Goal: Task Accomplishment & Management: Complete application form

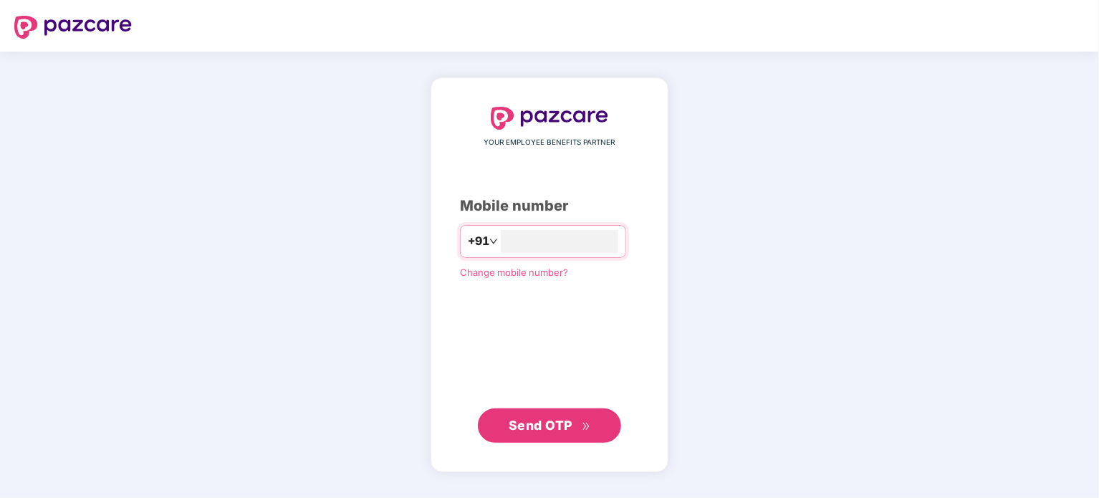
type input "**********"
click at [553, 426] on span "Send OTP" at bounding box center [541, 424] width 64 height 15
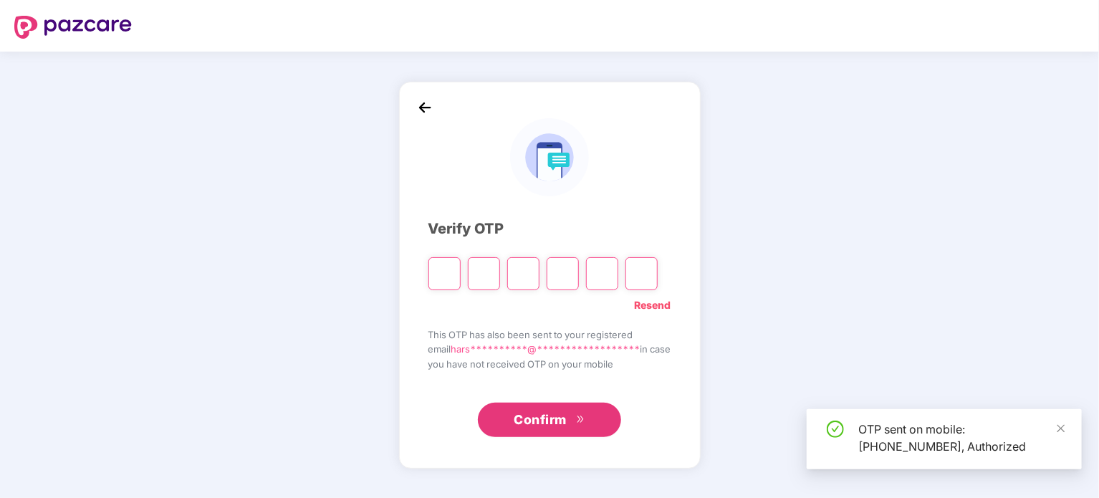
click at [434, 273] on input "Please enter verification code. Digit 1" at bounding box center [445, 273] width 32 height 33
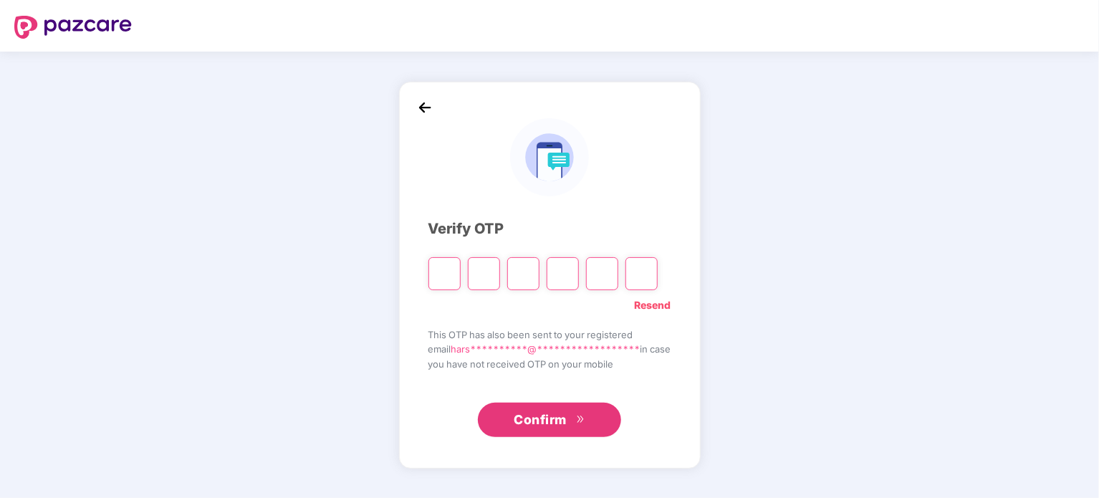
type input "*"
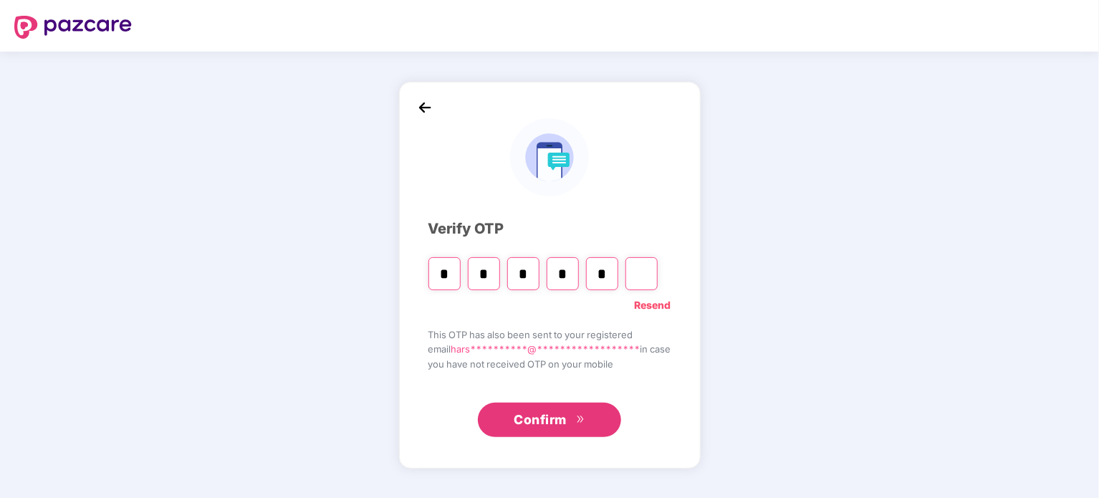
type input "*"
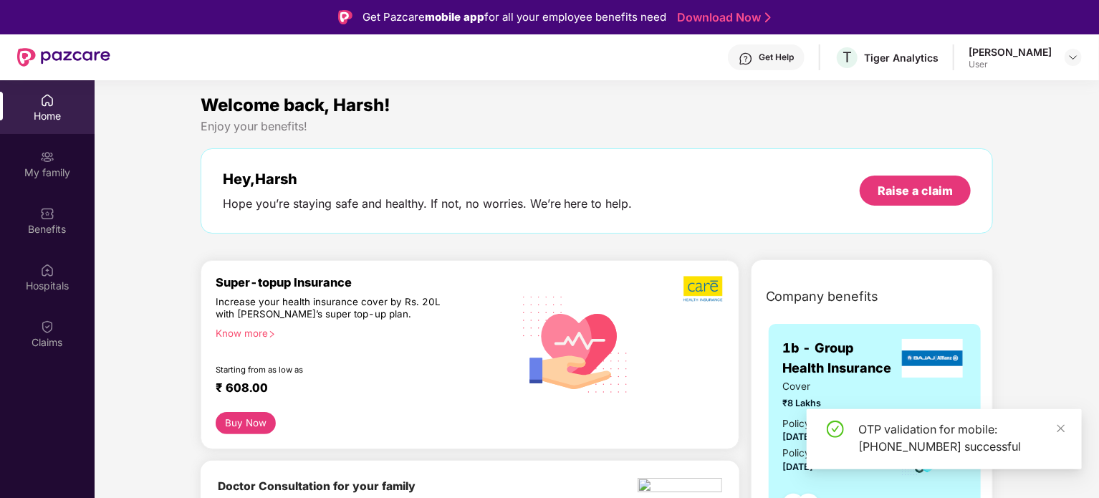
click at [57, 305] on div "Home My family Benefits Hospitals Claims" at bounding box center [47, 221] width 95 height 283
click at [55, 318] on div "Claims" at bounding box center [47, 334] width 95 height 54
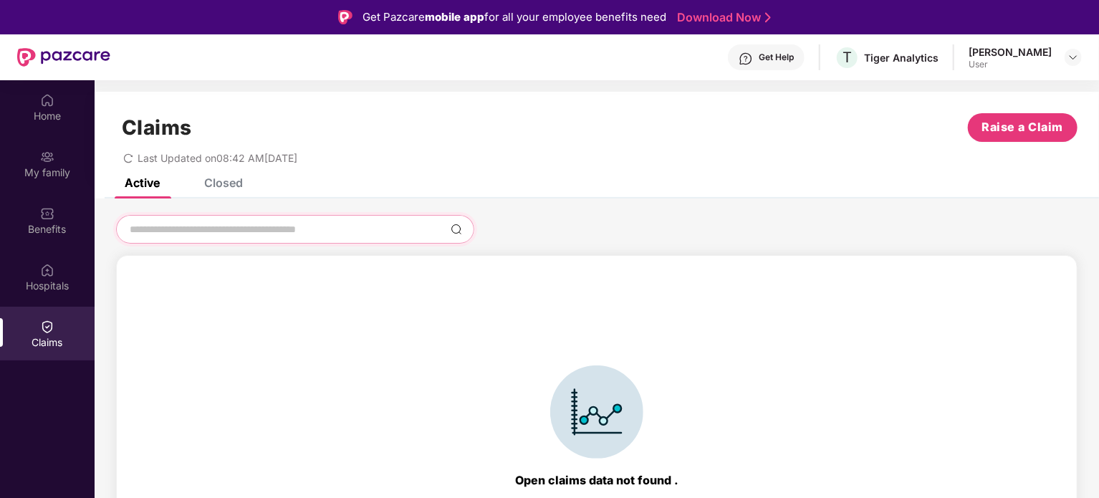
click at [198, 235] on input at bounding box center [286, 229] width 317 height 15
click at [1006, 124] on span "Raise a Claim" at bounding box center [1023, 127] width 82 height 18
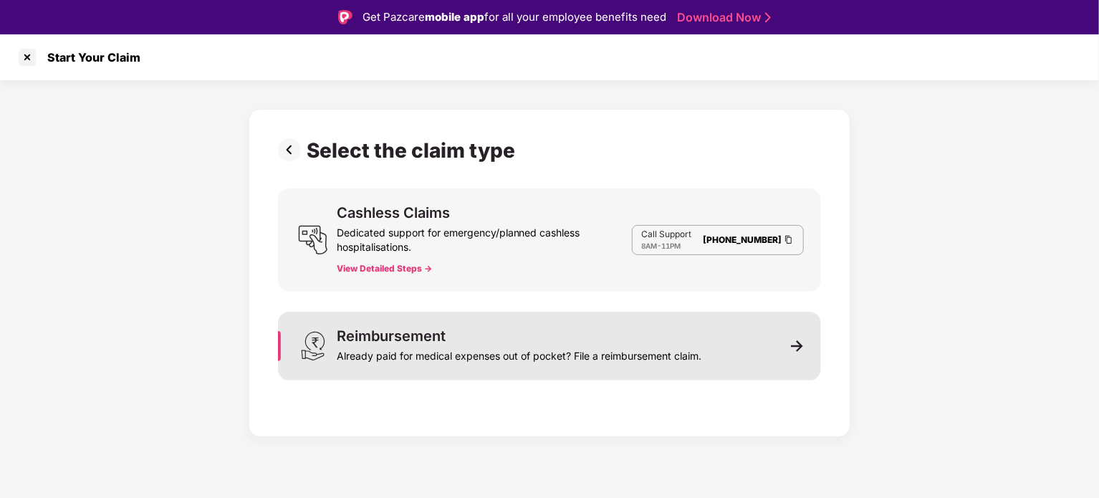
click at [546, 344] on div "Already paid for medical expenses out of pocket? File a reimbursement claim." at bounding box center [519, 353] width 365 height 20
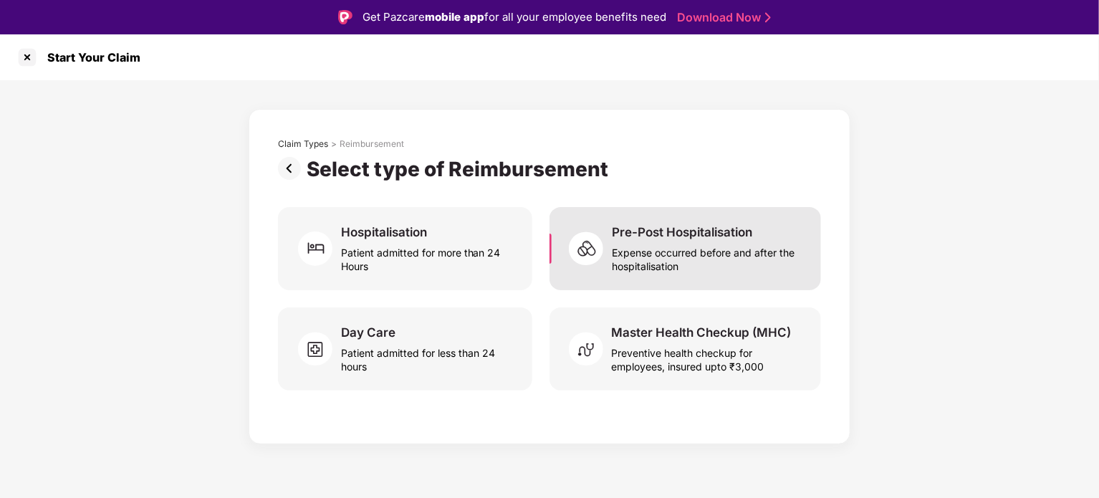
click at [676, 285] on div "Pre-Post Hospitalisation Expense occurred before and after the hospitalisation" at bounding box center [686, 248] width 272 height 83
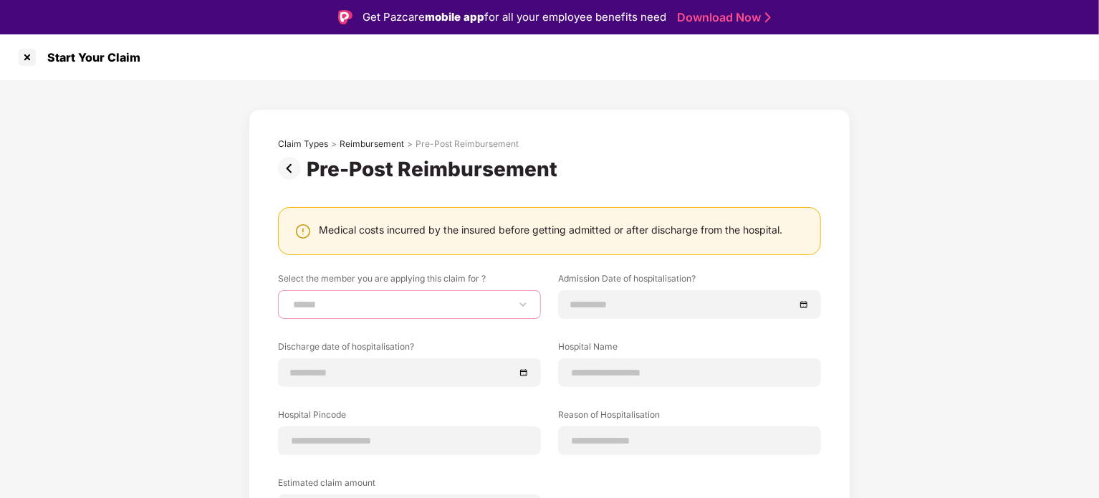
click at [520, 305] on select "**********" at bounding box center [409, 304] width 239 height 11
select select "**********"
click at [290, 299] on select "**********" at bounding box center [409, 304] width 239 height 11
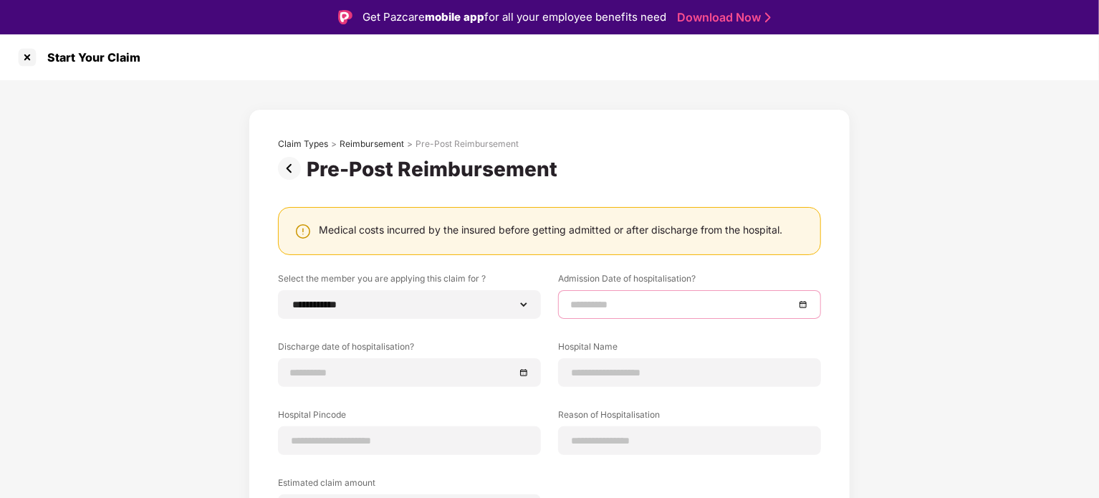
click at [639, 301] on input at bounding box center [682, 305] width 224 height 16
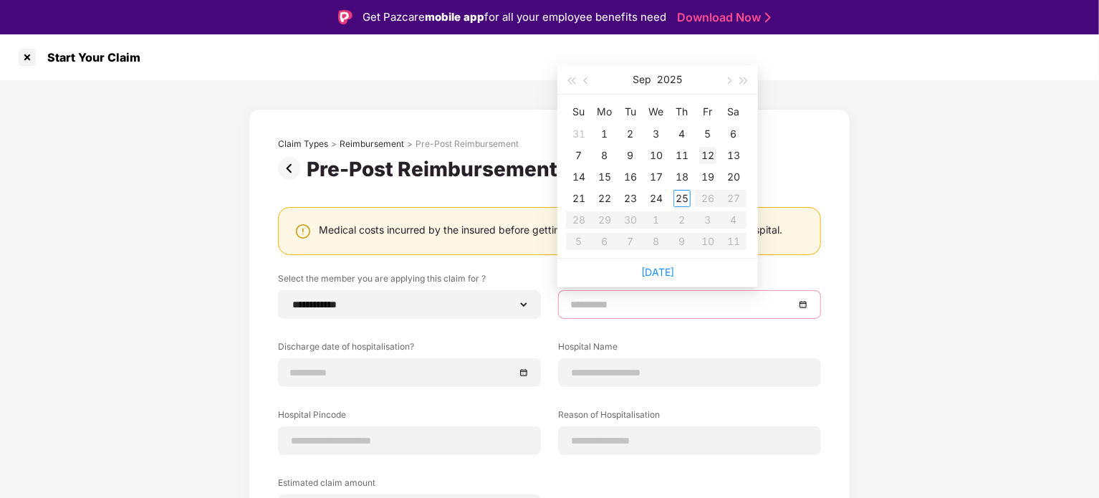
click at [712, 153] on div "12" at bounding box center [707, 155] width 17 height 17
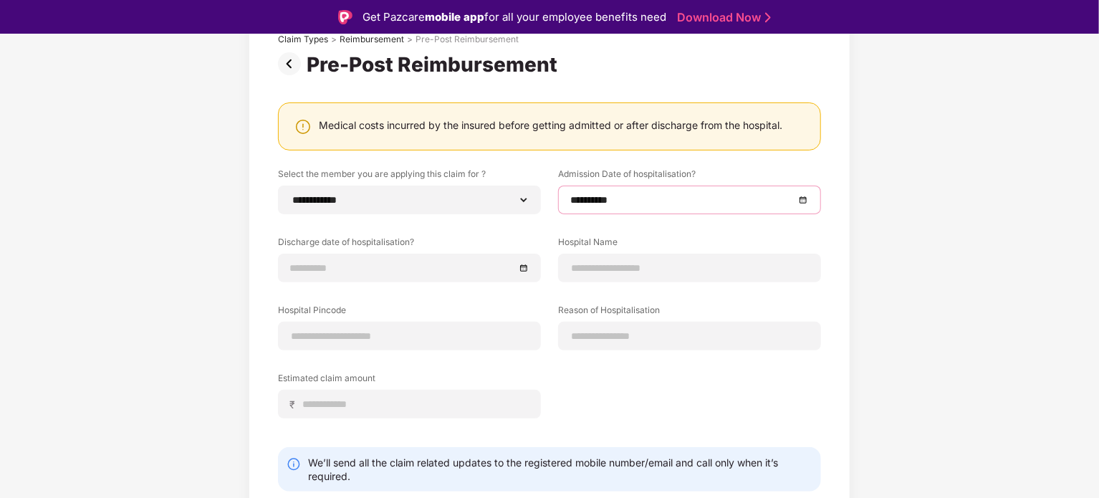
scroll to position [103, 0]
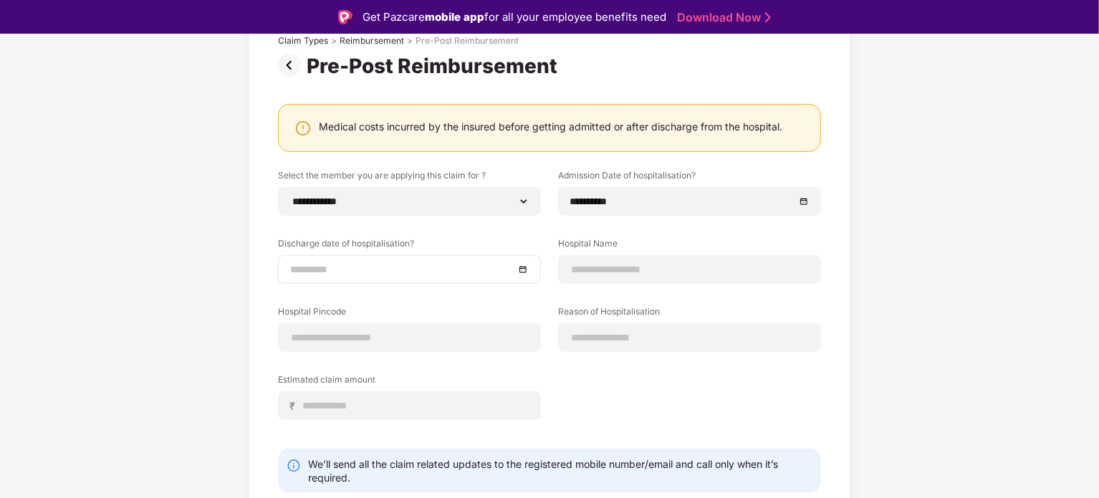
click at [527, 263] on div at bounding box center [409, 270] width 239 height 16
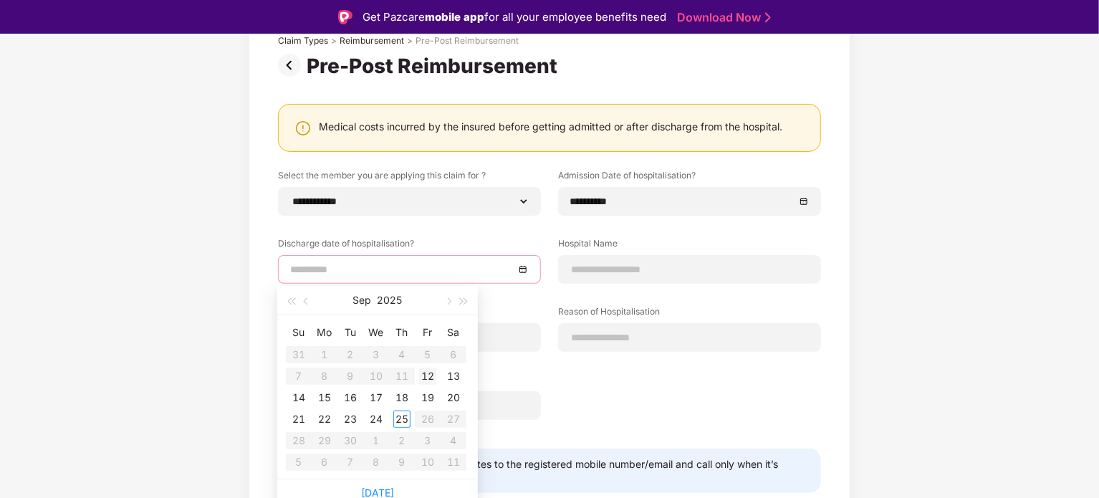
click at [429, 374] on div "12" at bounding box center [427, 376] width 17 height 17
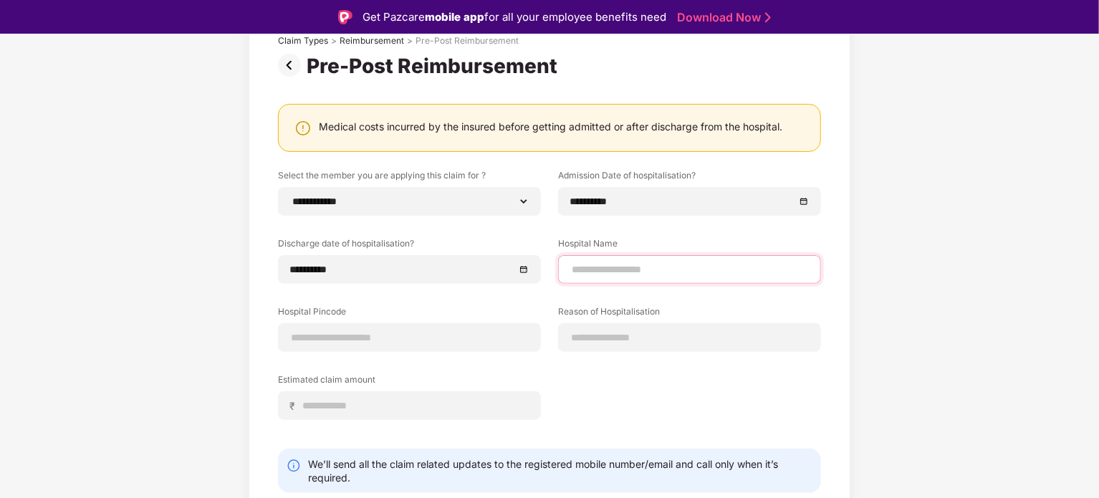
click at [721, 274] on input at bounding box center [689, 269] width 239 height 15
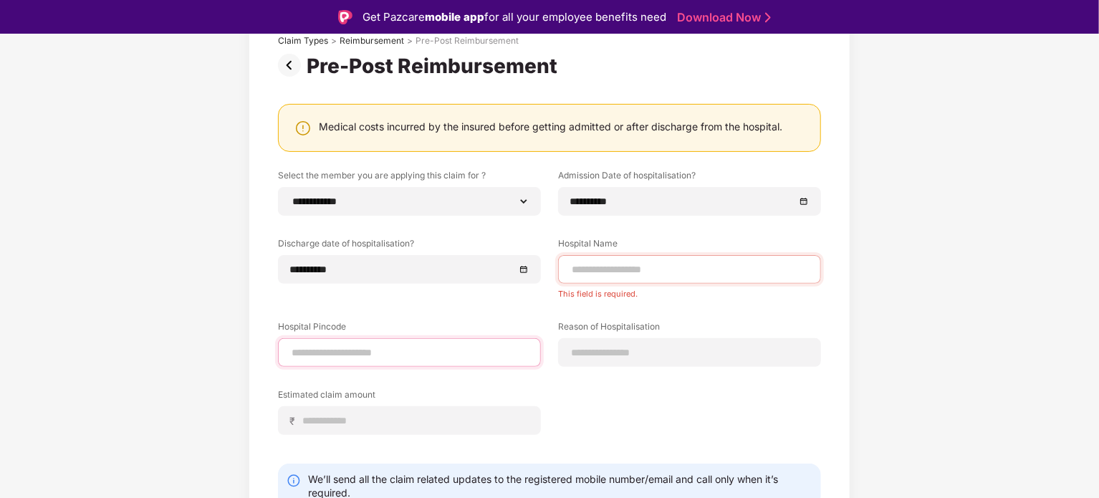
click at [443, 335] on div "Hospital Pincode" at bounding box center [409, 343] width 263 height 47
type input "******"
click at [685, 269] on input at bounding box center [689, 269] width 239 height 15
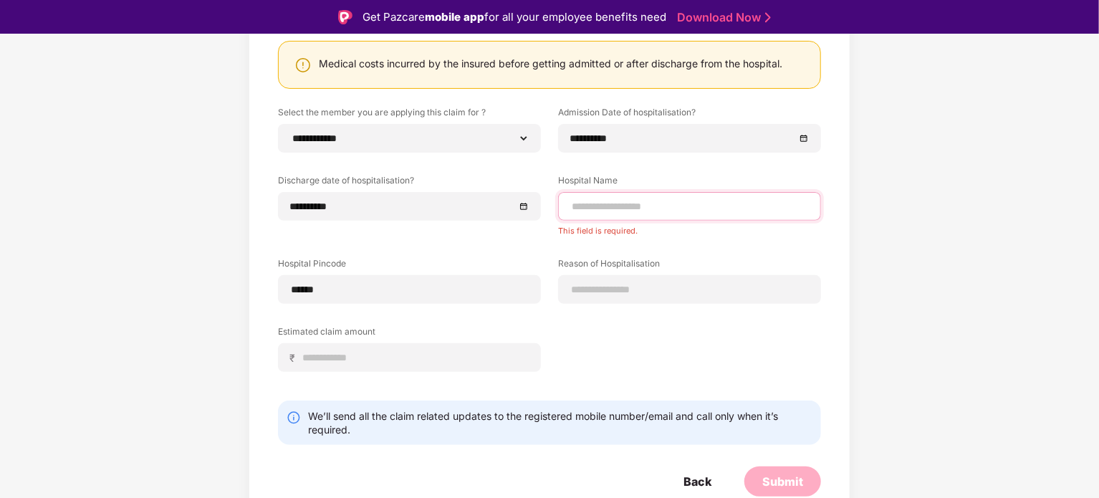
select select "**********"
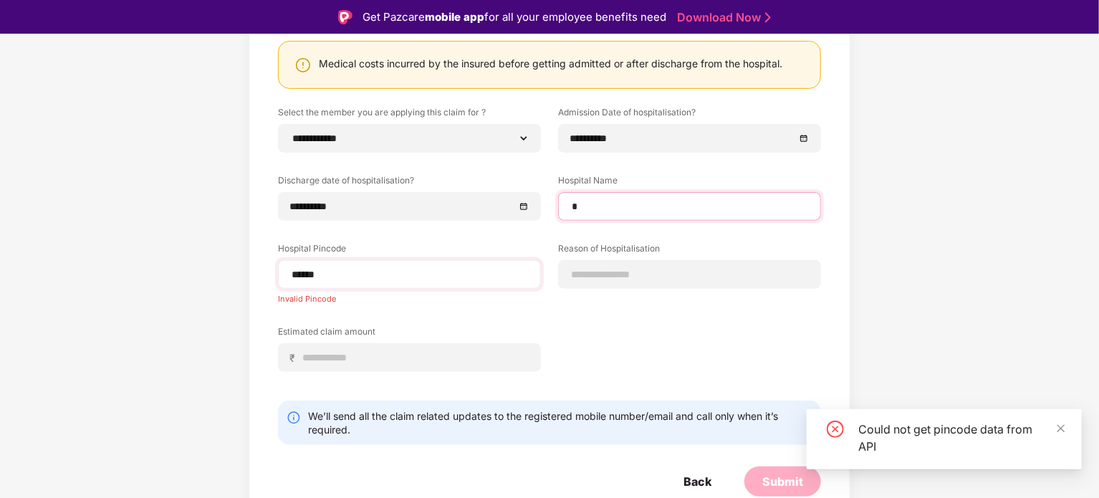
type input "*"
click at [484, 274] on input "******" at bounding box center [409, 274] width 239 height 15
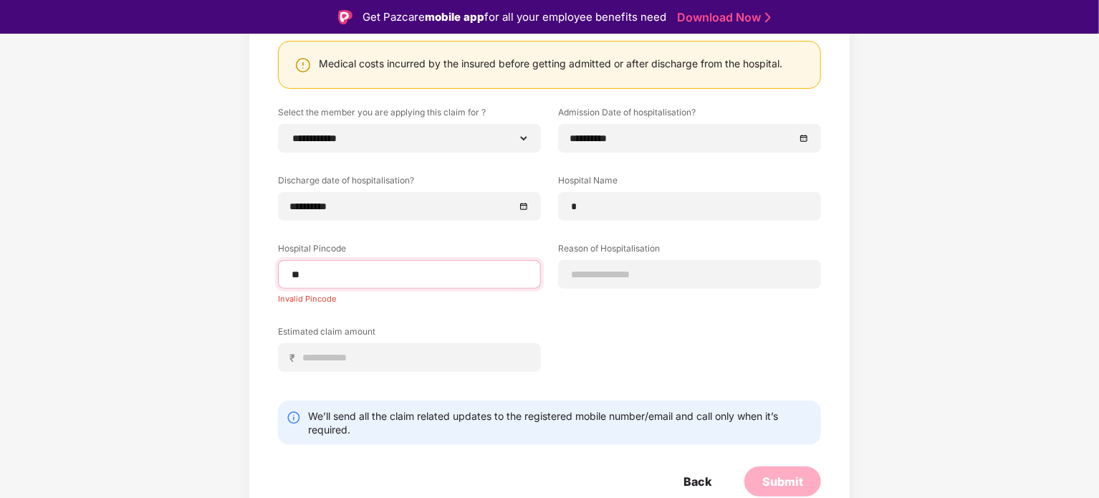
type input "*"
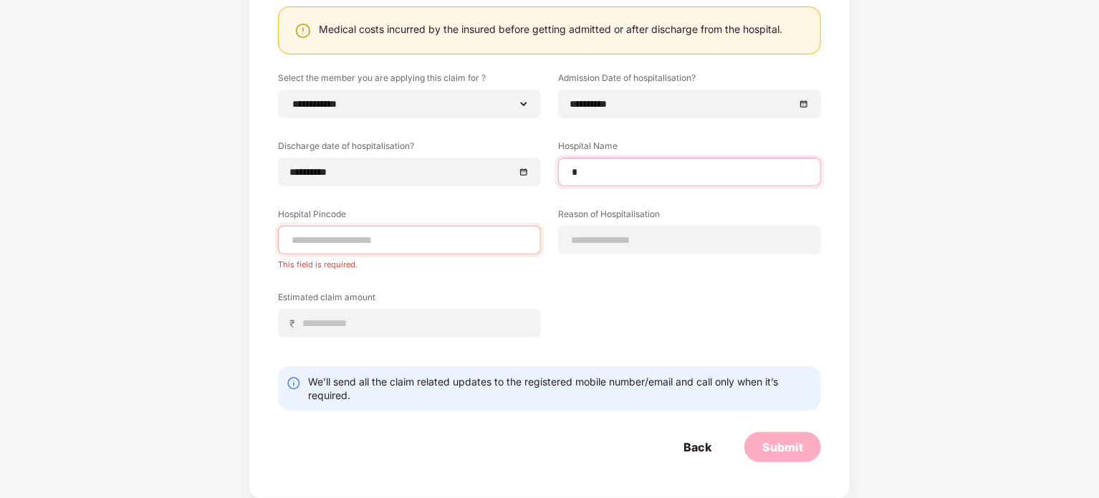
click at [619, 172] on input "*" at bounding box center [689, 172] width 239 height 15
type input "**********"
click at [620, 269] on div "**********" at bounding box center [549, 215] width 543 height 287
click at [483, 244] on input at bounding box center [409, 240] width 239 height 15
click at [488, 240] on input at bounding box center [409, 240] width 239 height 15
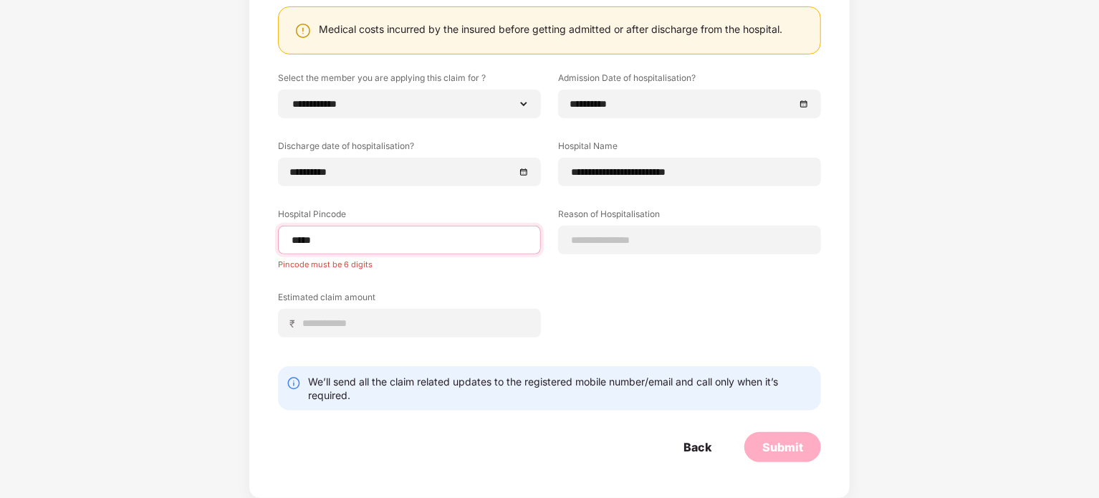
type input "******"
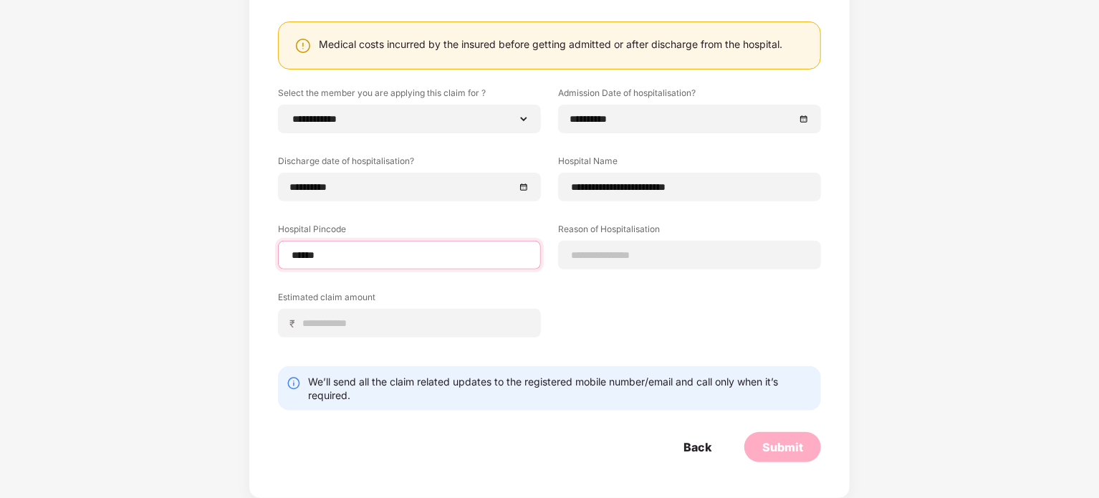
select select "*******"
select select "**********"
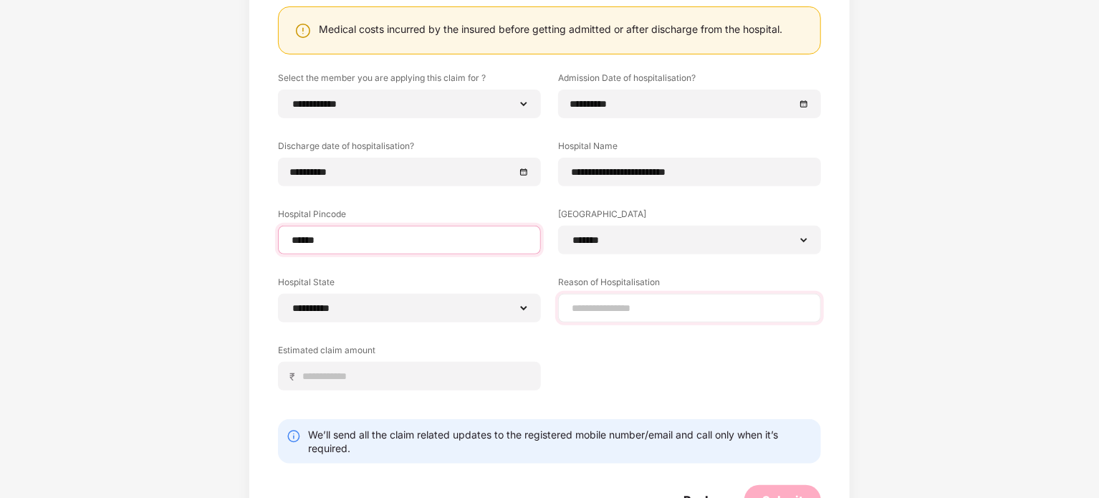
type input "******"
click at [619, 317] on div at bounding box center [689, 308] width 263 height 29
click at [626, 307] on input at bounding box center [689, 308] width 239 height 15
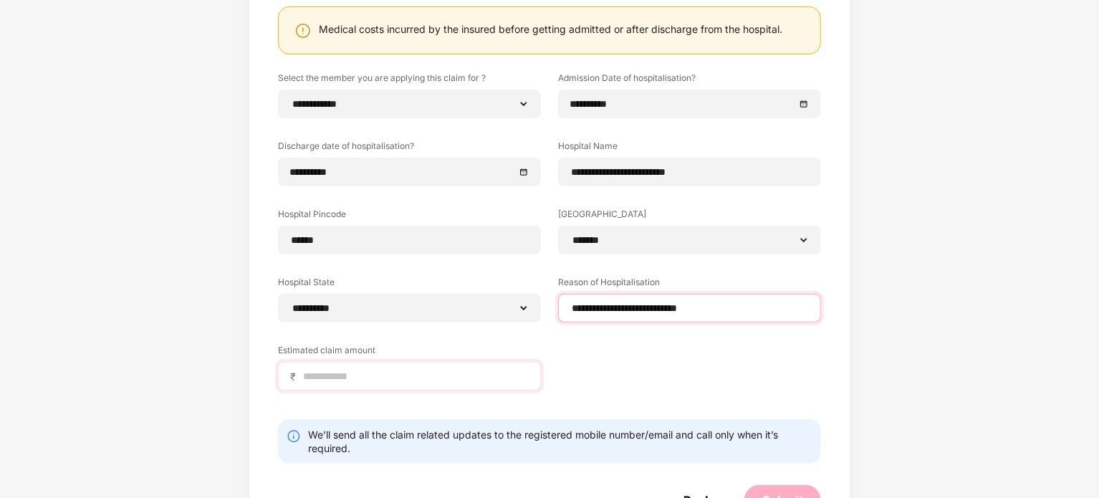
type input "**********"
click at [480, 375] on input at bounding box center [415, 376] width 227 height 15
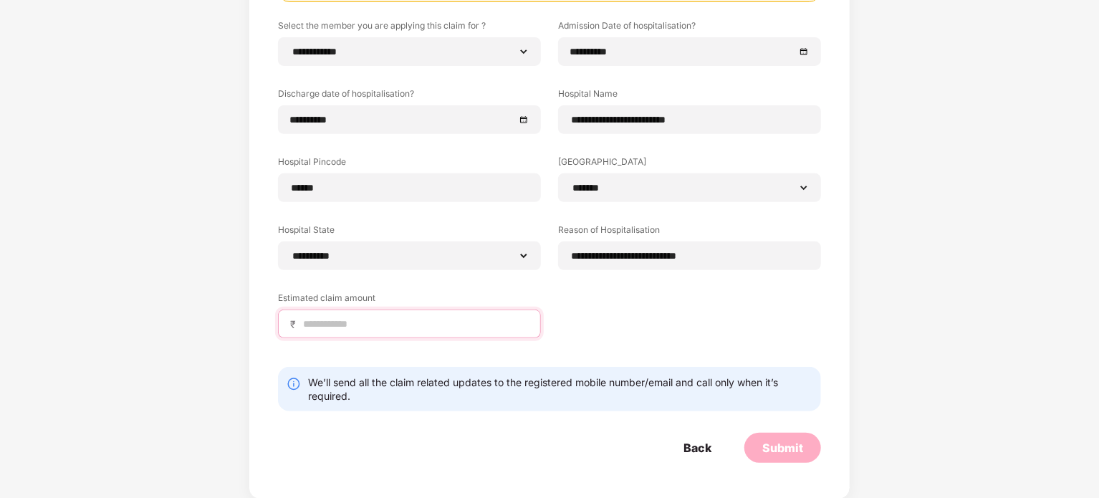
scroll to position [219, 0]
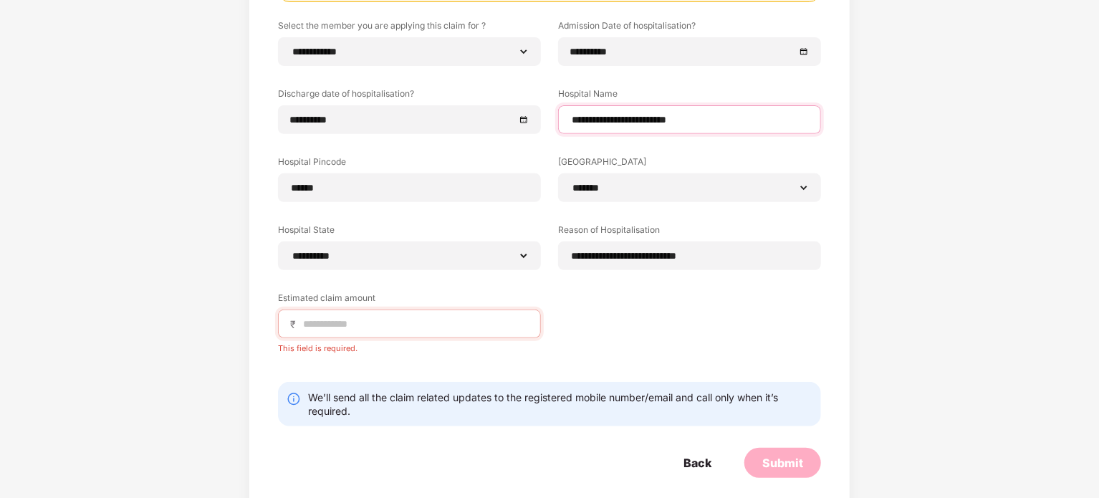
click at [772, 114] on input "**********" at bounding box center [689, 120] width 239 height 15
click at [386, 323] on input at bounding box center [415, 324] width 227 height 15
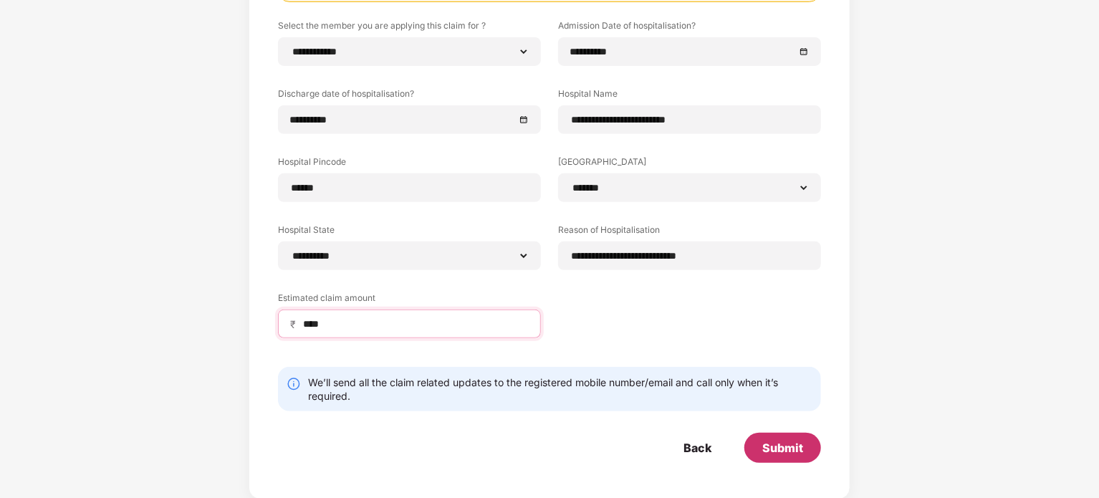
type input "****"
click at [760, 450] on div "Submit" at bounding box center [783, 448] width 77 height 30
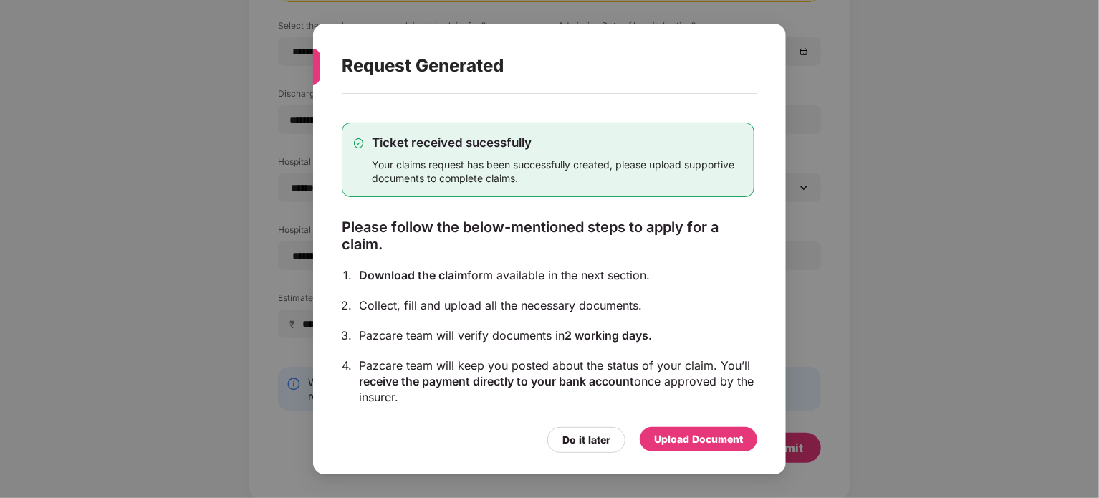
click at [717, 439] on div "Upload Document" at bounding box center [698, 439] width 89 height 16
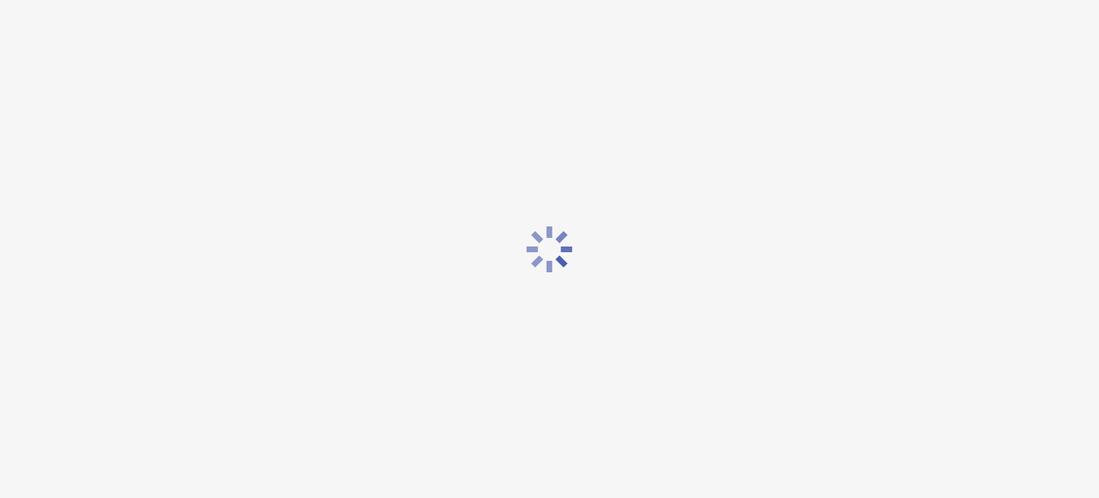
scroll to position [0, 0]
click at [717, 439] on div at bounding box center [549, 249] width 1099 height 498
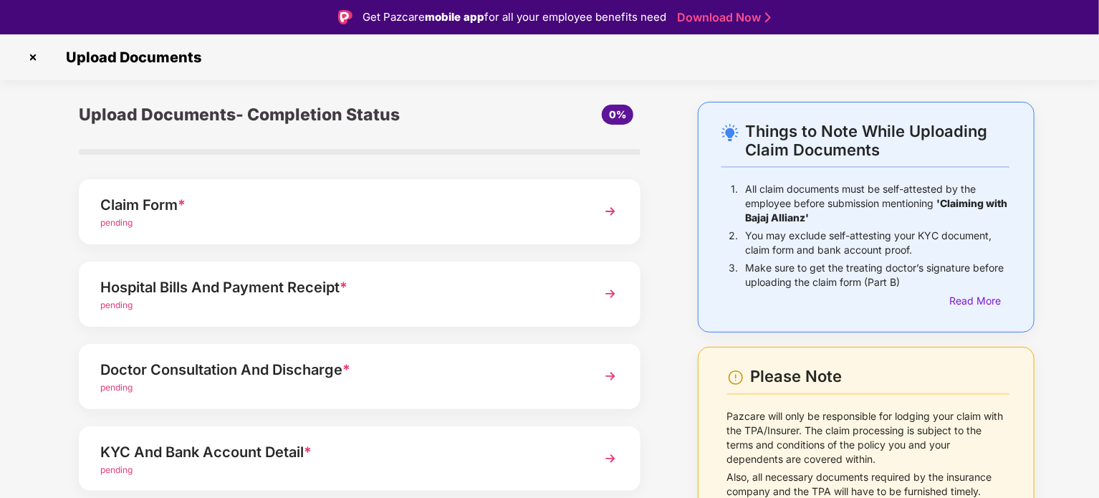
click at [482, 214] on div "Claim Form *" at bounding box center [337, 204] width 475 height 23
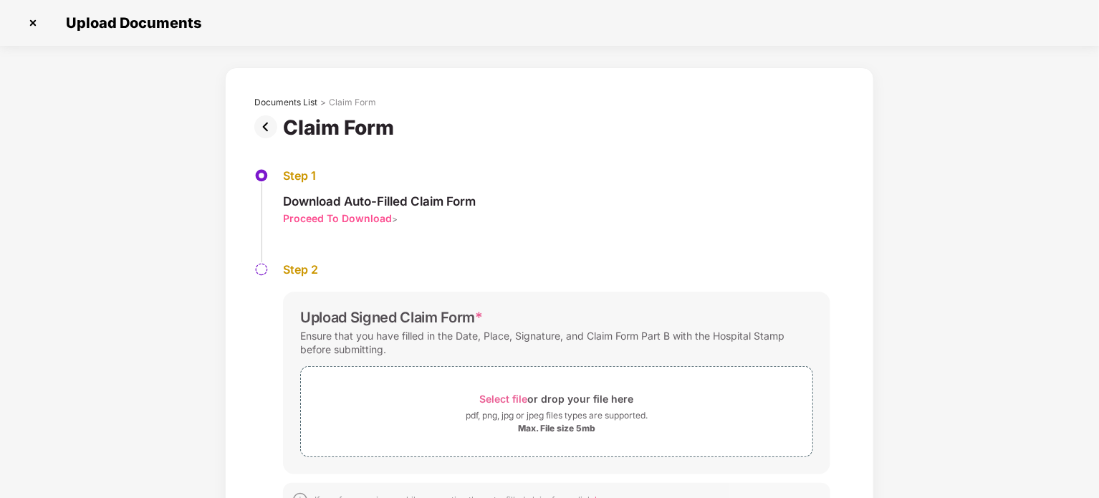
click at [268, 126] on img at bounding box center [268, 126] width 29 height 23
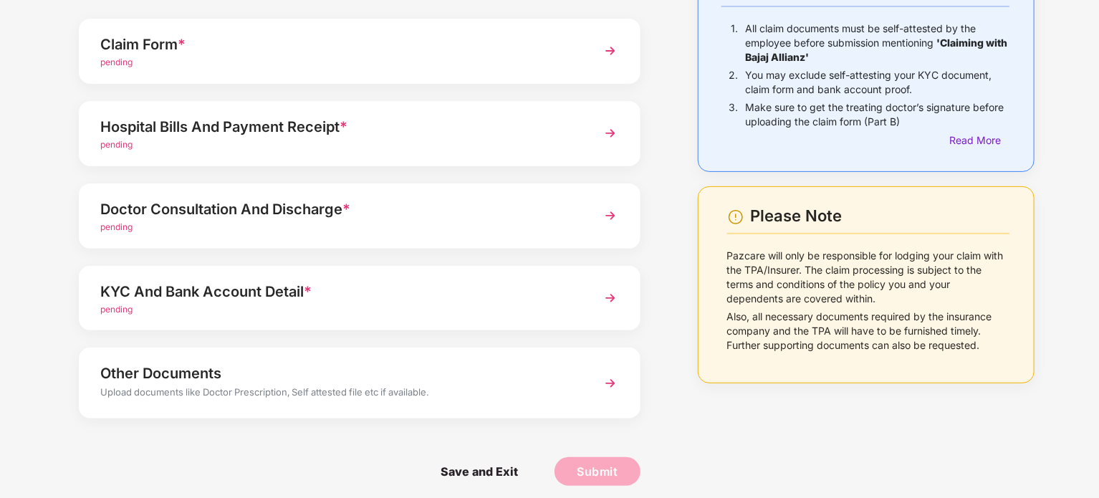
scroll to position [128, 0]
click at [567, 141] on div "pending" at bounding box center [337, 144] width 475 height 14
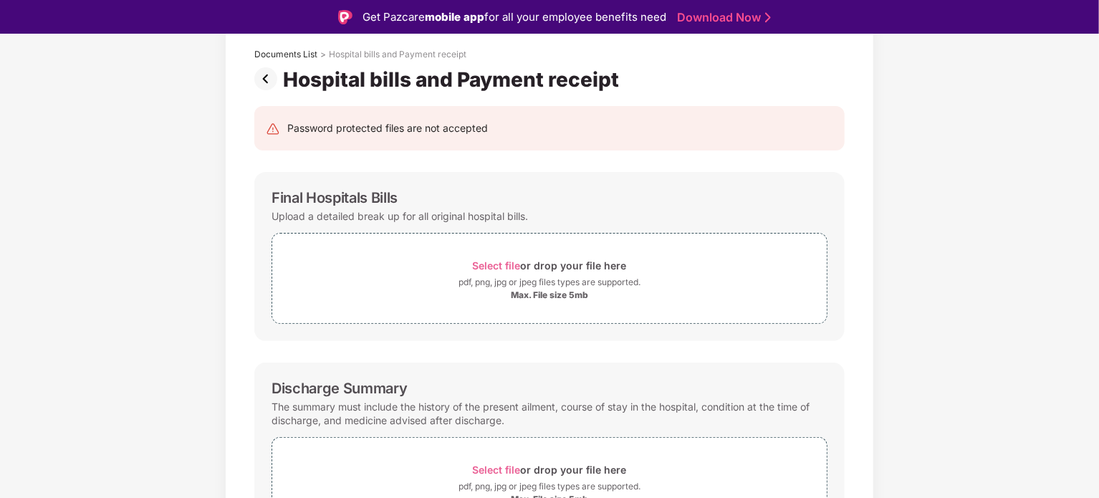
scroll to position [0, 0]
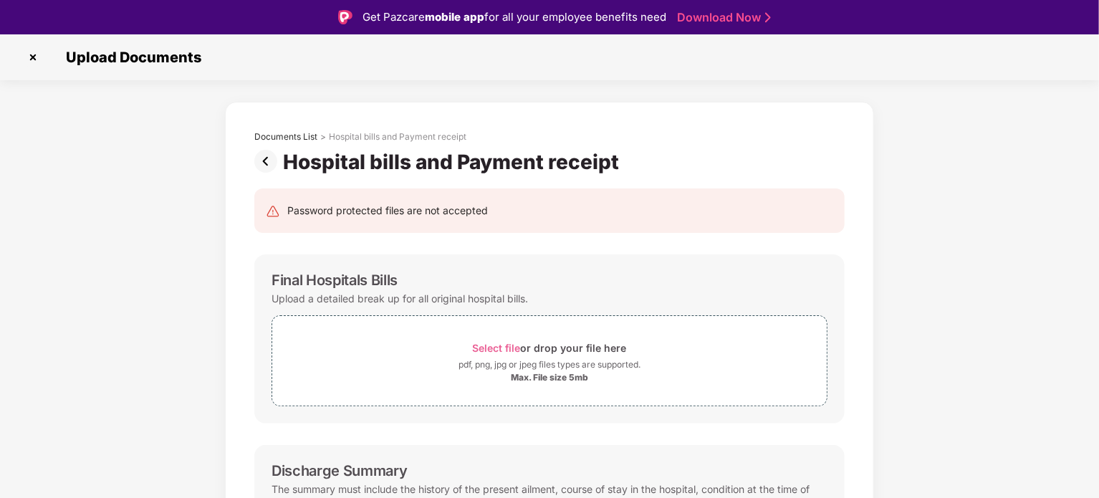
click at [264, 153] on img at bounding box center [268, 161] width 29 height 23
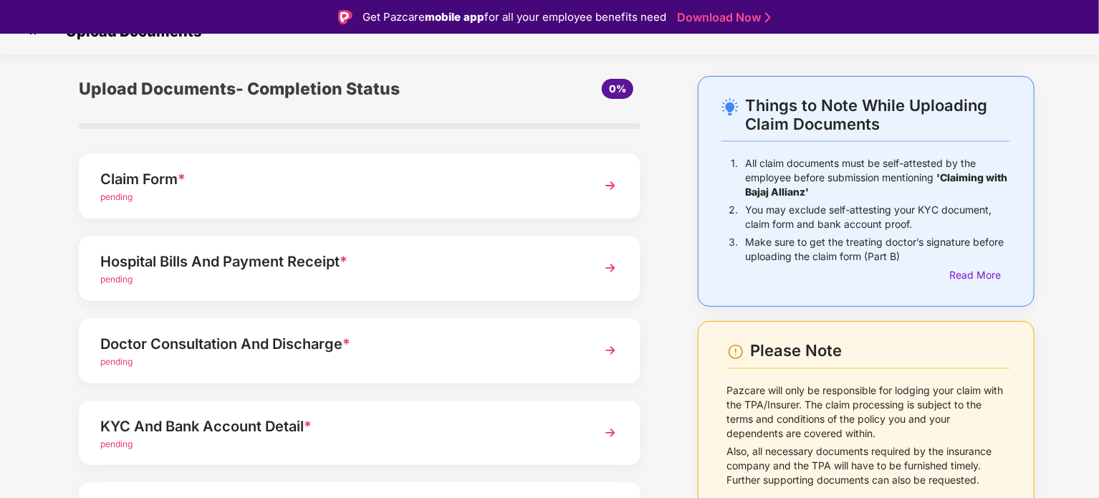
scroll to position [26, 0]
click at [612, 196] on img at bounding box center [611, 186] width 26 height 26
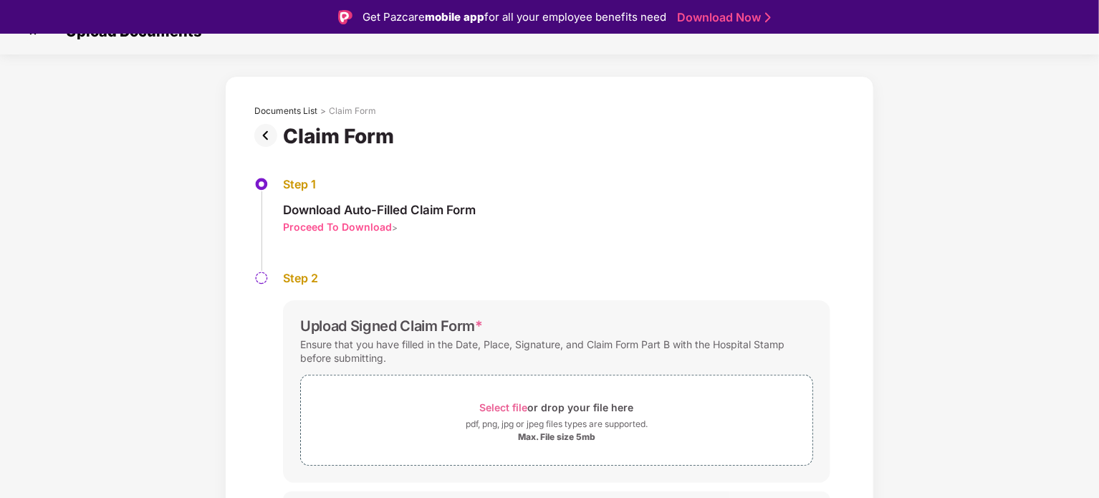
click at [327, 226] on div "Proceed To Download" at bounding box center [337, 227] width 109 height 14
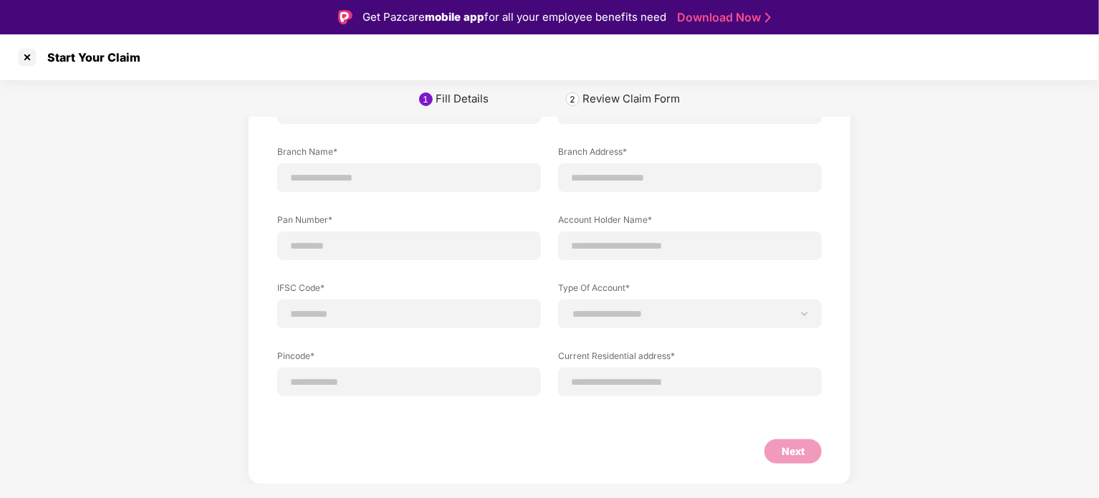
scroll to position [0, 0]
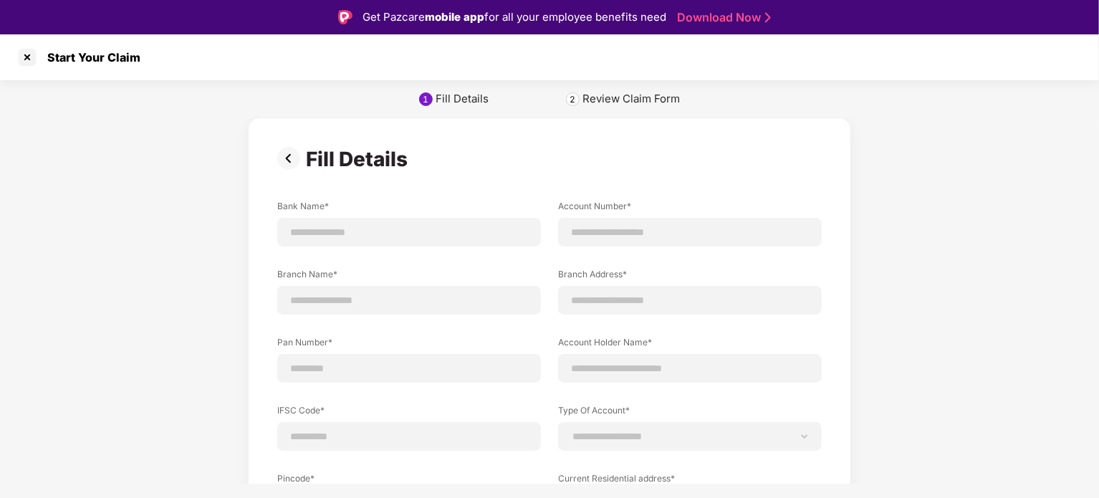
click at [285, 160] on img at bounding box center [291, 158] width 29 height 23
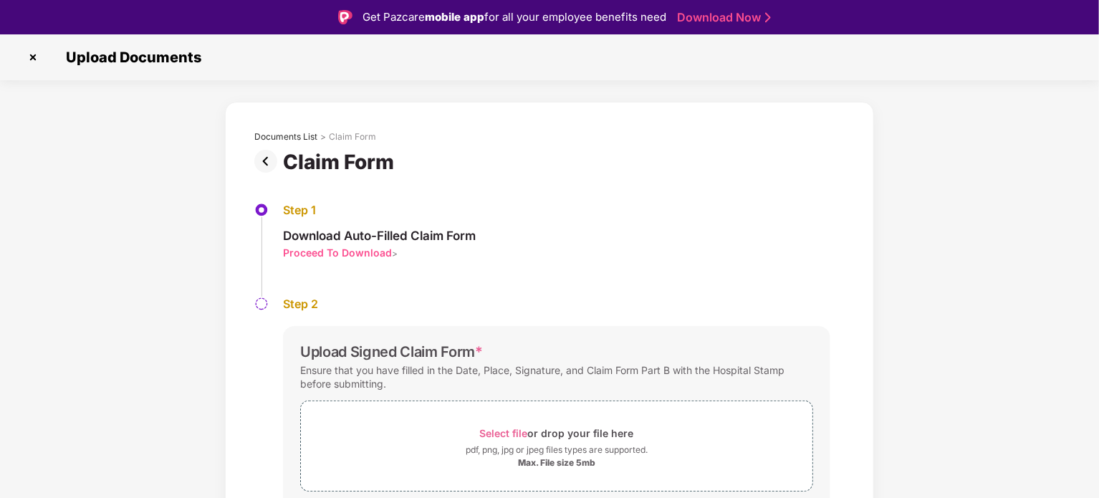
scroll to position [54, 0]
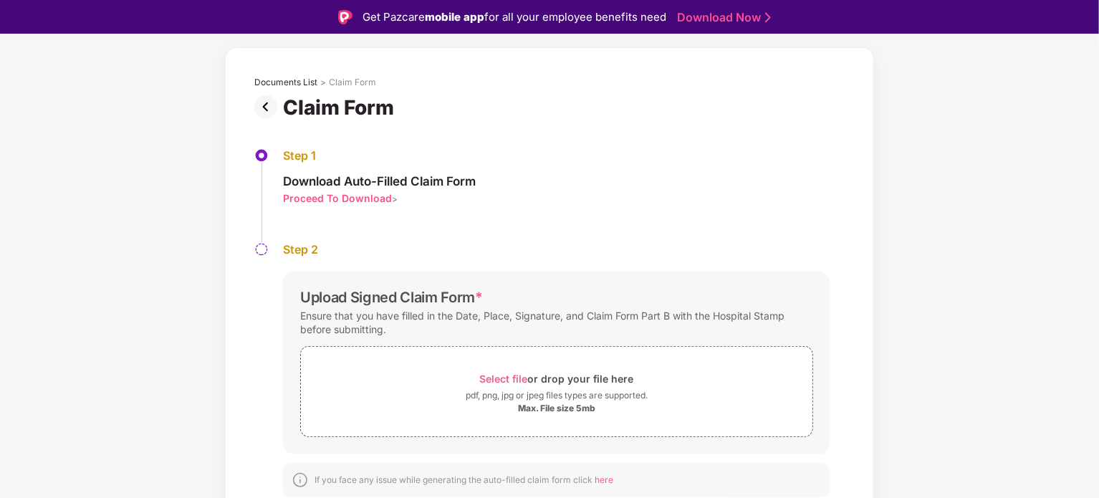
click at [269, 105] on img at bounding box center [268, 106] width 29 height 23
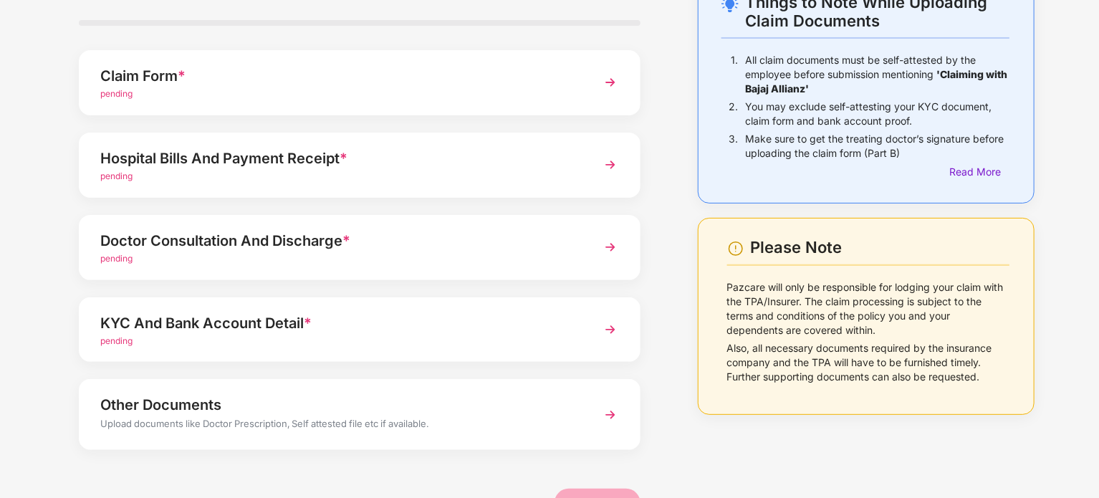
scroll to position [92, 0]
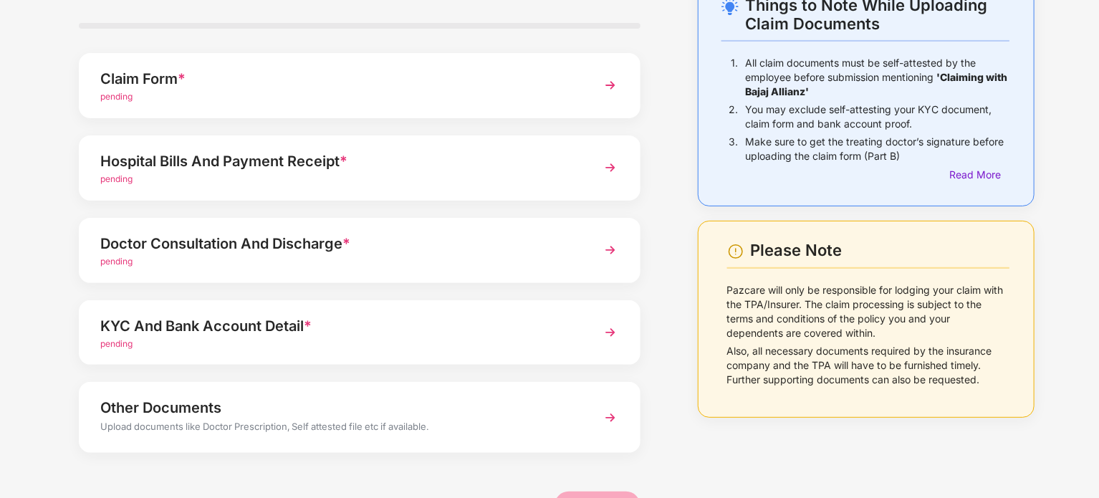
click at [487, 348] on div "pending" at bounding box center [337, 345] width 475 height 14
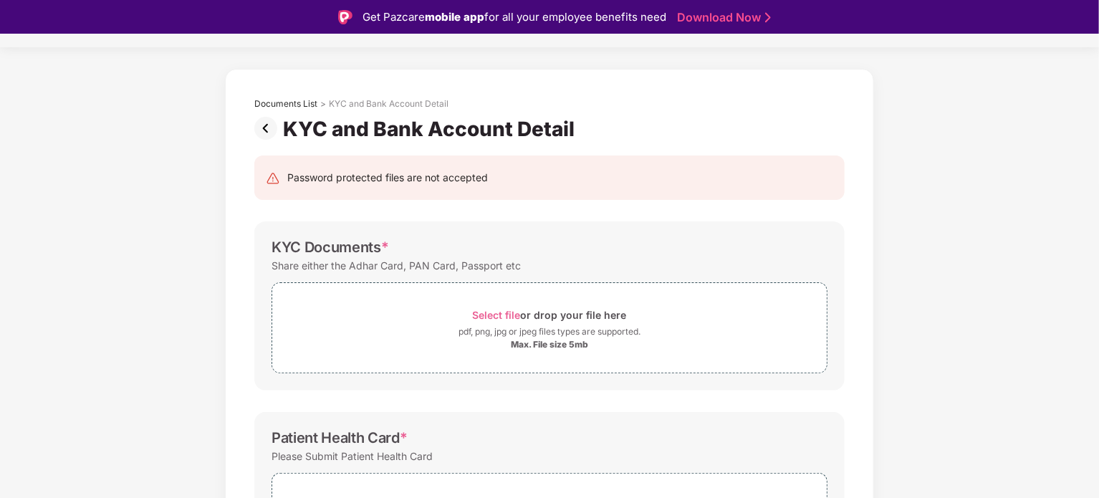
scroll to position [6, 0]
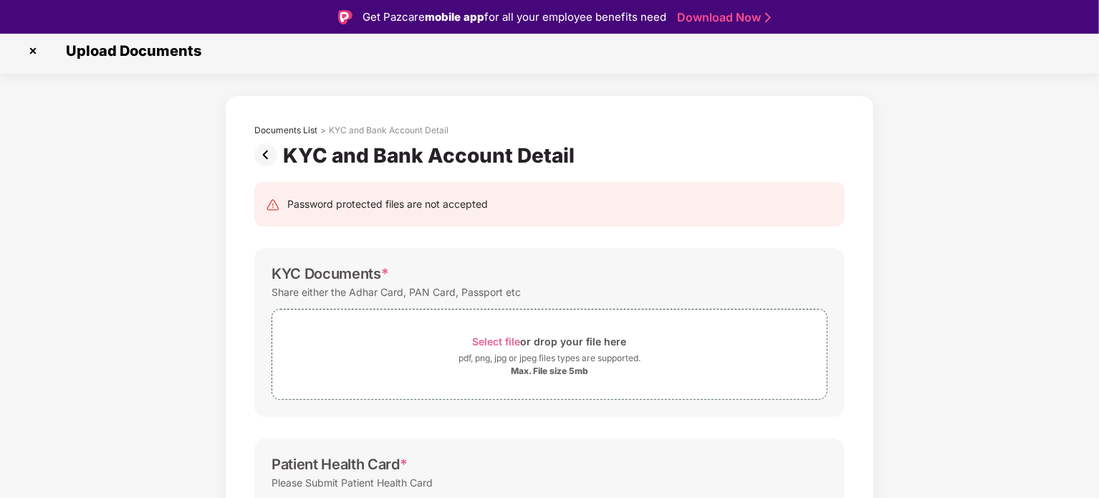
click at [272, 150] on img at bounding box center [268, 154] width 29 height 23
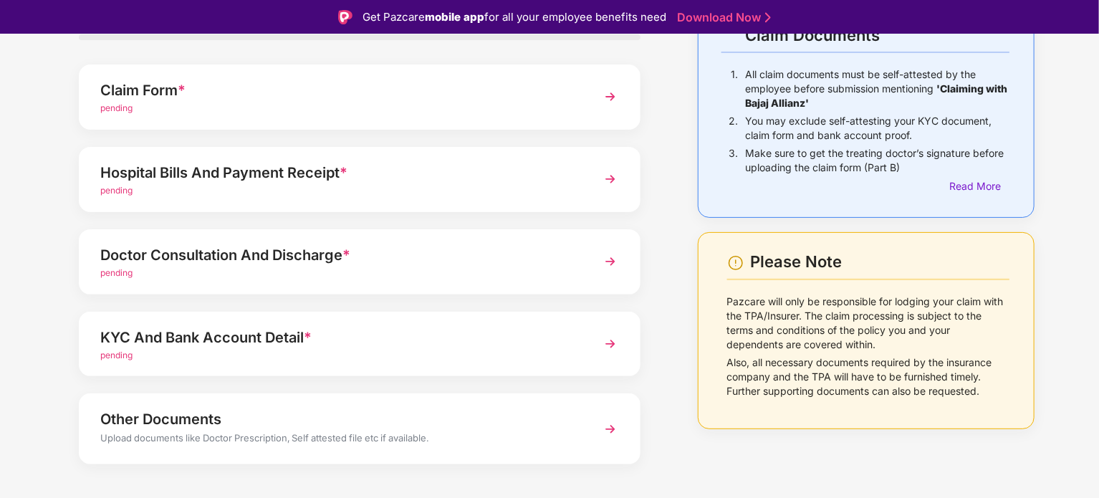
scroll to position [135, 0]
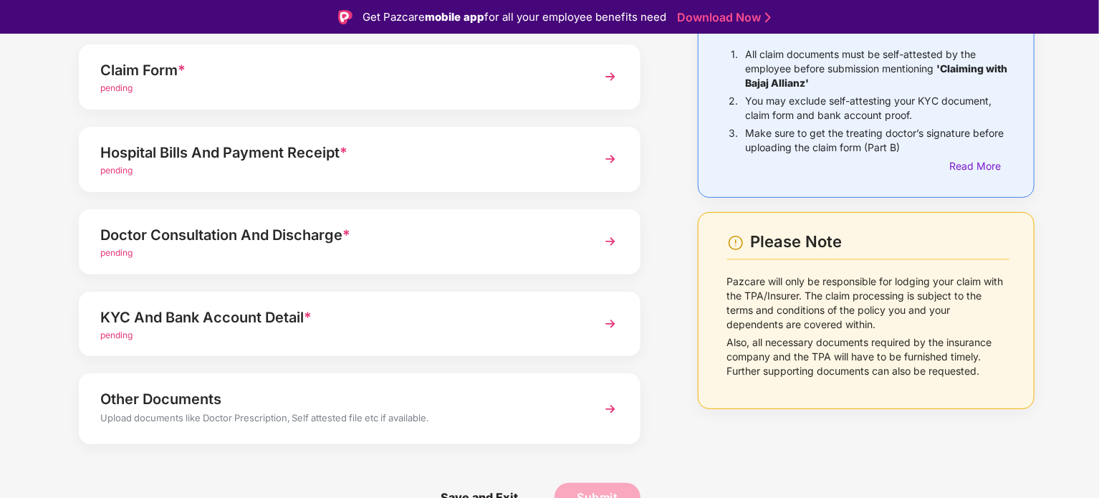
click at [488, 148] on div "Hospital Bills And Payment Receipt *" at bounding box center [337, 152] width 475 height 23
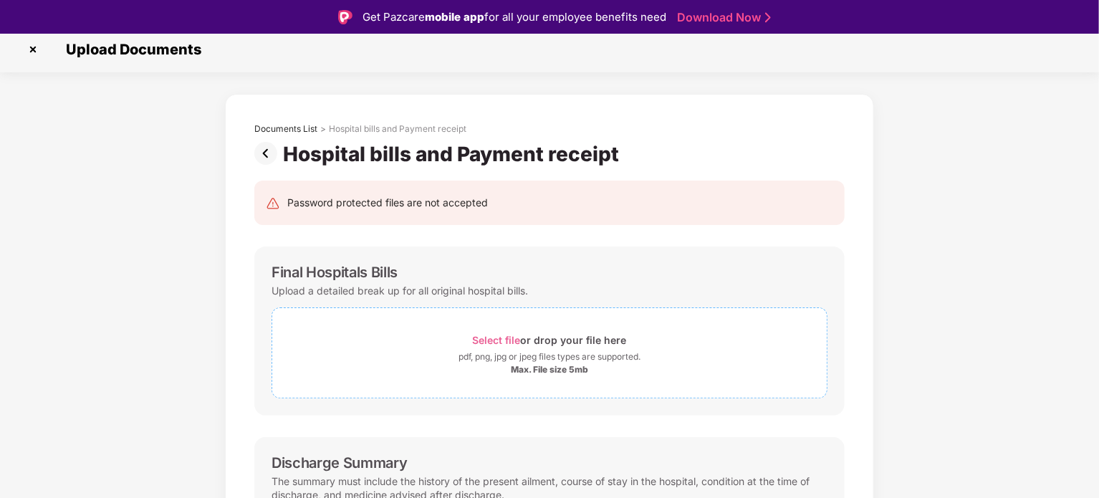
scroll to position [0, 0]
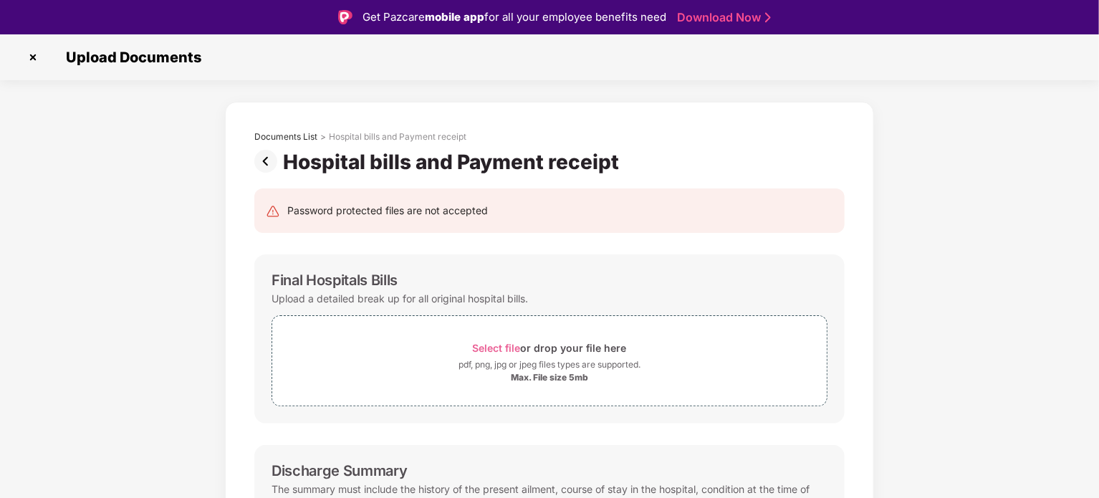
click at [273, 163] on img at bounding box center [268, 161] width 29 height 23
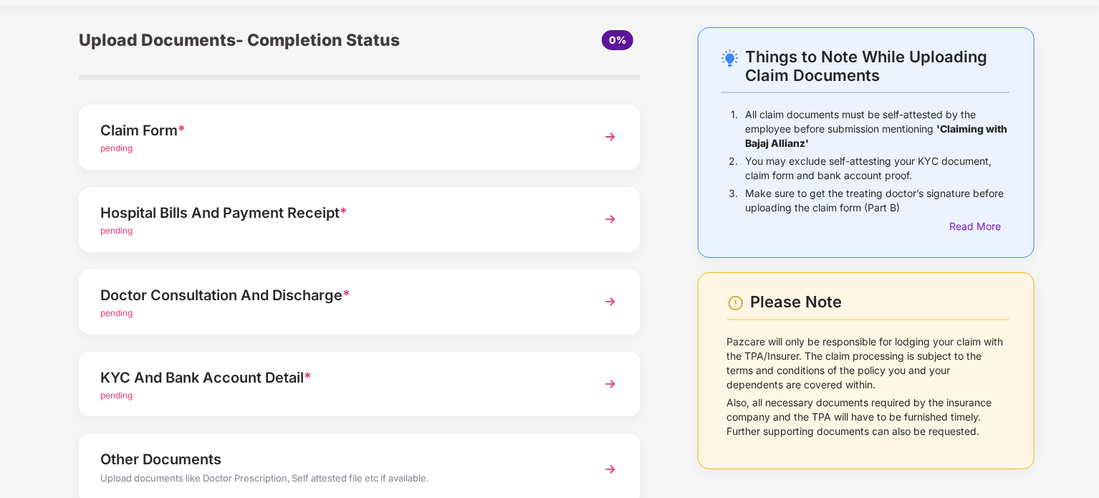
scroll to position [41, 0]
click at [565, 138] on div "Claim Form *" at bounding box center [337, 129] width 475 height 23
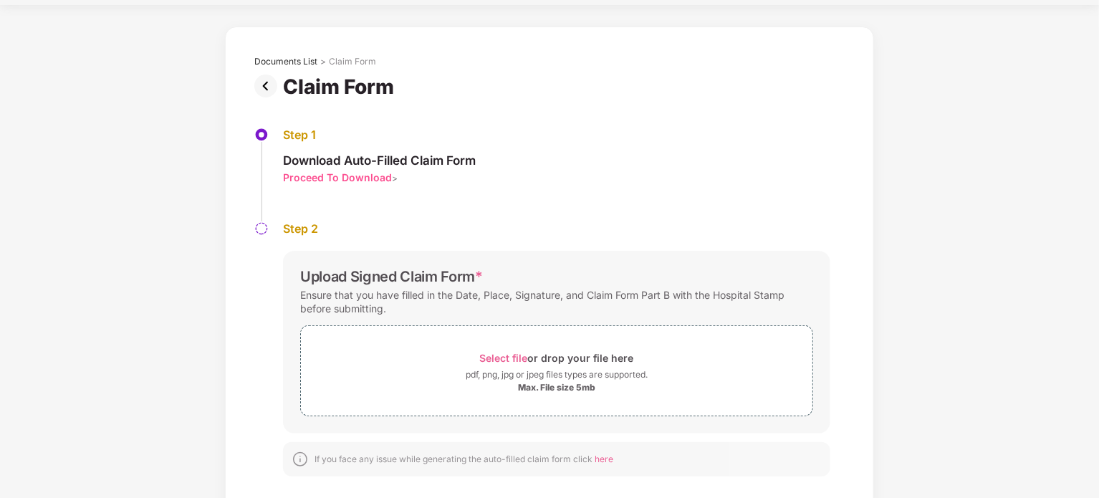
scroll to position [0, 0]
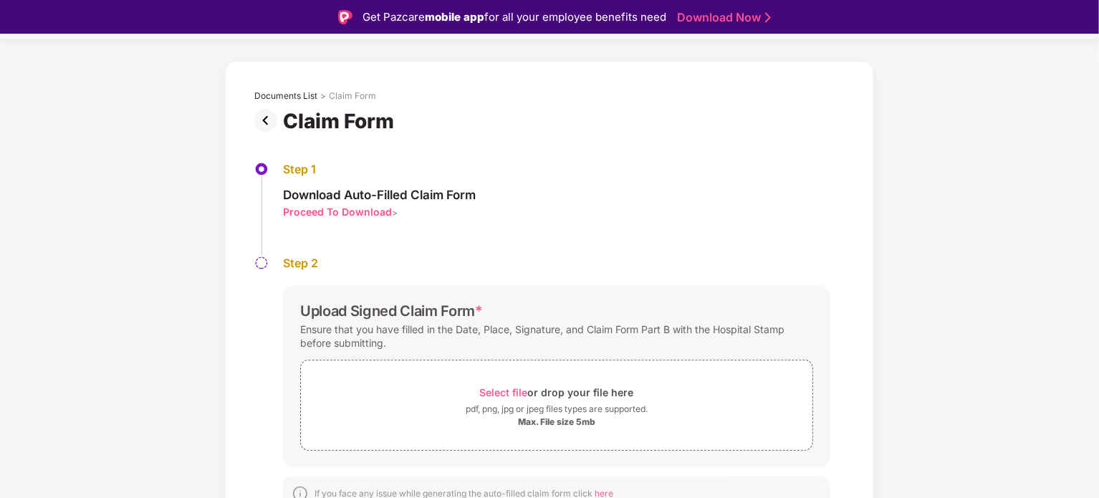
click at [376, 211] on div "Proceed To Download" at bounding box center [337, 212] width 109 height 14
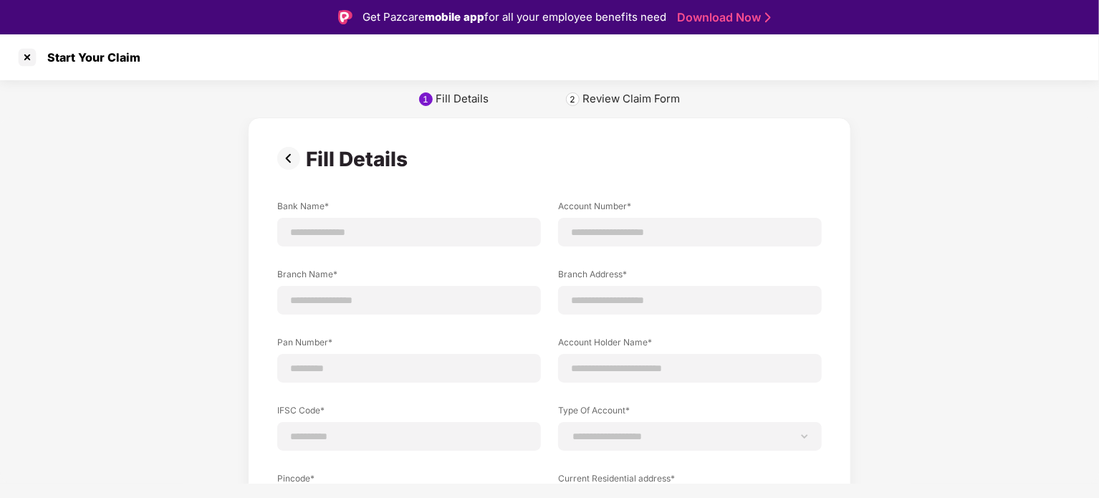
scroll to position [123, 0]
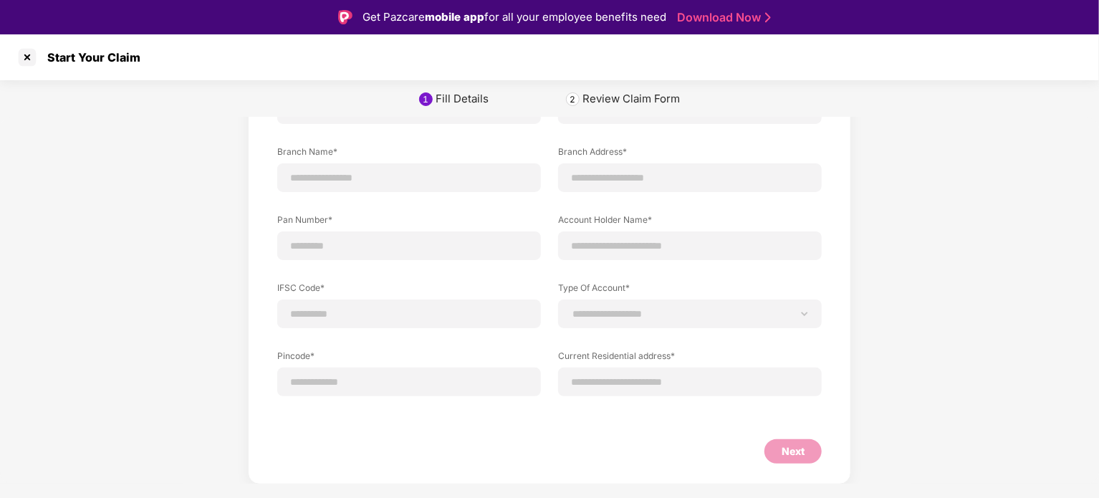
click at [573, 97] on div "2" at bounding box center [573, 99] width 6 height 11
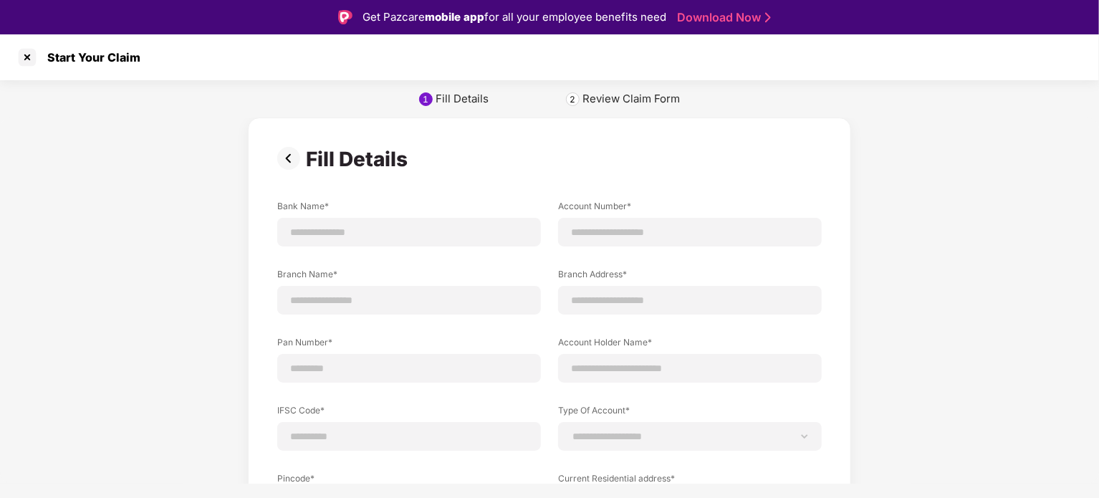
scroll to position [0, 0]
click at [386, 234] on input at bounding box center [408, 232] width 239 height 15
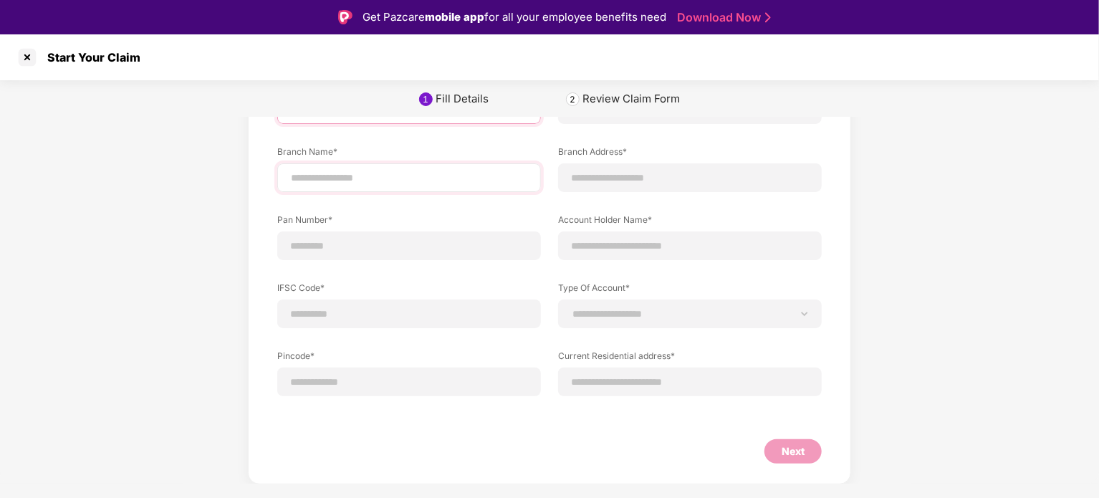
scroll to position [101, 0]
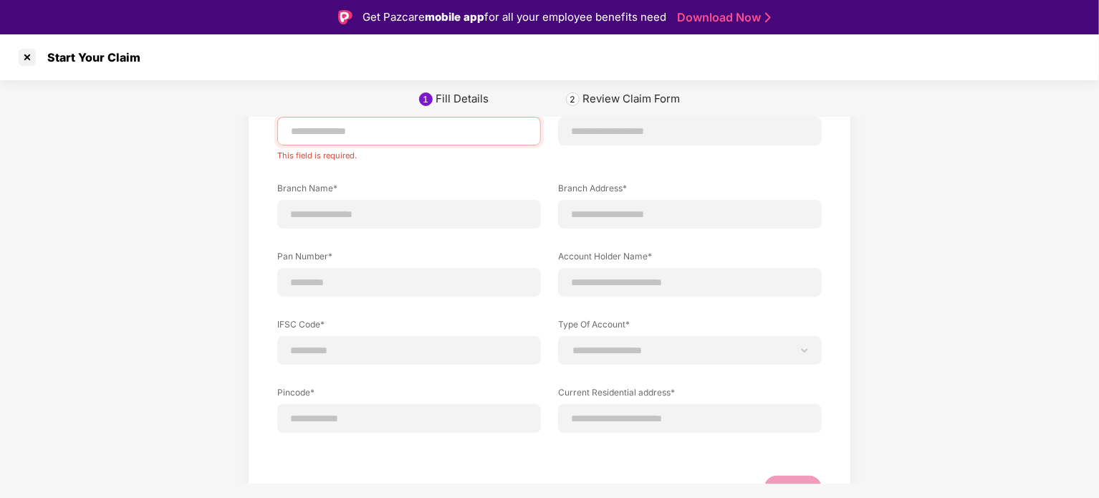
click at [42, 51] on div "Start Your Claim" at bounding box center [90, 57] width 102 height 14
click at [23, 53] on div at bounding box center [27, 57] width 23 height 23
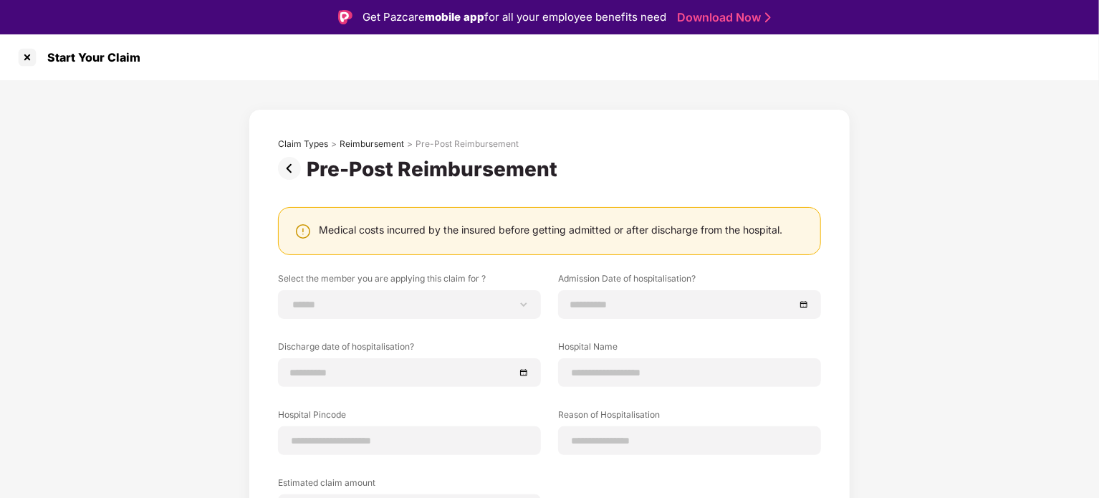
scroll to position [34, 0]
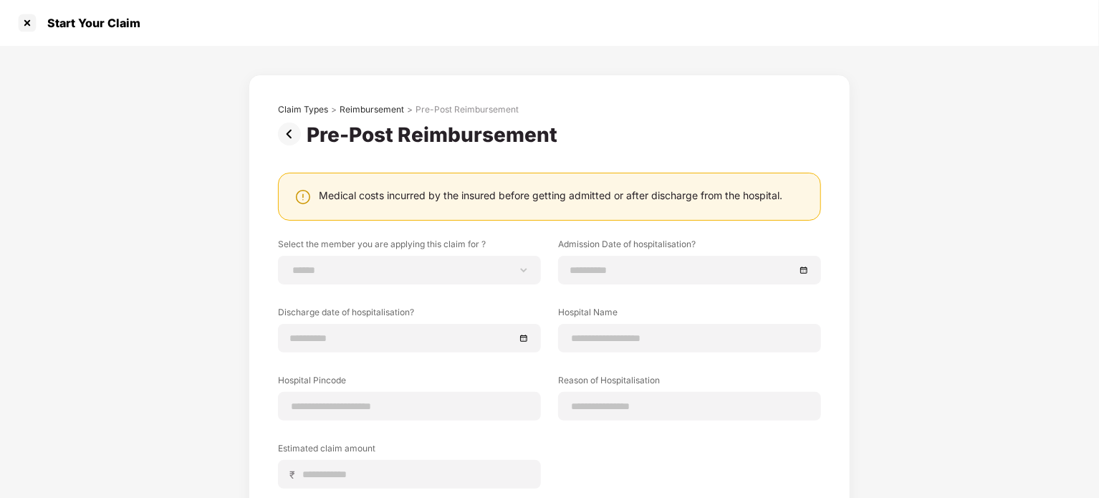
click at [292, 127] on img at bounding box center [292, 134] width 29 height 23
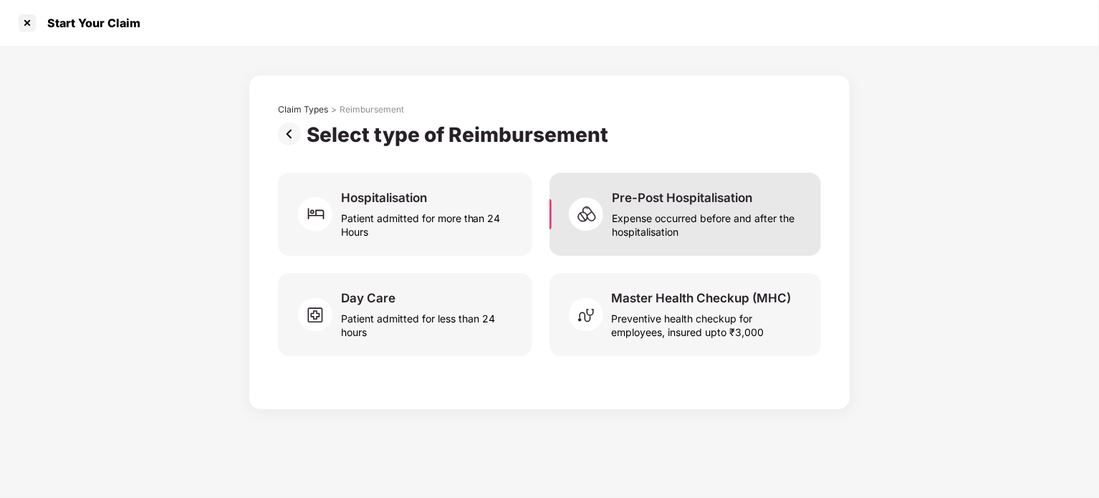
click at [682, 239] on div "Pre-Post Hospitalisation Expense occurred before and after the hospitalisation" at bounding box center [686, 214] width 272 height 83
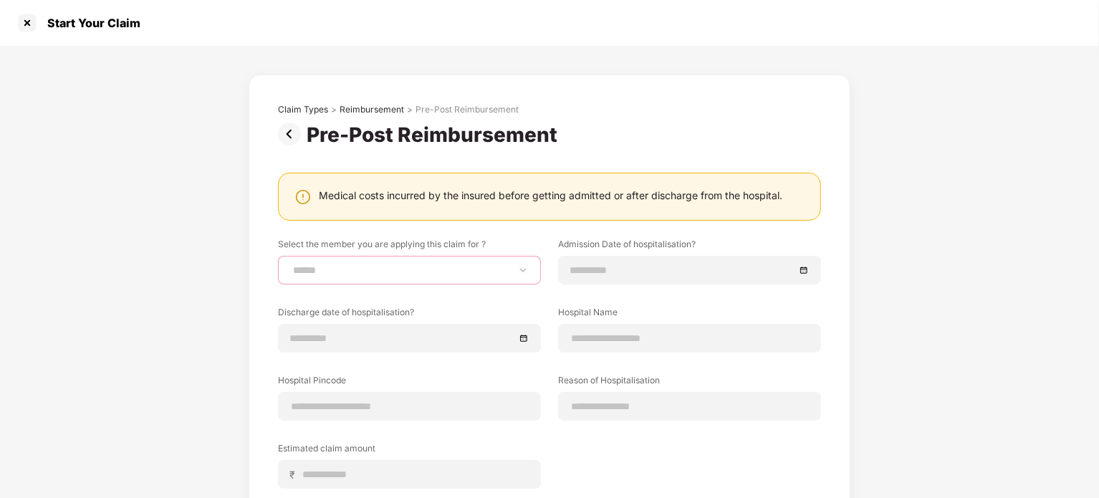
click at [469, 272] on select "**********" at bounding box center [409, 269] width 239 height 11
select select "**********"
click at [290, 264] on select "**********" at bounding box center [409, 269] width 239 height 11
click at [665, 274] on input at bounding box center [682, 270] width 224 height 16
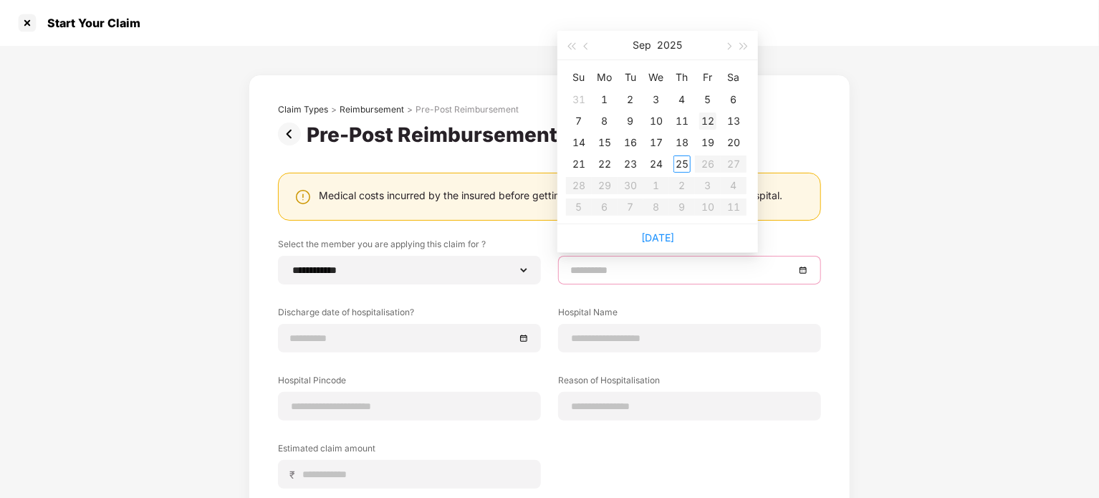
click at [709, 123] on div "12" at bounding box center [707, 121] width 17 height 17
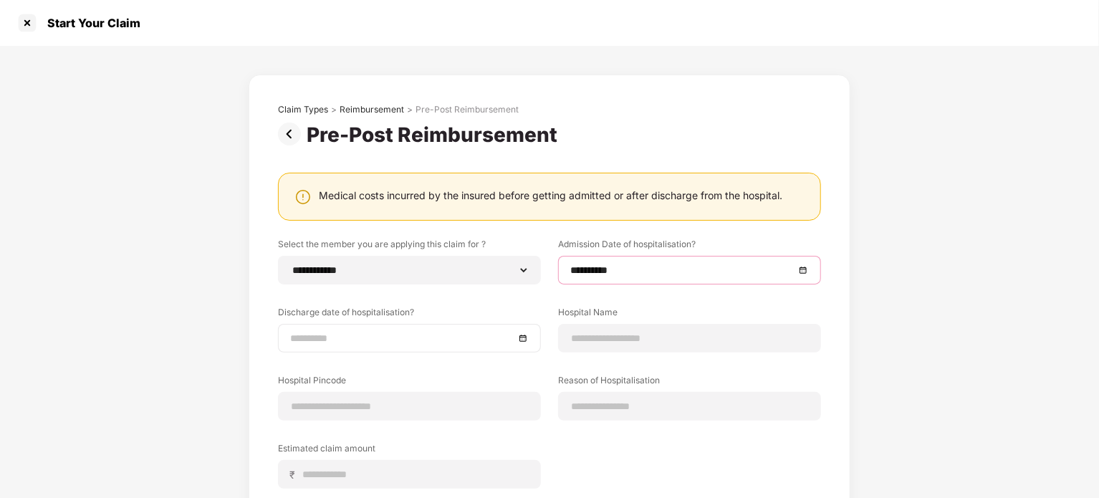
click at [459, 332] on input at bounding box center [402, 338] width 224 height 16
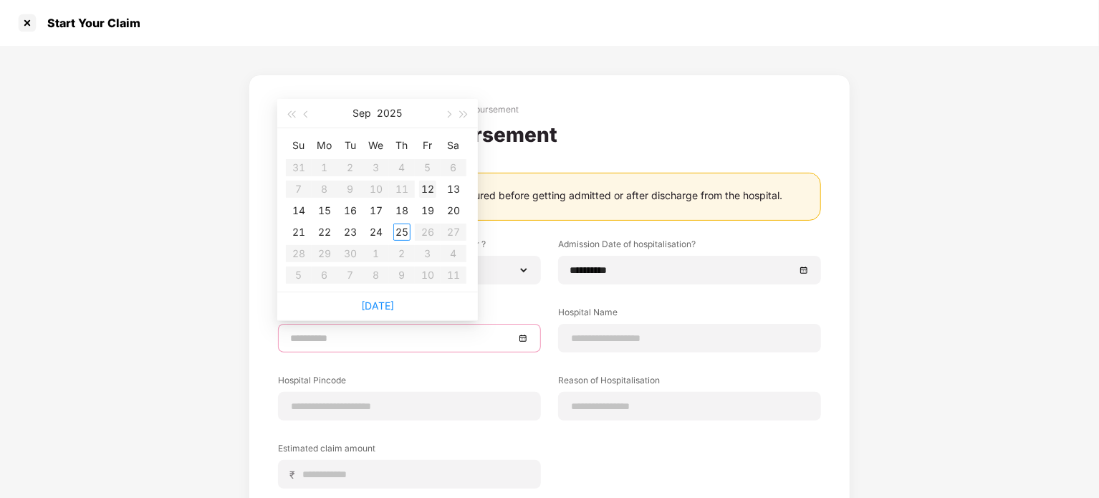
click at [429, 186] on div "12" at bounding box center [427, 189] width 17 height 17
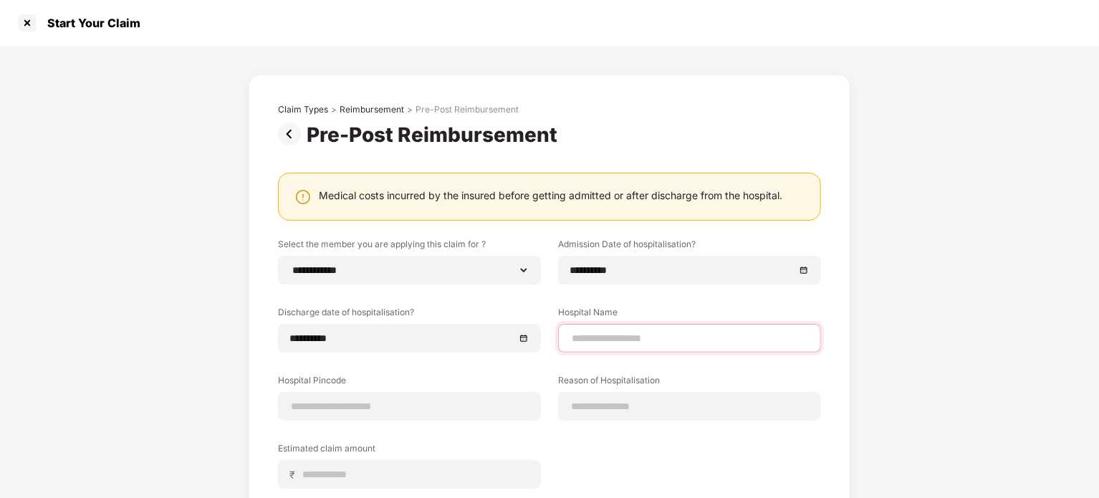
click at [654, 340] on input at bounding box center [689, 338] width 239 height 15
type input "**********"
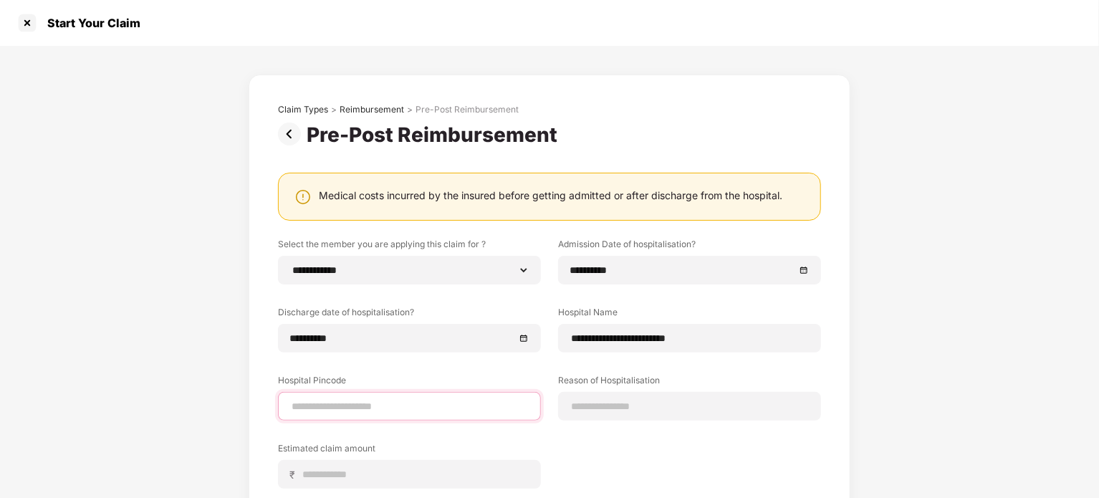
click at [436, 403] on input at bounding box center [409, 406] width 239 height 15
type input "******"
select select "*******"
select select "**********"
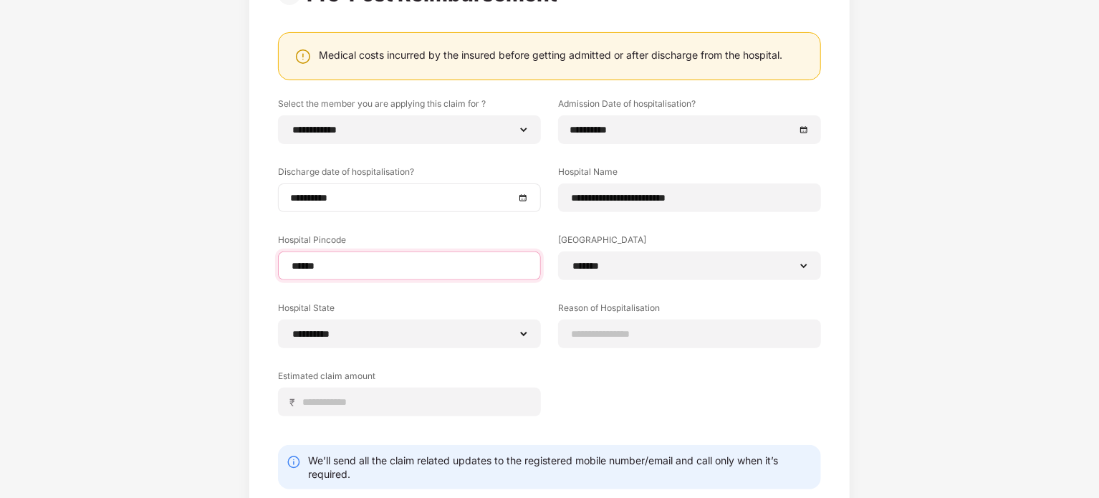
scroll to position [143, 0]
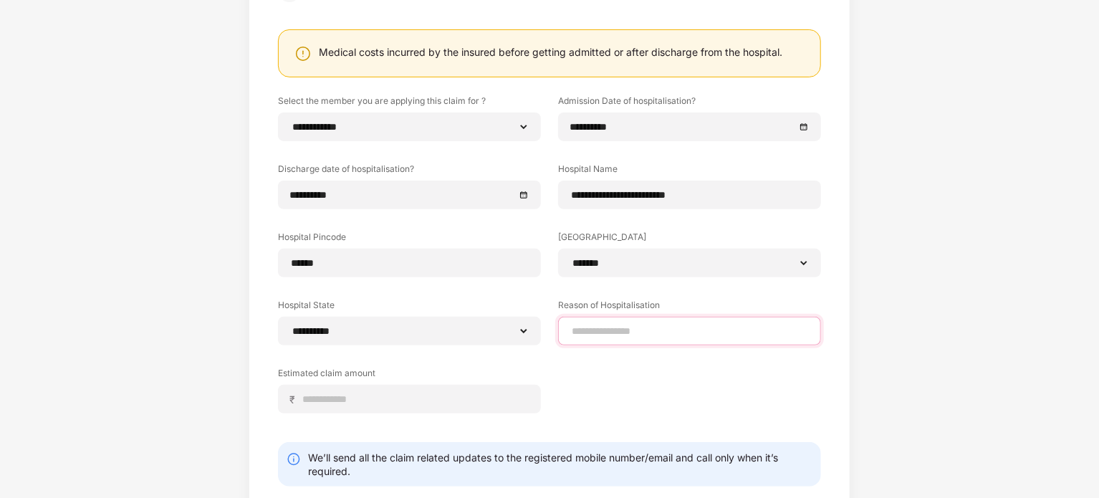
click at [611, 329] on input at bounding box center [689, 331] width 239 height 15
type input "**********"
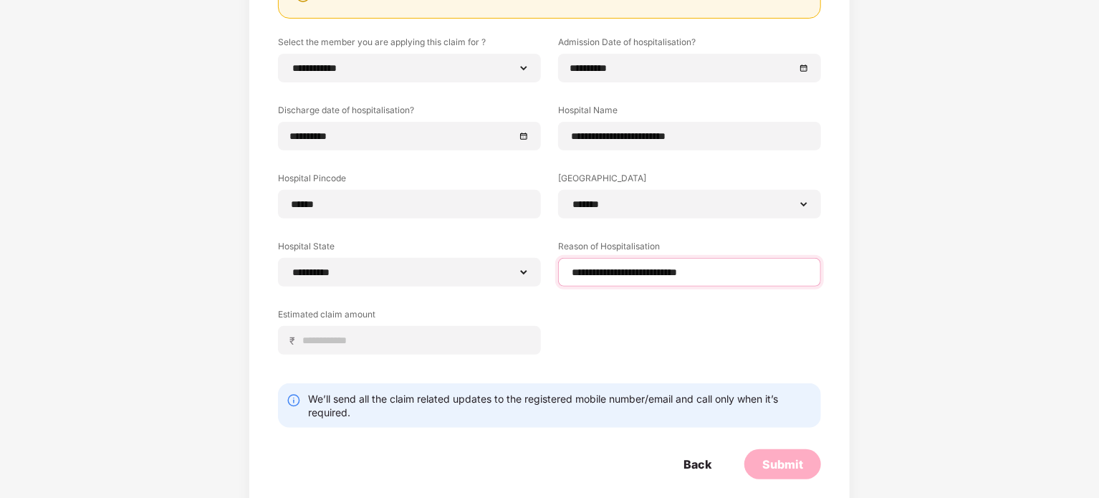
scroll to position [204, 0]
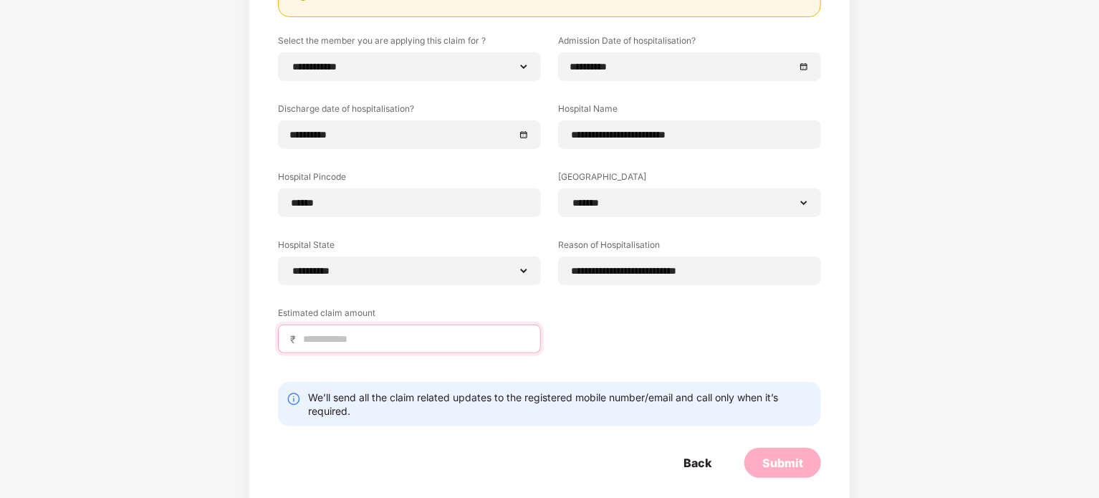
click at [431, 340] on input at bounding box center [415, 339] width 227 height 15
type input "****"
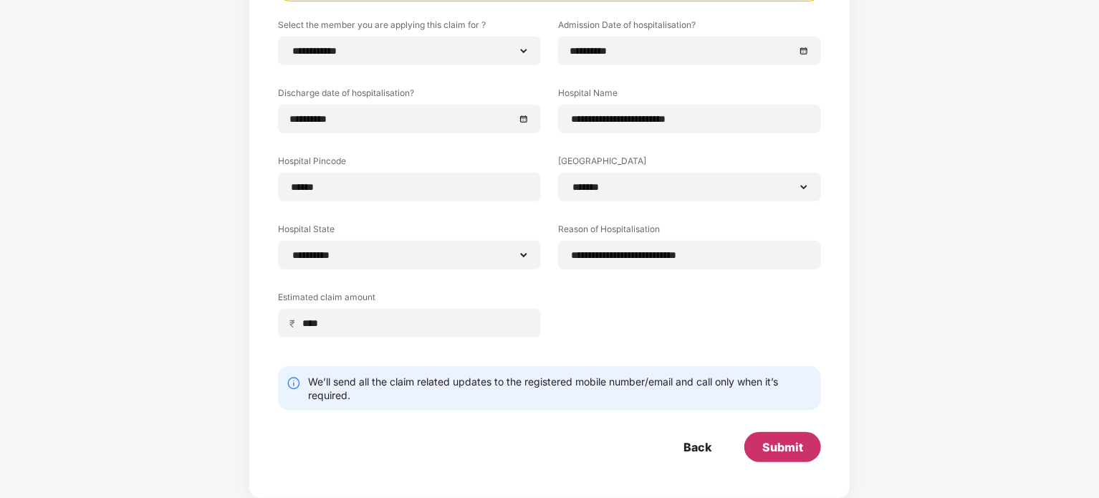
click at [790, 448] on div "Submit" at bounding box center [782, 447] width 41 height 16
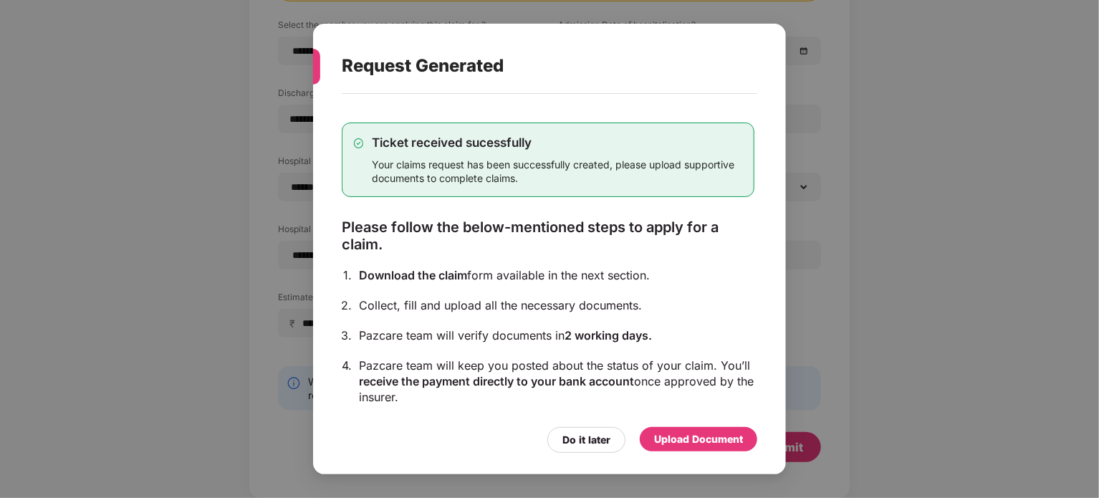
click at [691, 441] on div "Upload Document" at bounding box center [698, 439] width 89 height 16
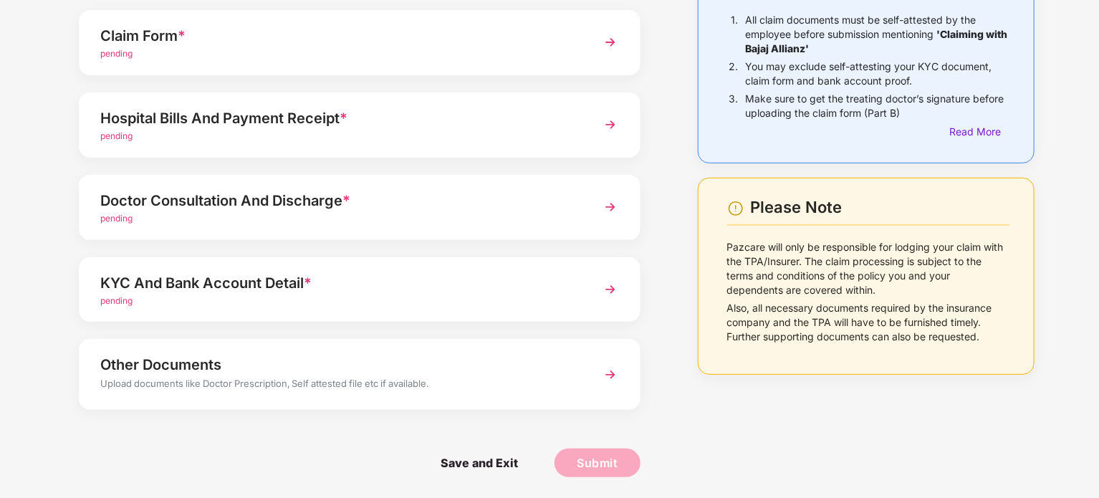
scroll to position [0, 0]
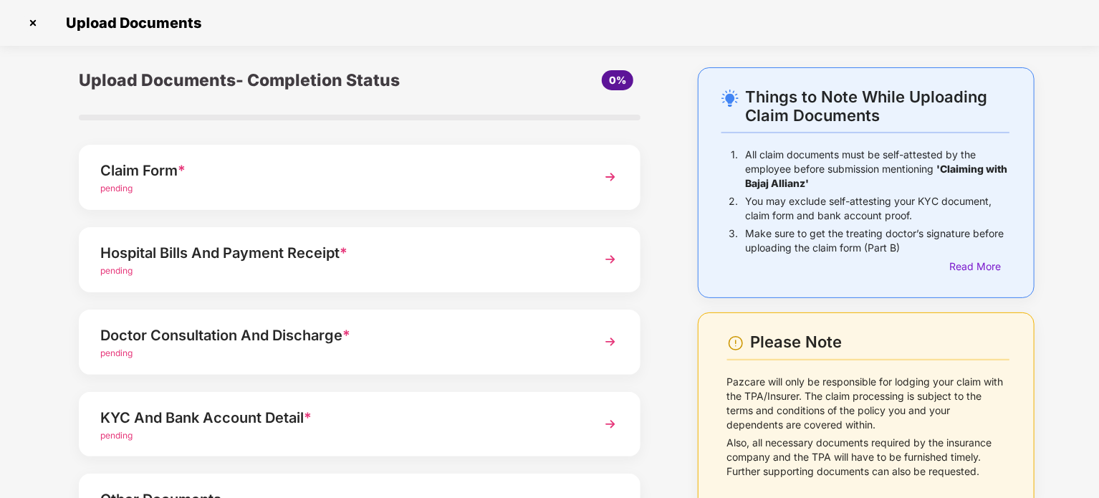
click at [39, 24] on img at bounding box center [32, 22] width 23 height 23
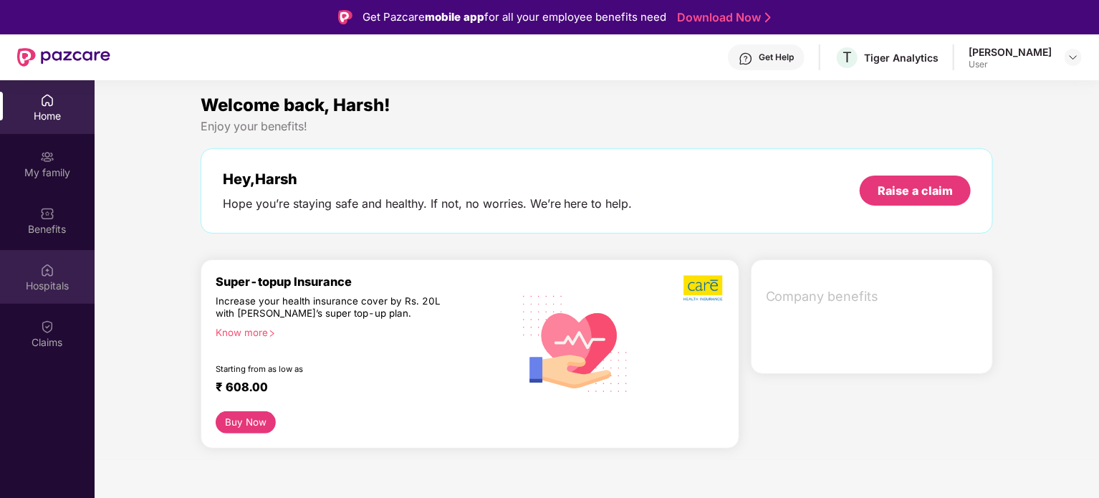
click at [57, 269] on div "Hospitals" at bounding box center [47, 277] width 95 height 54
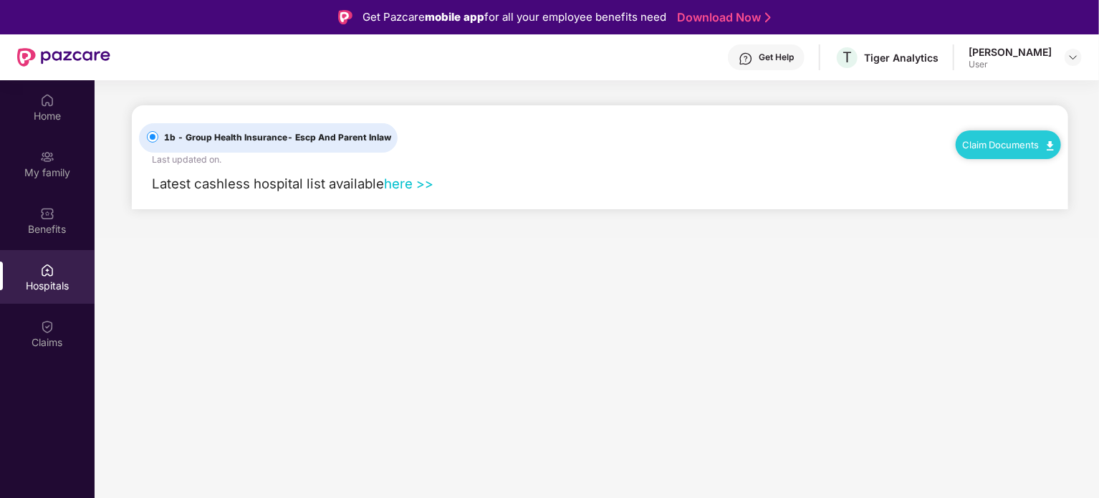
click at [407, 186] on link "here >>" at bounding box center [408, 184] width 49 height 16
click at [63, 317] on div "Claims" at bounding box center [47, 334] width 95 height 54
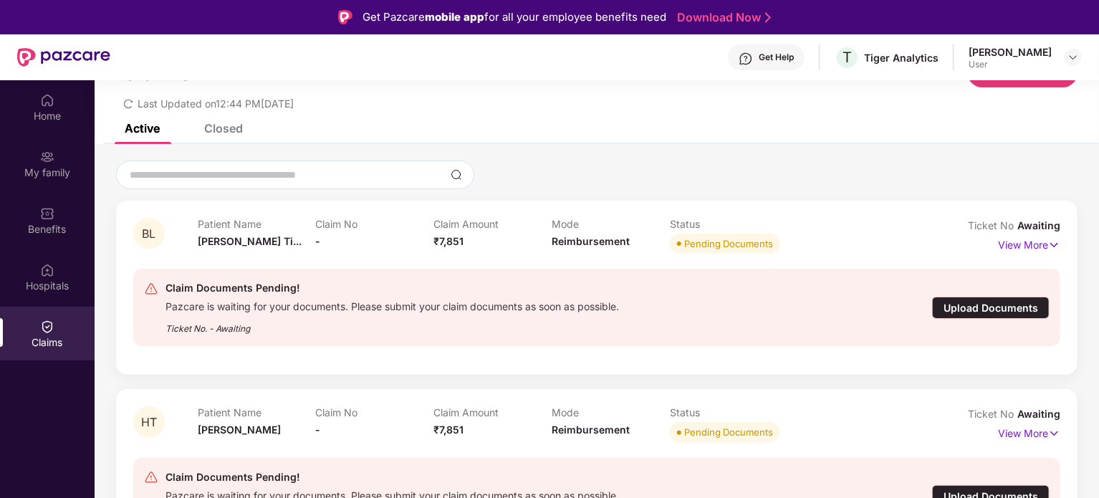
scroll to position [80, 0]
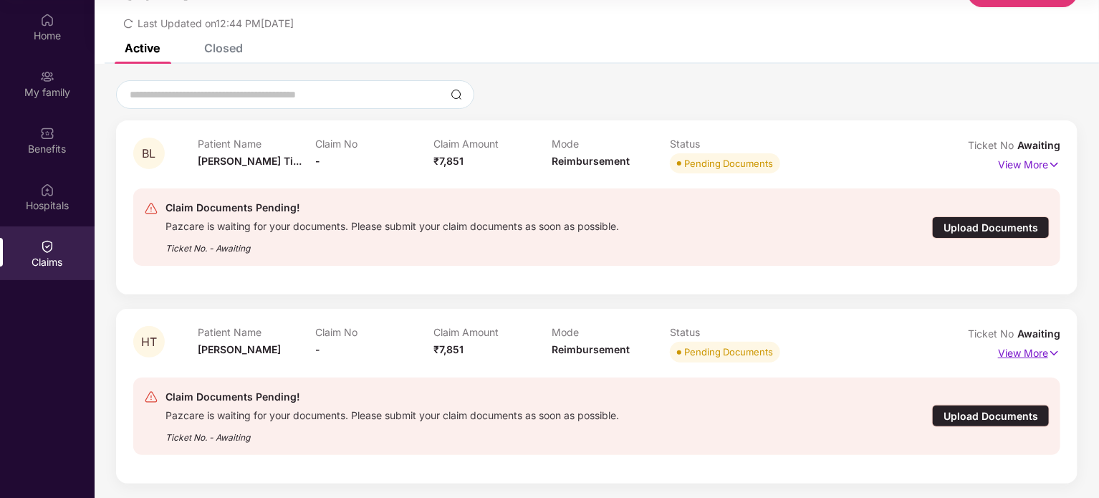
click at [1034, 347] on p "View More" at bounding box center [1029, 351] width 62 height 19
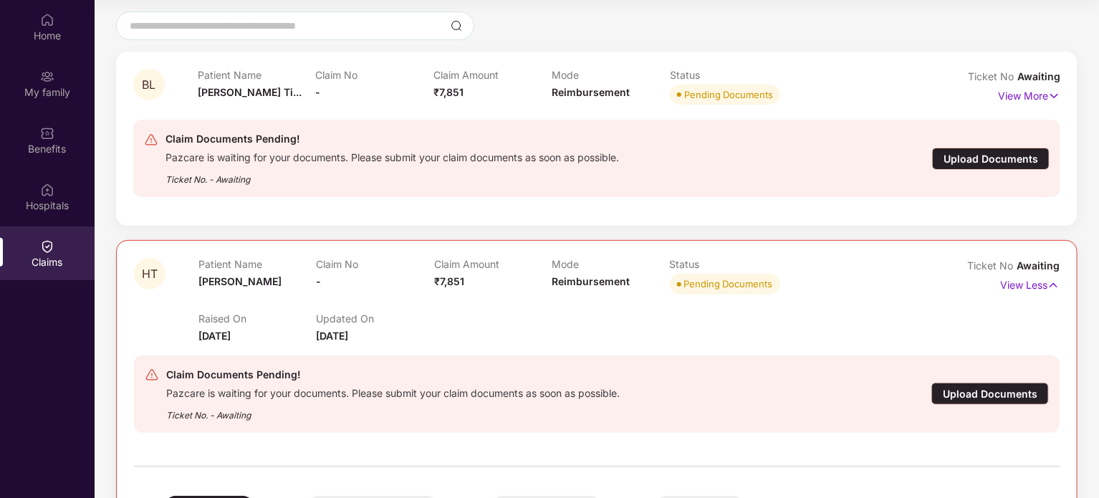
scroll to position [125, 0]
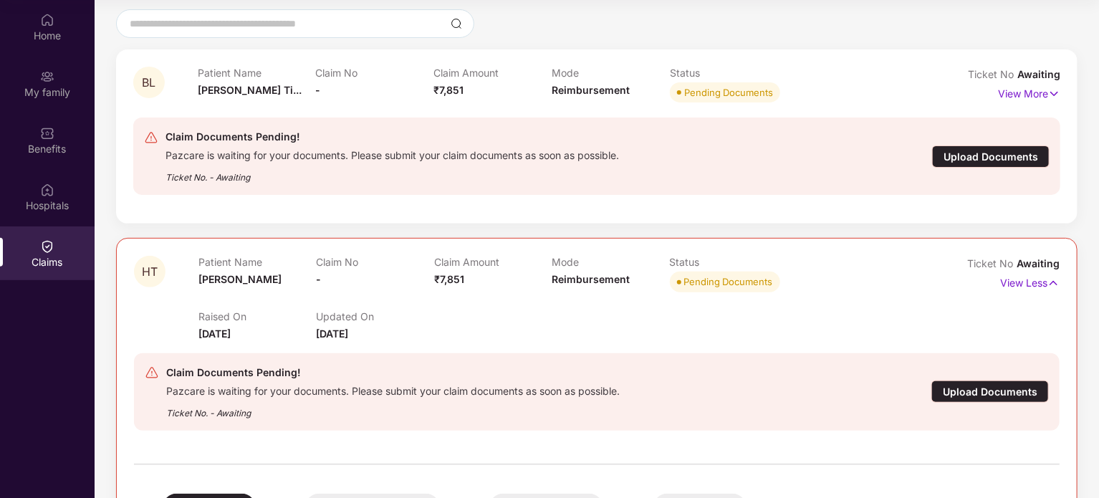
drag, startPoint x: 1040, startPoint y: 284, endPoint x: 715, endPoint y: 295, distance: 324.8
click at [715, 295] on div "Status Pending Documents" at bounding box center [729, 275] width 118 height 39
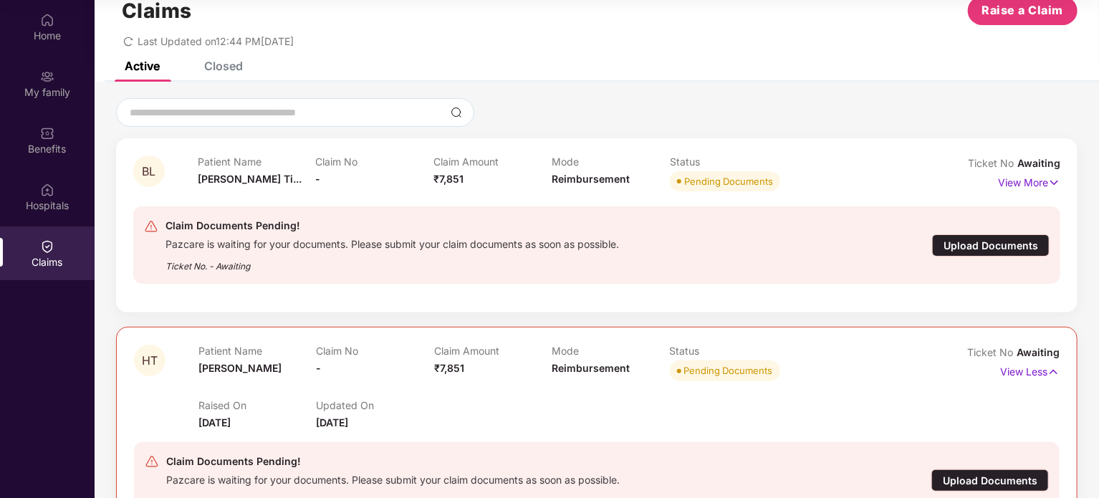
scroll to position [34, 0]
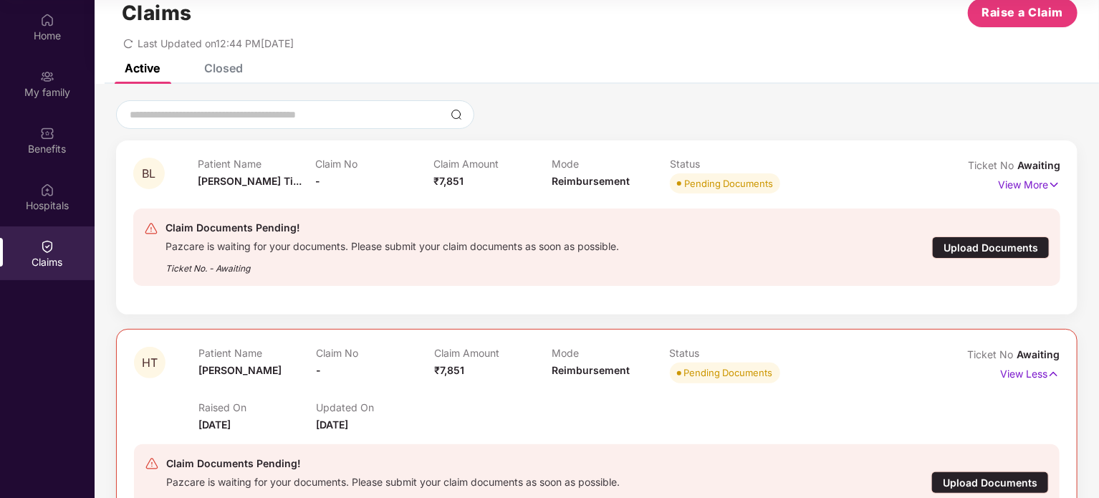
click at [236, 68] on div "Closed" at bounding box center [223, 68] width 39 height 14
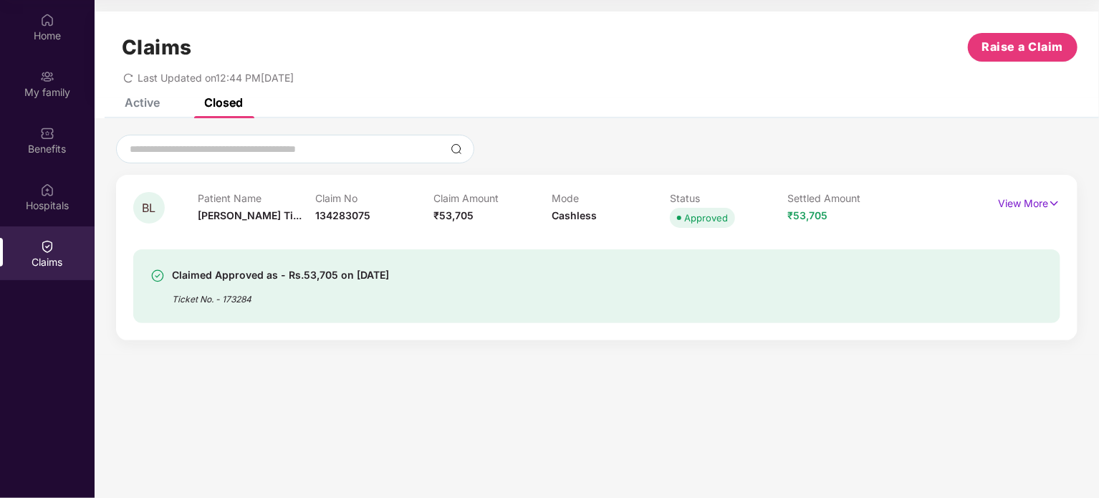
scroll to position [0, 0]
click at [149, 97] on div "Claims Raise a Claim Last Updated on 12:44 PM, 25 Sep 2025" at bounding box center [597, 54] width 1005 height 87
click at [149, 105] on div "Active" at bounding box center [142, 102] width 35 height 14
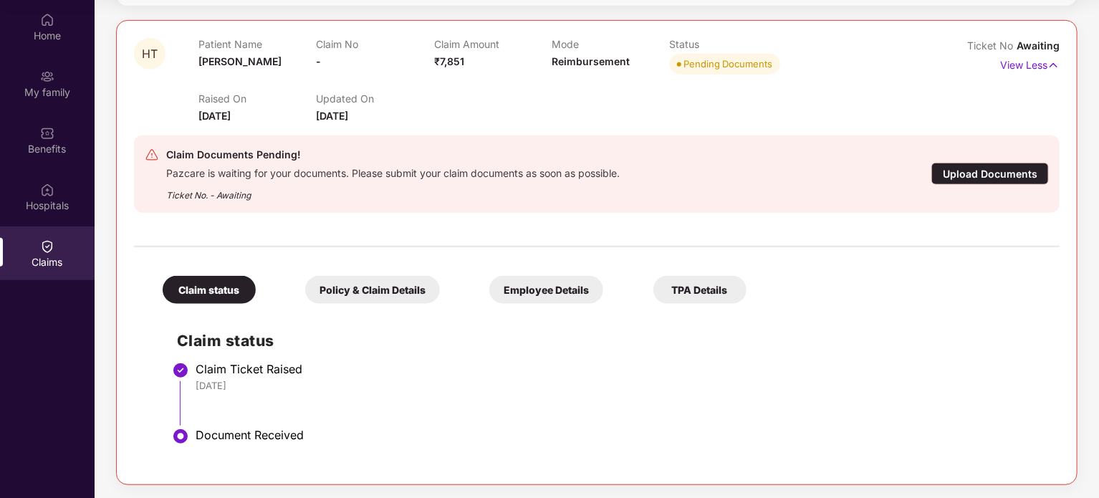
scroll to position [283, 0]
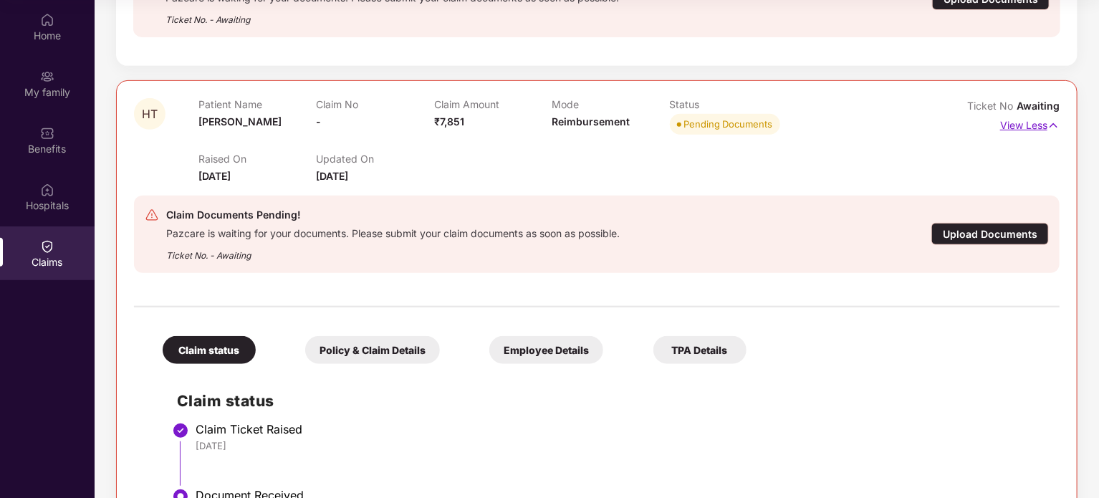
click at [1000, 124] on p "View Less" at bounding box center [1029, 123] width 59 height 19
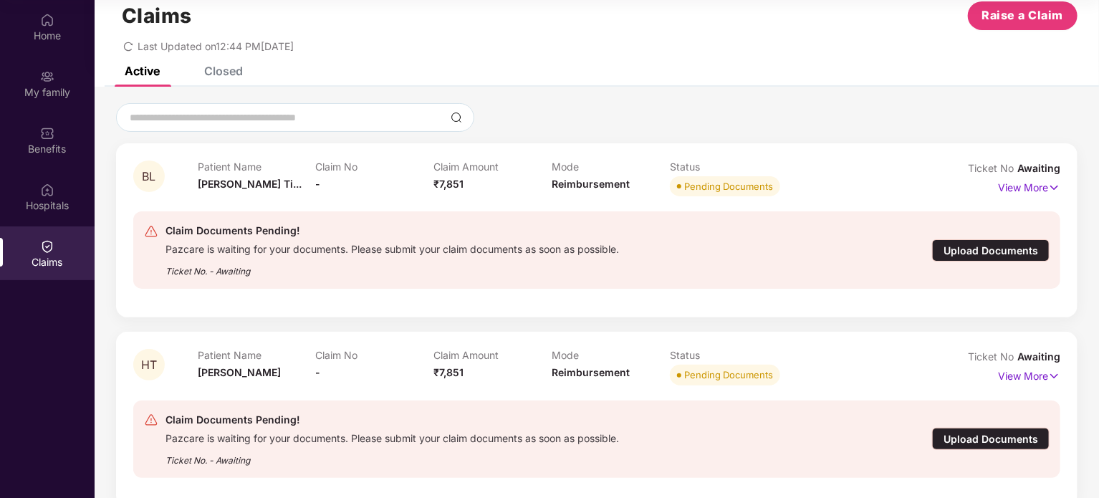
scroll to position [34, 0]
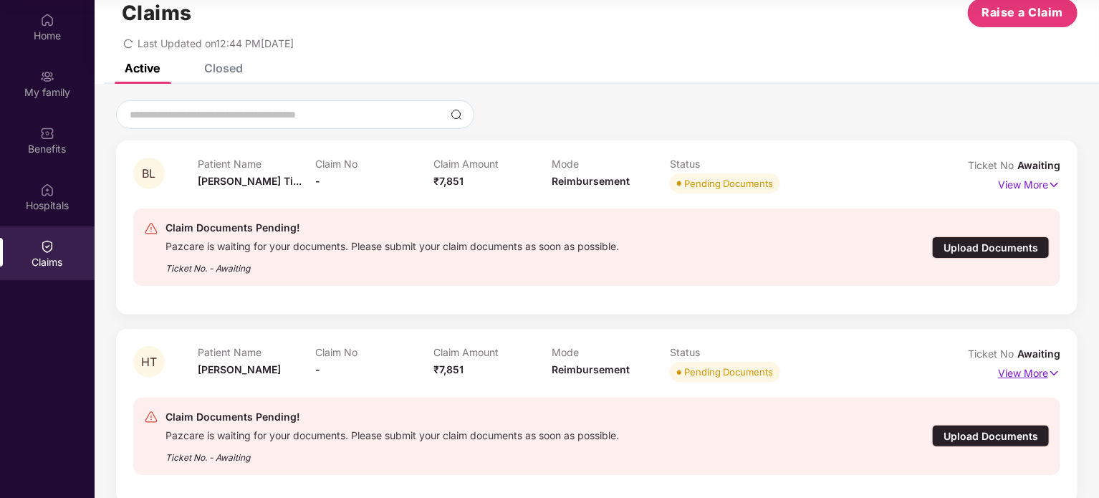
click at [1033, 373] on p "View More" at bounding box center [1029, 371] width 62 height 19
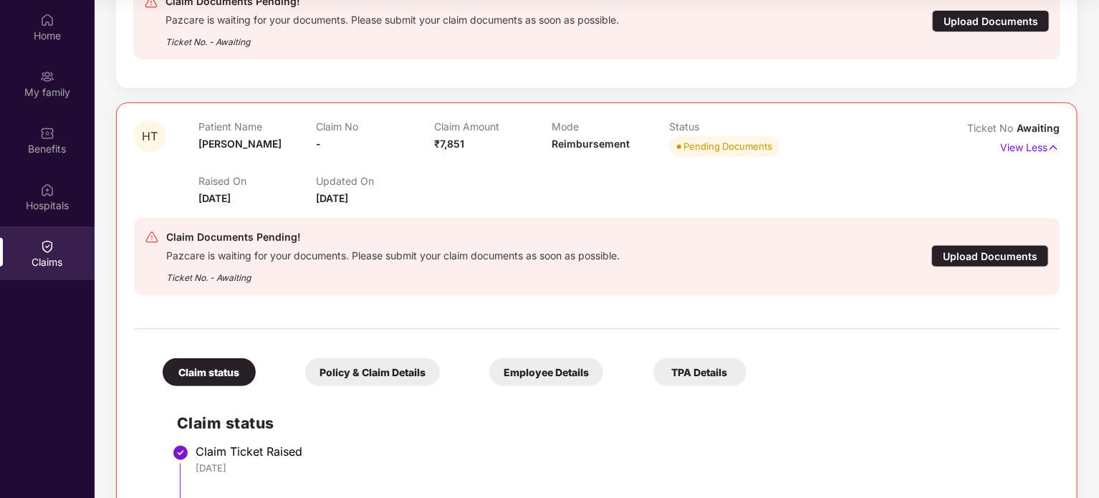
scroll to position [240, 0]
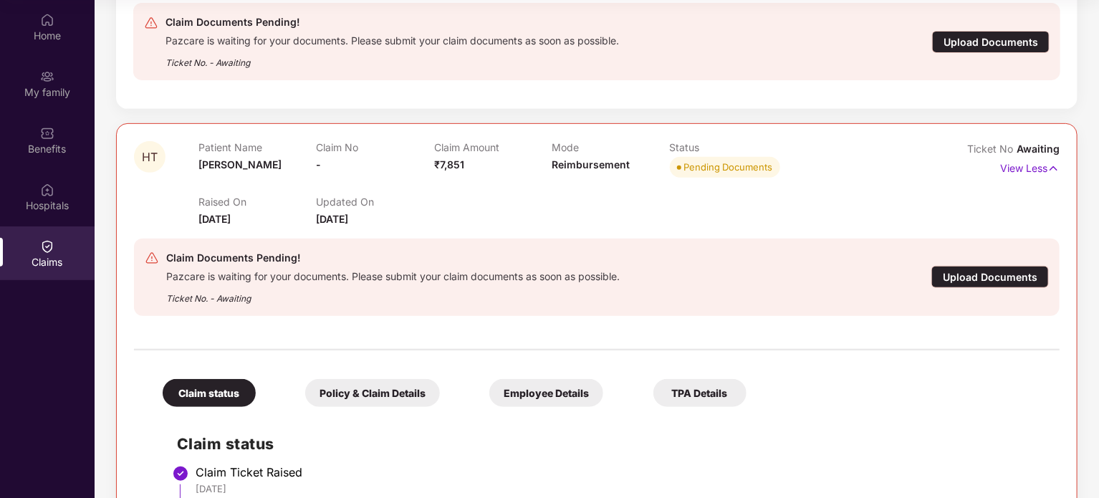
click at [367, 380] on div "Policy & Claim Details" at bounding box center [372, 393] width 135 height 28
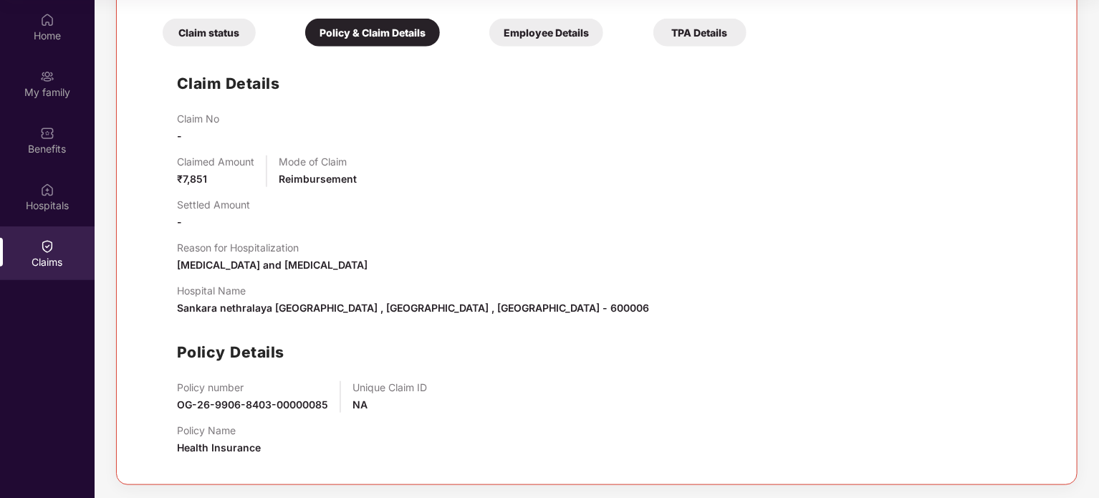
scroll to position [601, 0]
click at [542, 30] on div "Employee Details" at bounding box center [546, 32] width 114 height 28
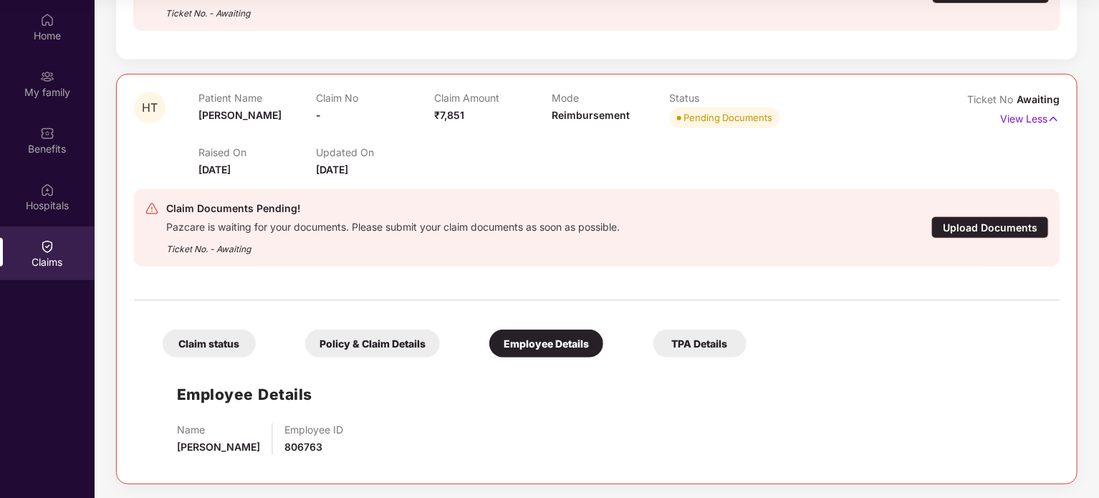
drag, startPoint x: 691, startPoint y: 327, endPoint x: 683, endPoint y: 331, distance: 9.3
click at [683, 331] on div "TPA Details" at bounding box center [700, 344] width 93 height 28
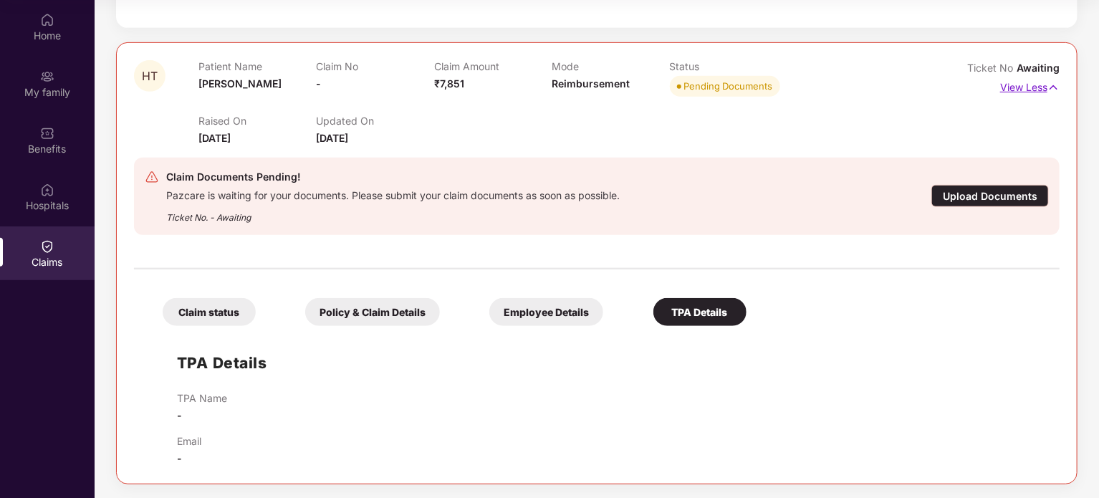
click at [1035, 87] on p "View Less" at bounding box center [1029, 85] width 59 height 19
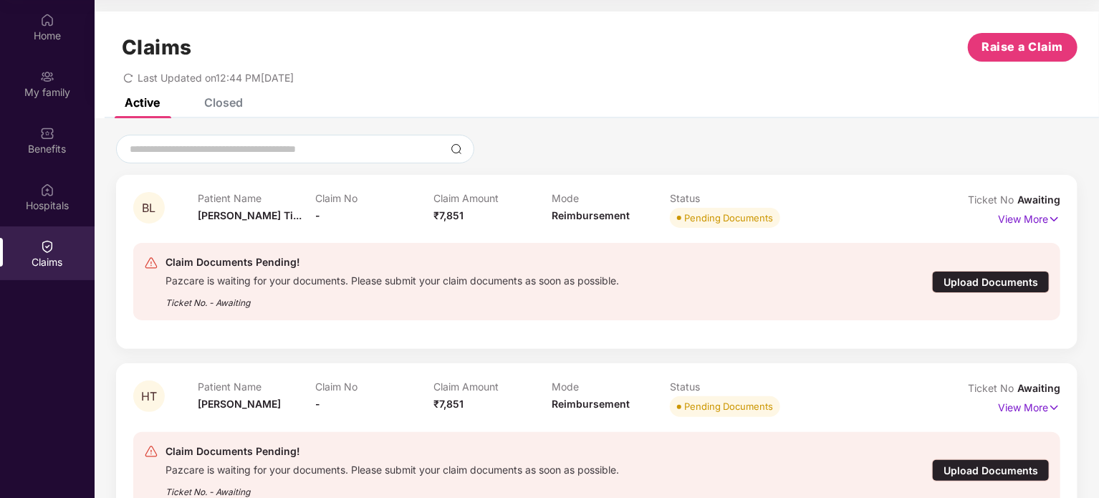
scroll to position [0, 0]
click at [305, 363] on div "HT Patient Name Harsh Tiwari Claim No - Claim Amount ₹7,851 Mode Reimbursement …" at bounding box center [597, 450] width 962 height 174
drag, startPoint x: 241, startPoint y: 393, endPoint x: 742, endPoint y: 401, distance: 500.9
click at [742, 401] on div "Pending Documents" at bounding box center [728, 406] width 89 height 14
click at [1023, 404] on p "View More" at bounding box center [1029, 405] width 62 height 19
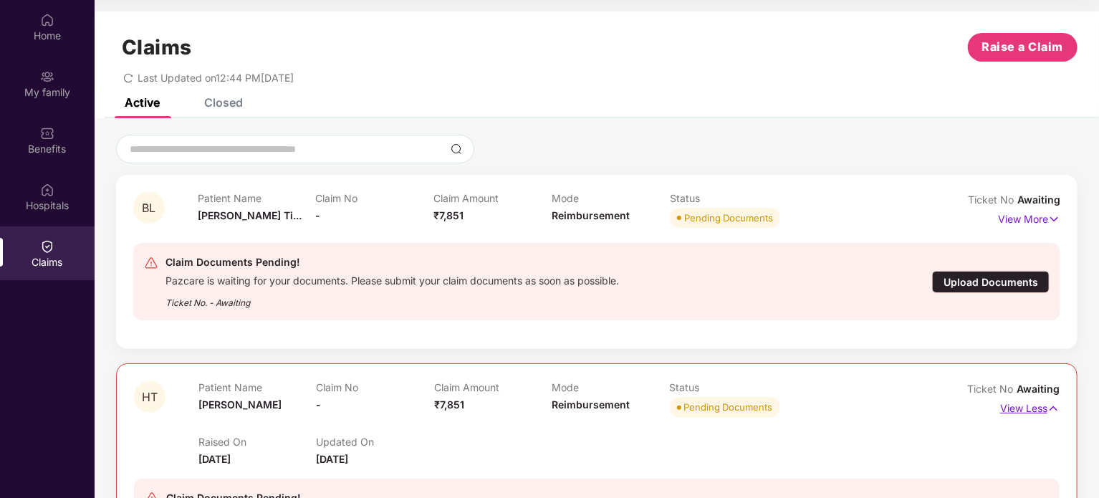
click at [1033, 415] on p "View Less" at bounding box center [1029, 406] width 59 height 19
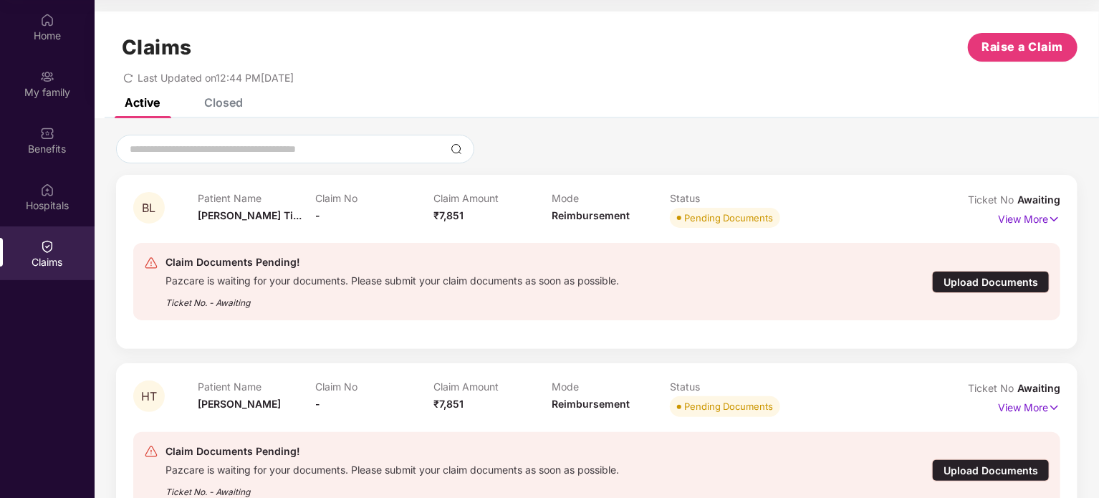
click at [241, 97] on div "Claims Raise a Claim Last Updated on 12:44 PM, 25 Sep 2025" at bounding box center [597, 54] width 1005 height 87
click at [203, 108] on div "Closed" at bounding box center [213, 102] width 60 height 14
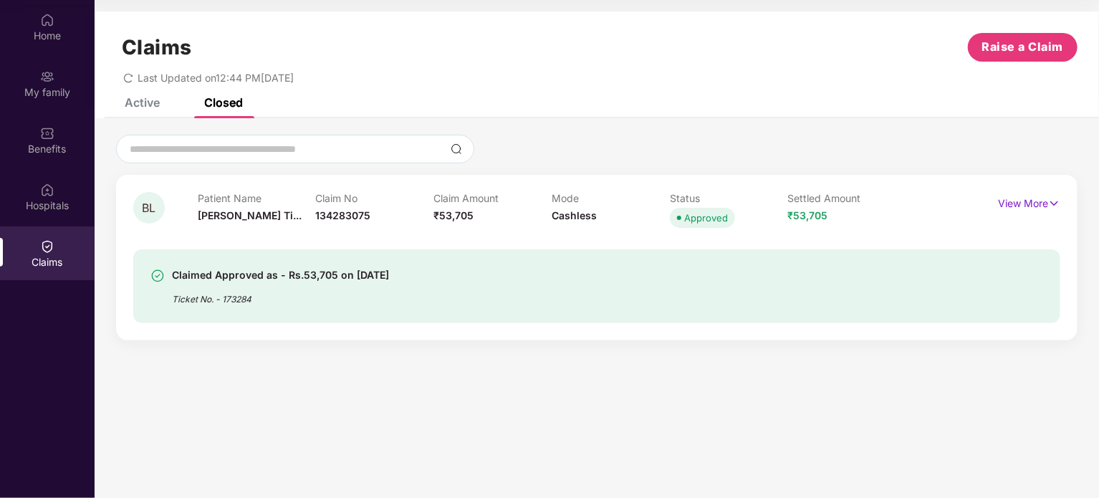
click at [150, 91] on div "Claims Raise a Claim Last Updated on 12:44 PM, 25 Sep 2025" at bounding box center [597, 54] width 1005 height 87
click at [149, 100] on div "Active" at bounding box center [142, 102] width 35 height 14
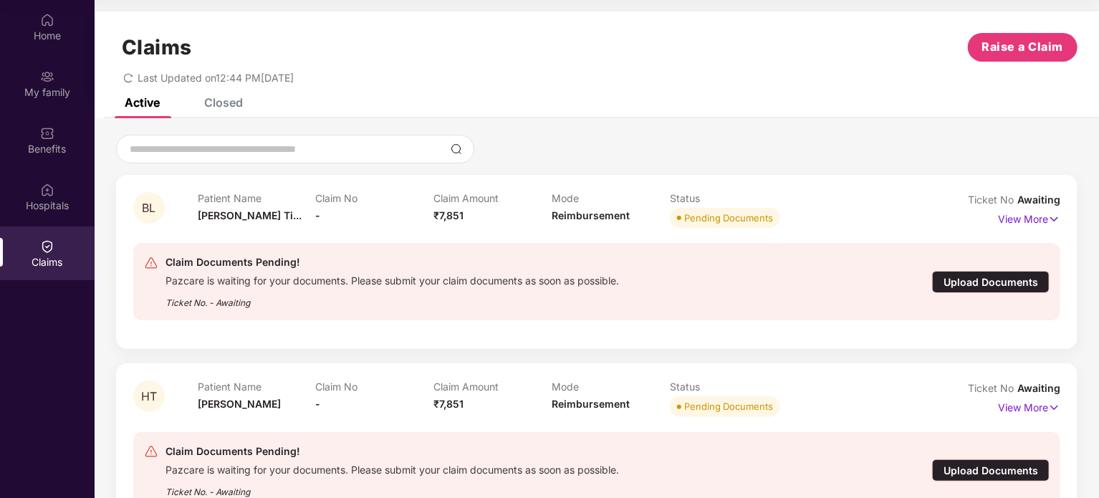
scroll to position [54, 0]
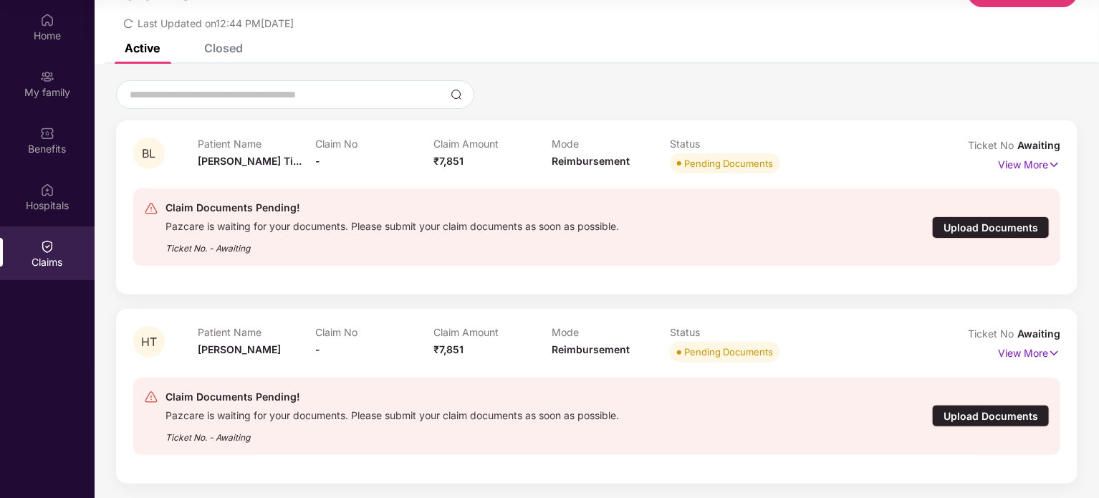
click at [1018, 229] on div "Upload Documents" at bounding box center [991, 227] width 118 height 22
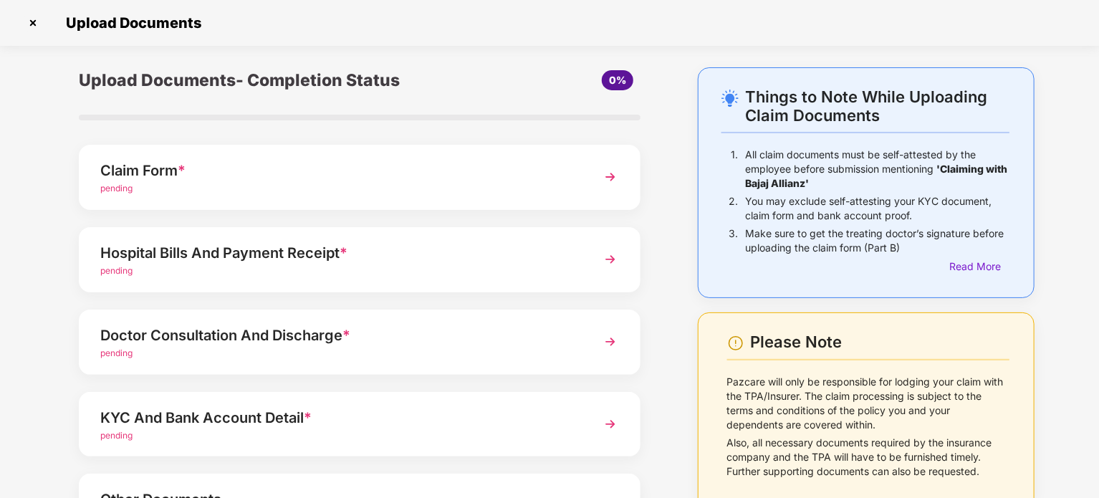
click at [480, 254] on div "Hospital Bills And Payment Receipt *" at bounding box center [337, 252] width 475 height 23
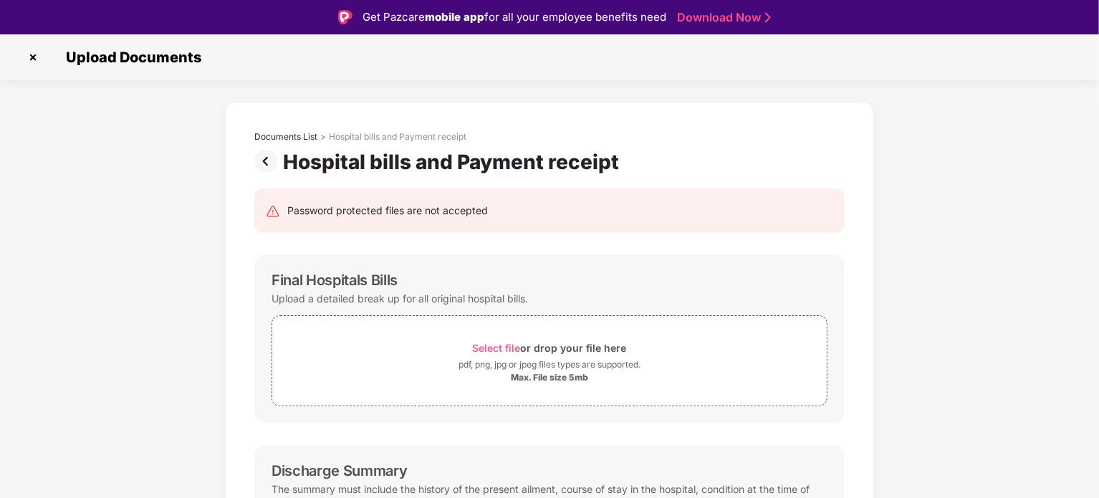
click at [259, 163] on img at bounding box center [268, 161] width 29 height 23
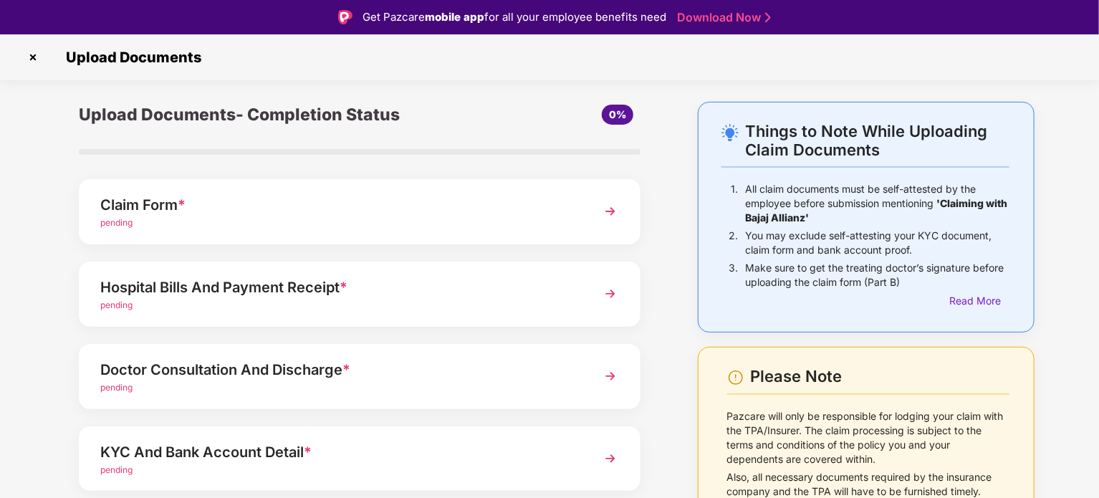
scroll to position [112, 0]
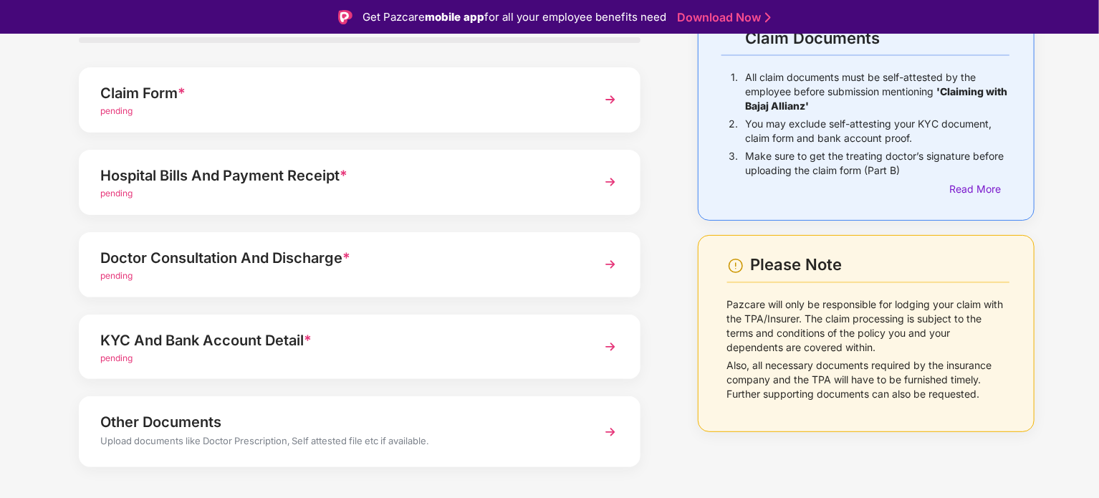
click at [456, 246] on div "Doctor Consultation And Discharge *" at bounding box center [337, 257] width 475 height 23
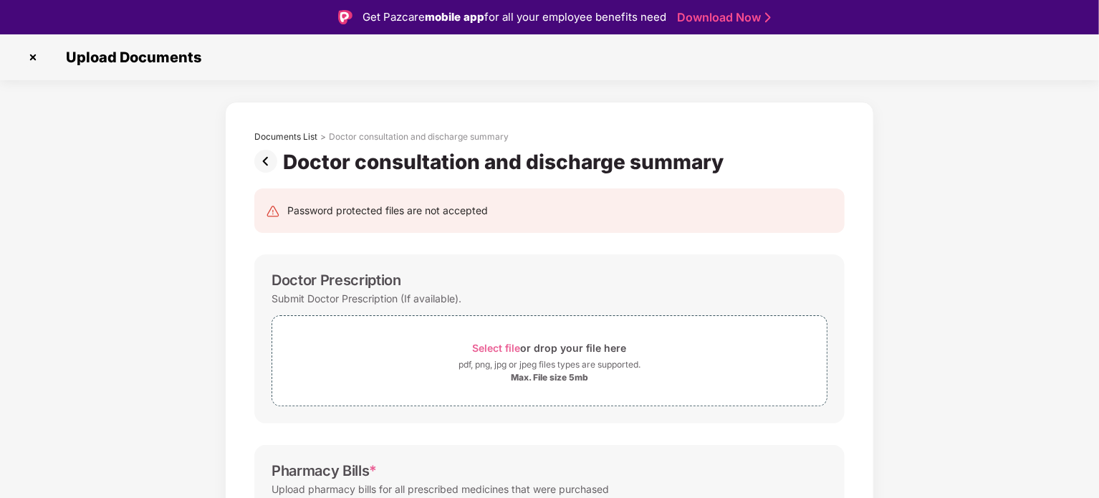
click at [268, 167] on img at bounding box center [268, 161] width 29 height 23
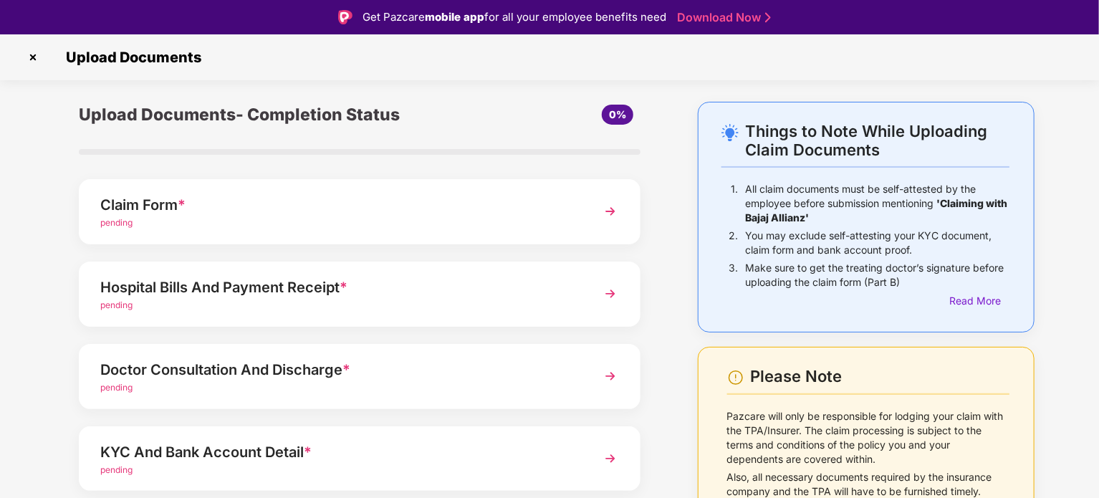
click at [315, 288] on div "Hospital Bills And Payment Receipt *" at bounding box center [337, 287] width 475 height 23
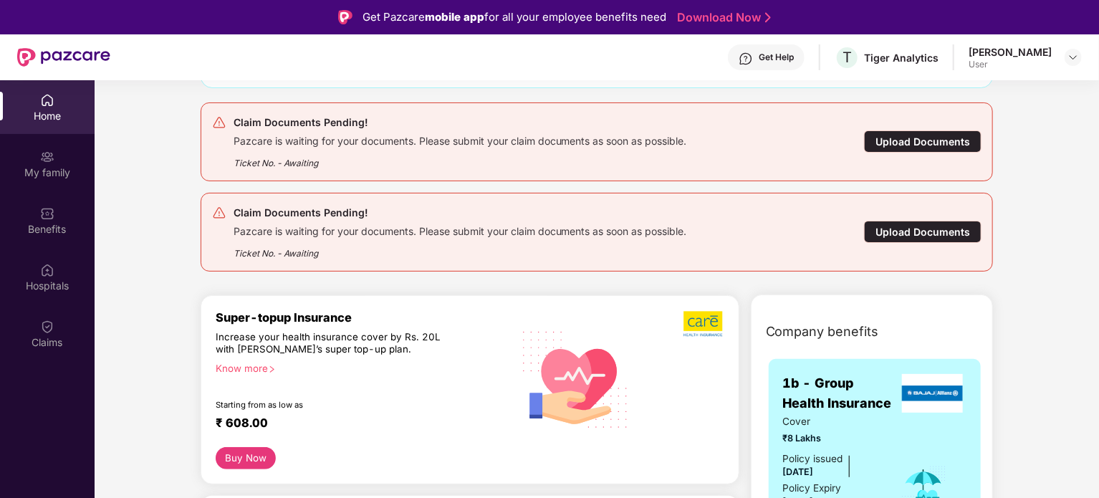
scroll to position [143, 0]
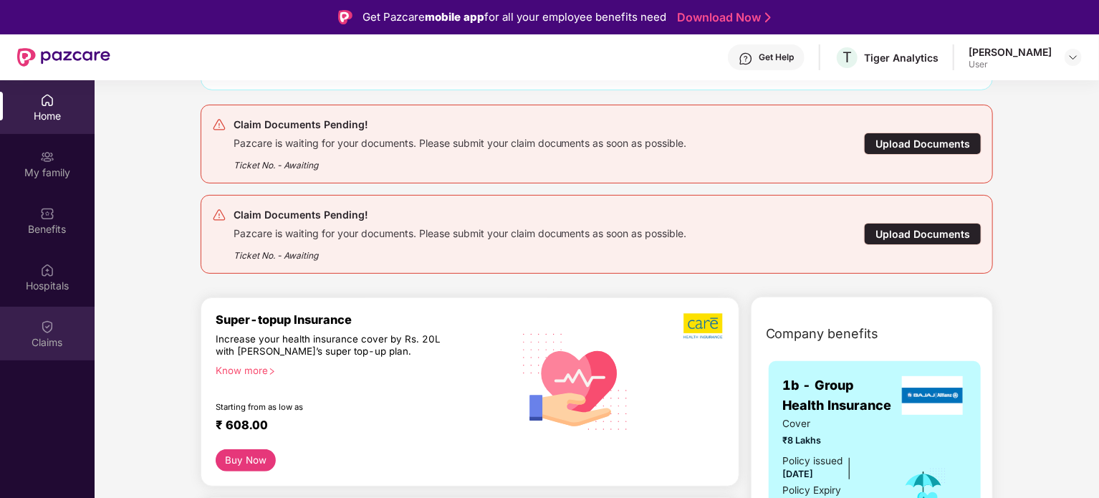
click at [68, 317] on div "Claims" at bounding box center [47, 334] width 95 height 54
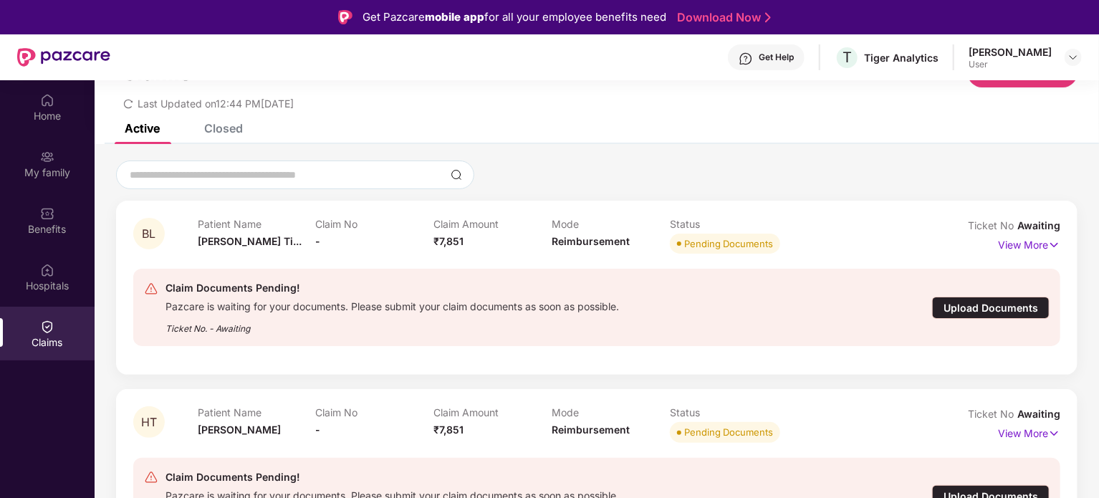
scroll to position [80, 0]
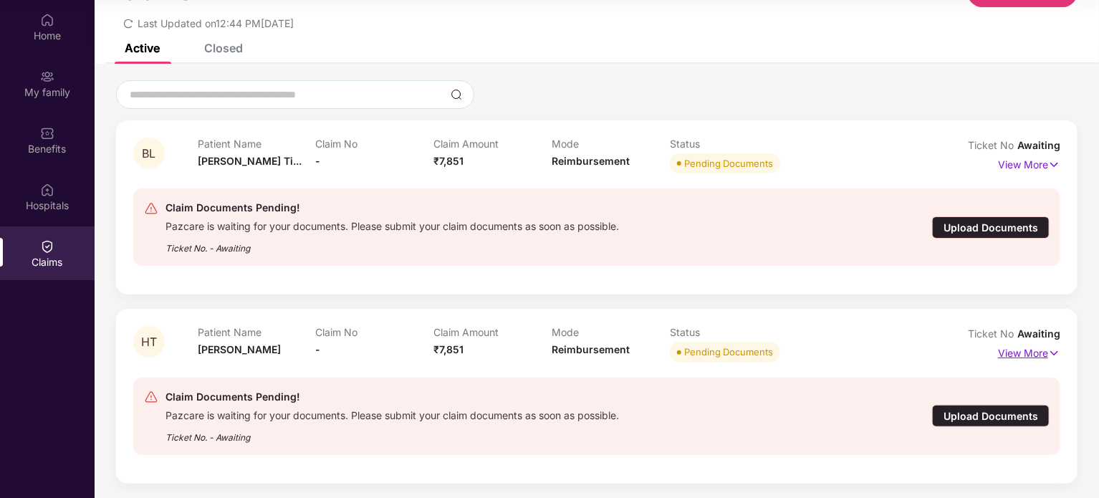
click at [1030, 348] on p "View More" at bounding box center [1029, 351] width 62 height 19
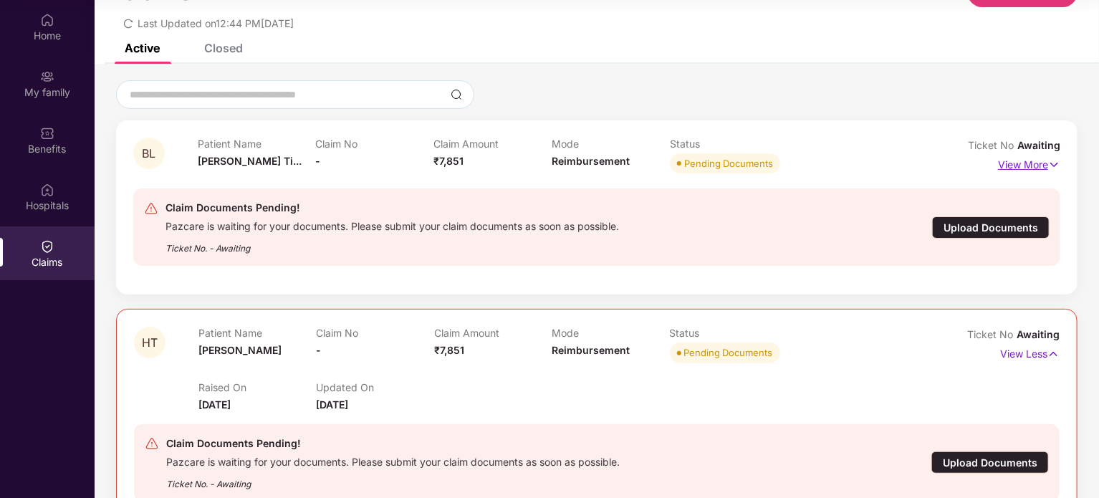
click at [1043, 162] on p "View More" at bounding box center [1029, 162] width 62 height 19
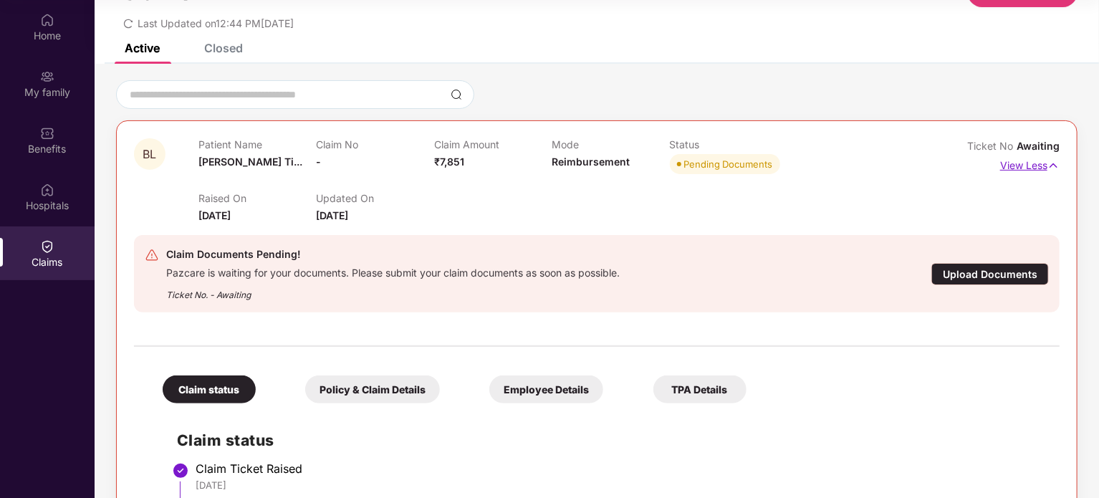
click at [1043, 162] on p "View Less" at bounding box center [1029, 163] width 59 height 19
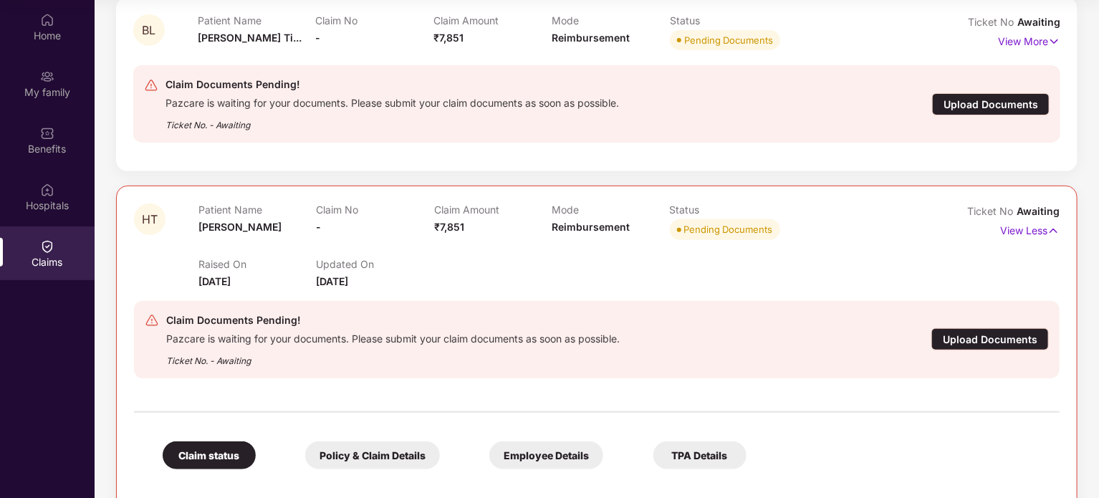
scroll to position [178, 0]
drag, startPoint x: 1043, startPoint y: 295, endPoint x: 747, endPoint y: 287, distance: 296.0
click at [747, 287] on div "Raised On 25 Sept 2025 Updated On 25 Sept 2025" at bounding box center [551, 267] width 707 height 46
click at [53, 39] on div "Home" at bounding box center [47, 36] width 95 height 14
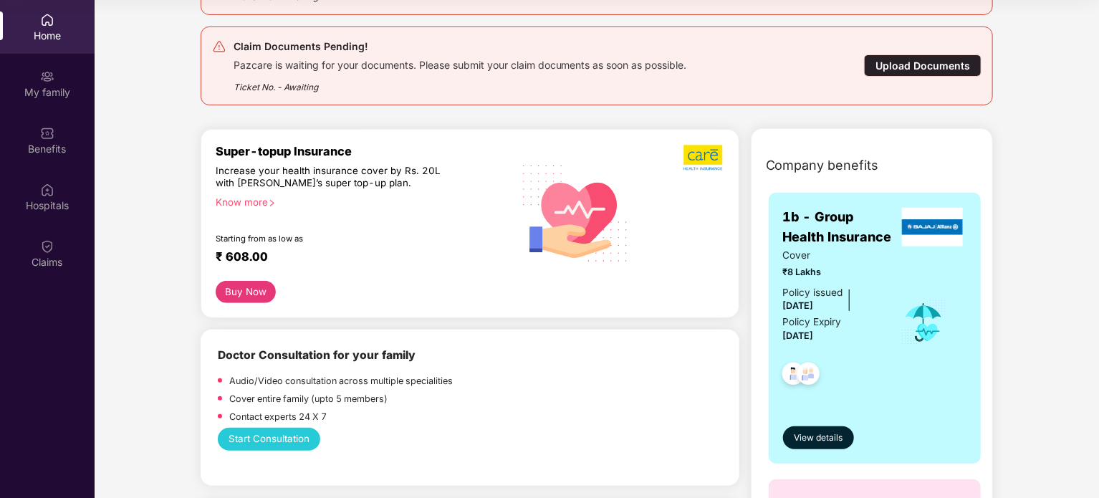
scroll to position [0, 0]
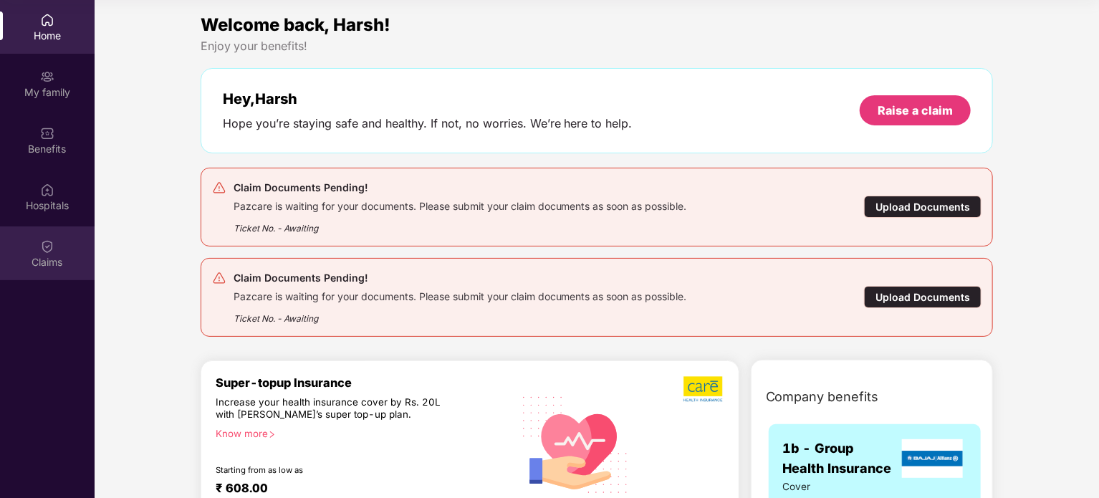
click at [42, 266] on div "Claims" at bounding box center [47, 262] width 95 height 14
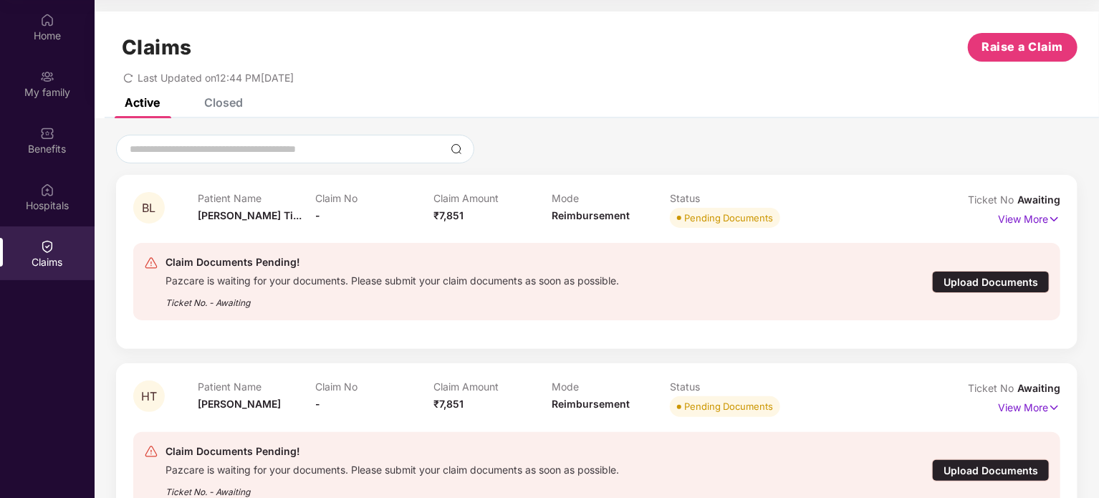
click at [992, 287] on div "Upload Documents" at bounding box center [991, 282] width 118 height 22
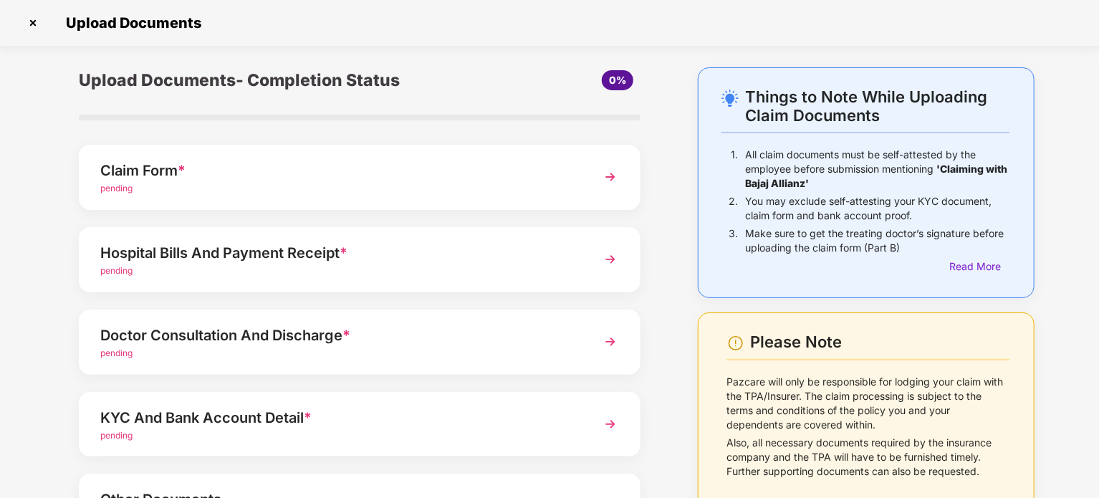
click at [421, 252] on div "Hospital Bills And Payment Receipt *" at bounding box center [337, 252] width 475 height 23
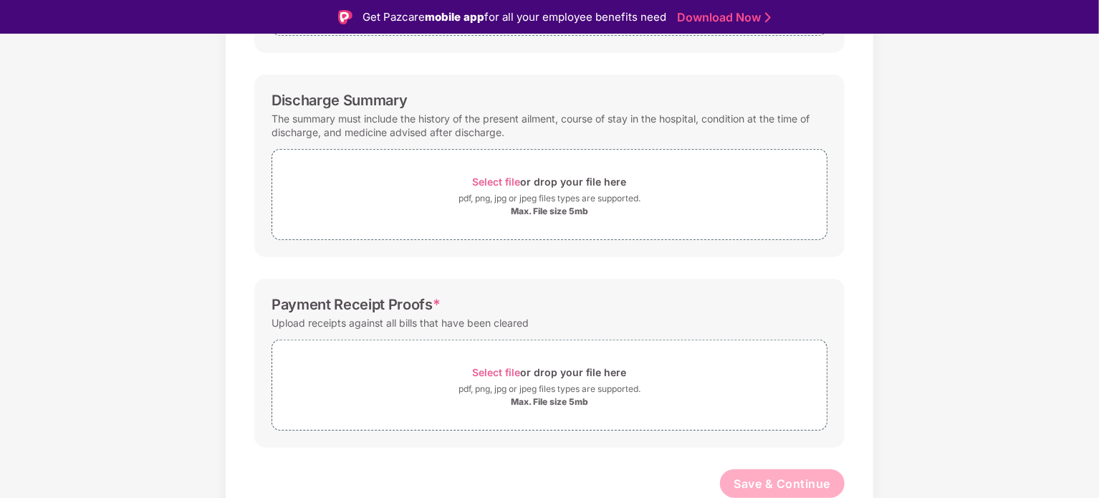
scroll to position [0, 0]
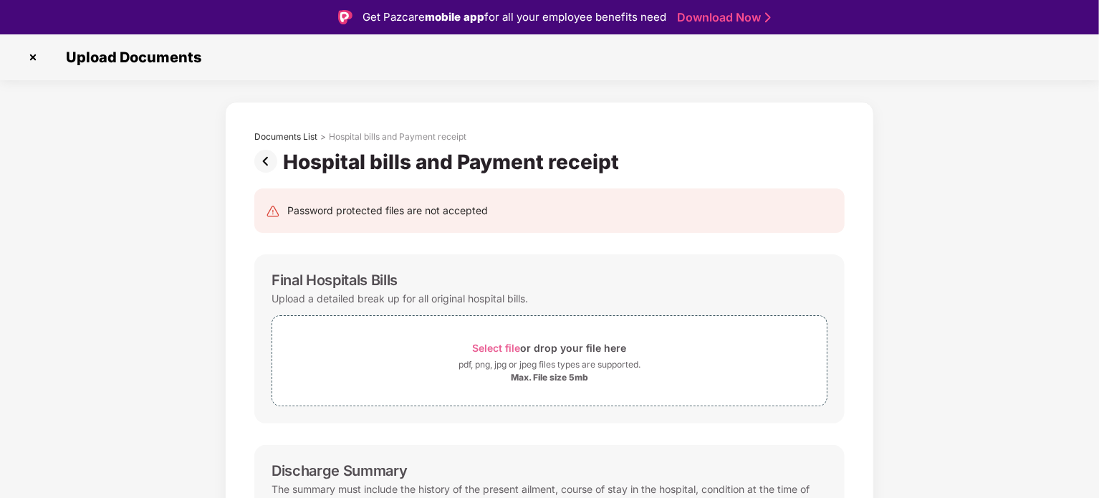
click at [266, 165] on img at bounding box center [268, 161] width 29 height 23
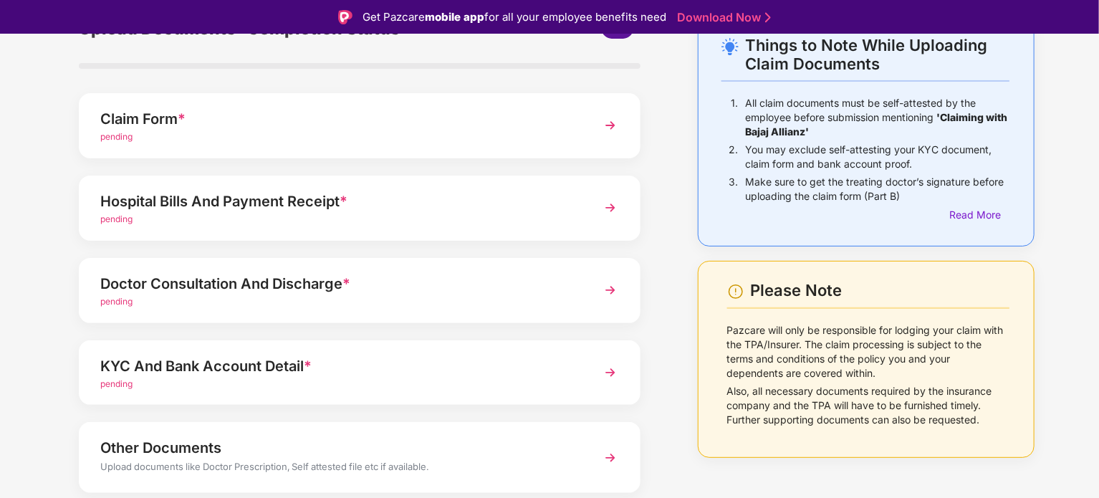
scroll to position [86, 0]
click at [436, 289] on div "Doctor Consultation And Discharge *" at bounding box center [337, 283] width 475 height 23
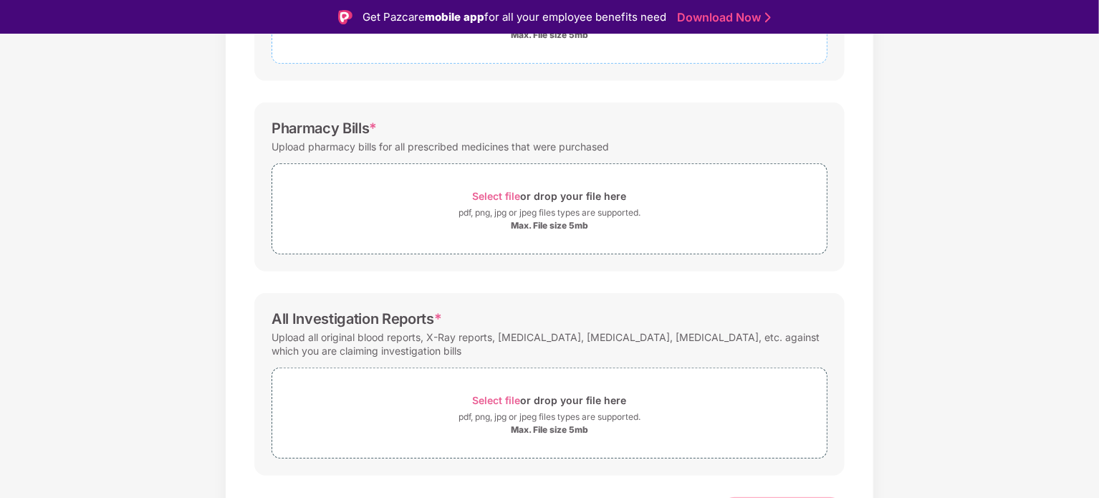
scroll to position [0, 0]
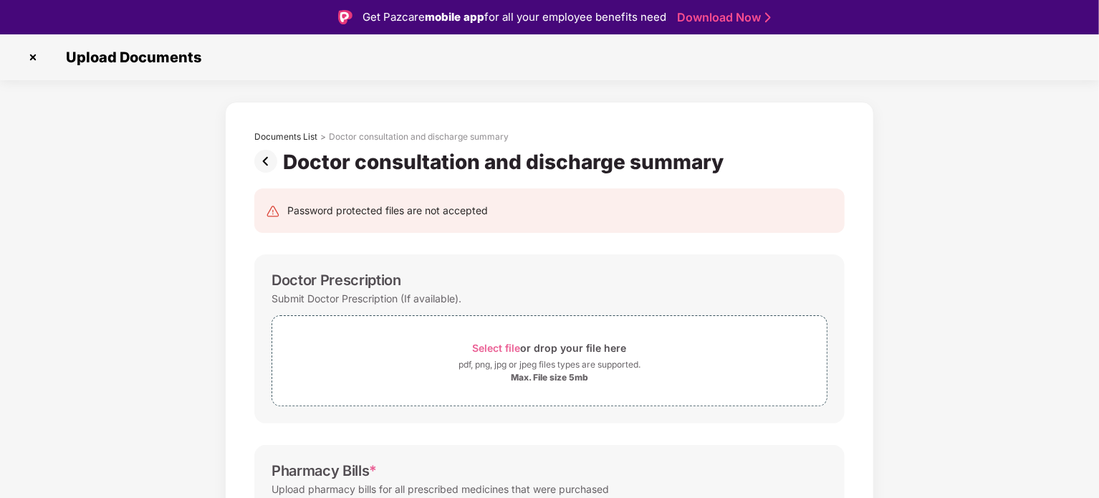
click at [274, 158] on img at bounding box center [268, 161] width 29 height 23
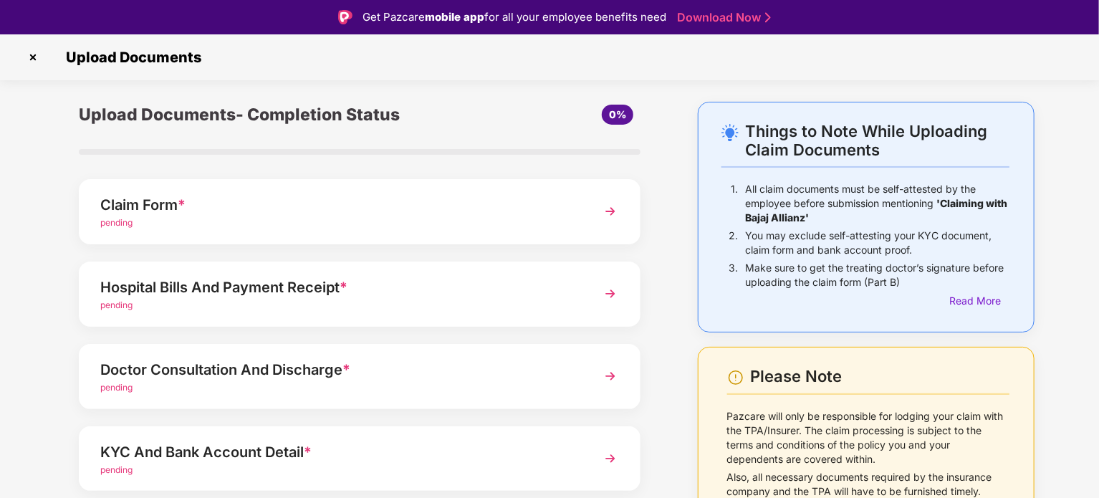
click at [289, 278] on div "Hospital Bills And Payment Receipt *" at bounding box center [337, 287] width 475 height 23
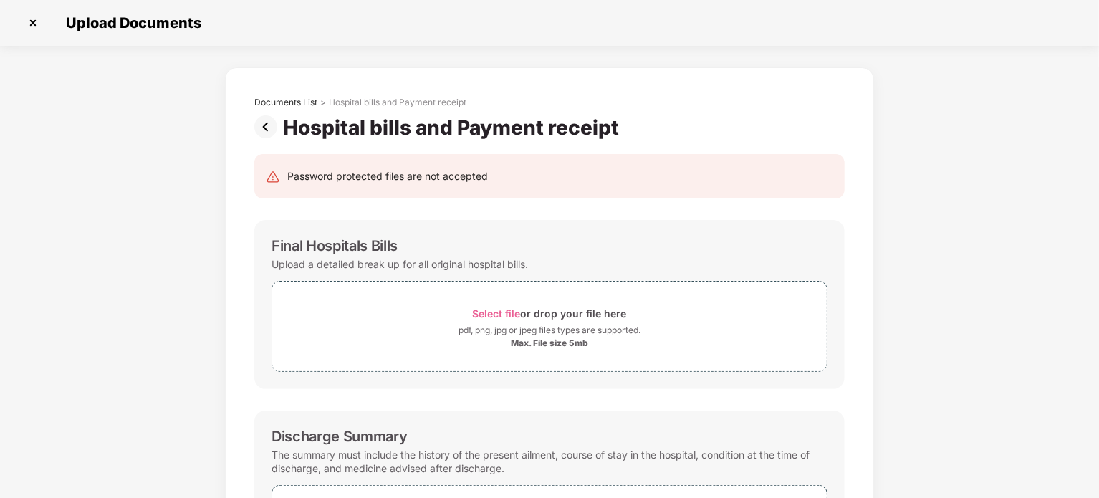
click at [259, 124] on img at bounding box center [268, 126] width 29 height 23
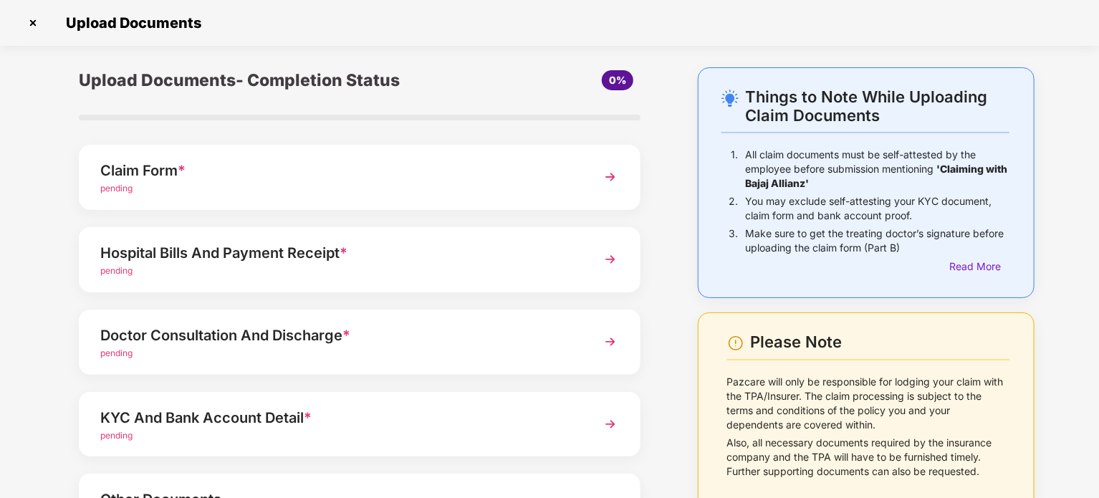
scroll to position [62, 0]
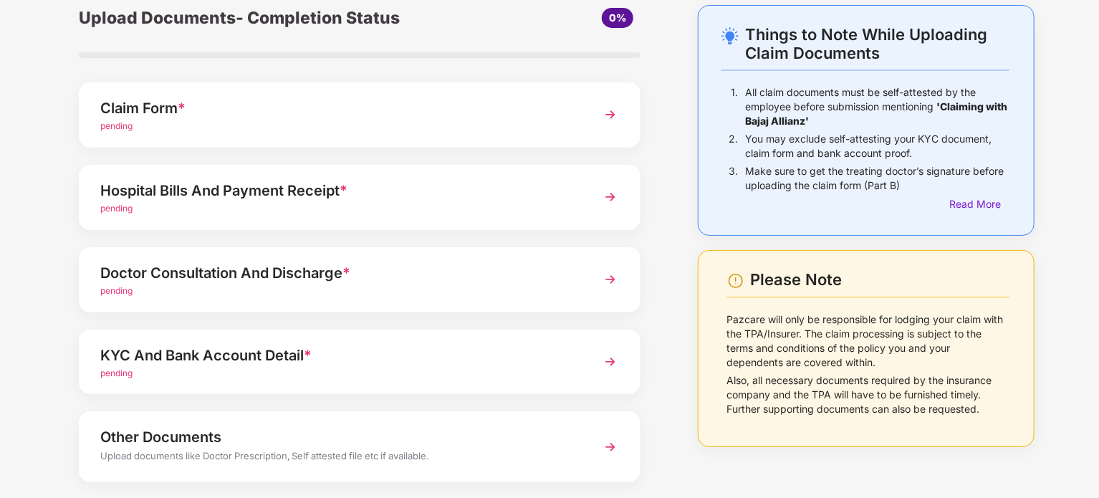
click at [606, 272] on img at bounding box center [611, 280] width 26 height 26
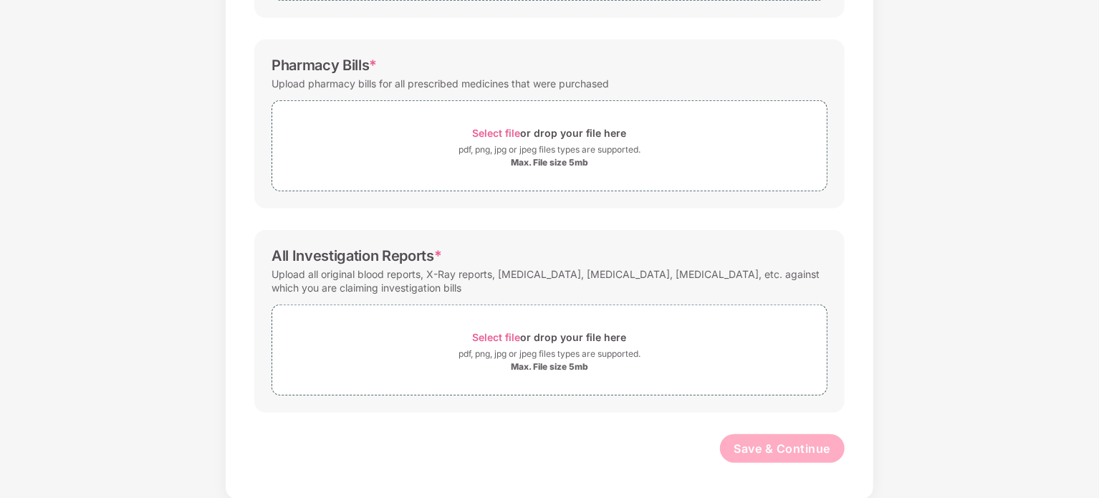
scroll to position [0, 0]
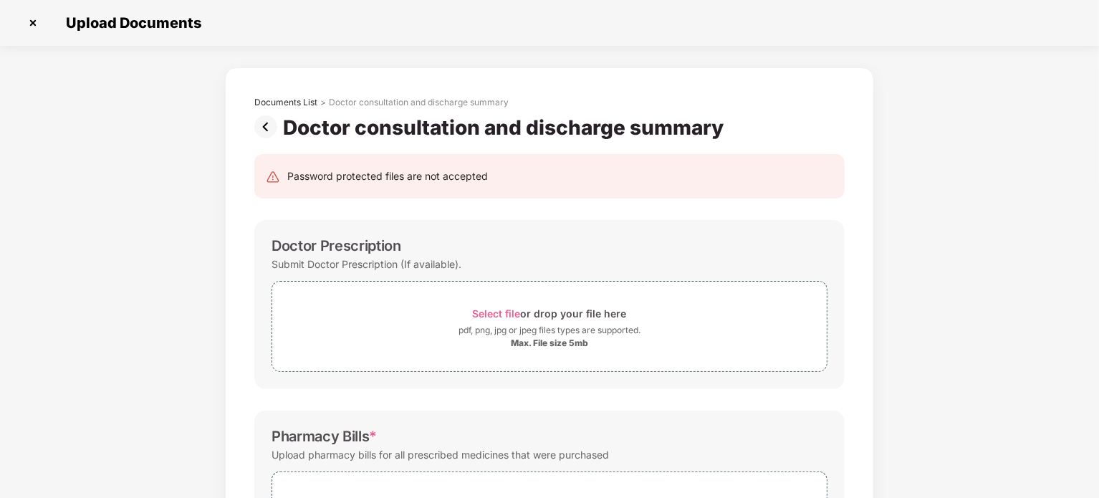
click at [264, 123] on img at bounding box center [268, 126] width 29 height 23
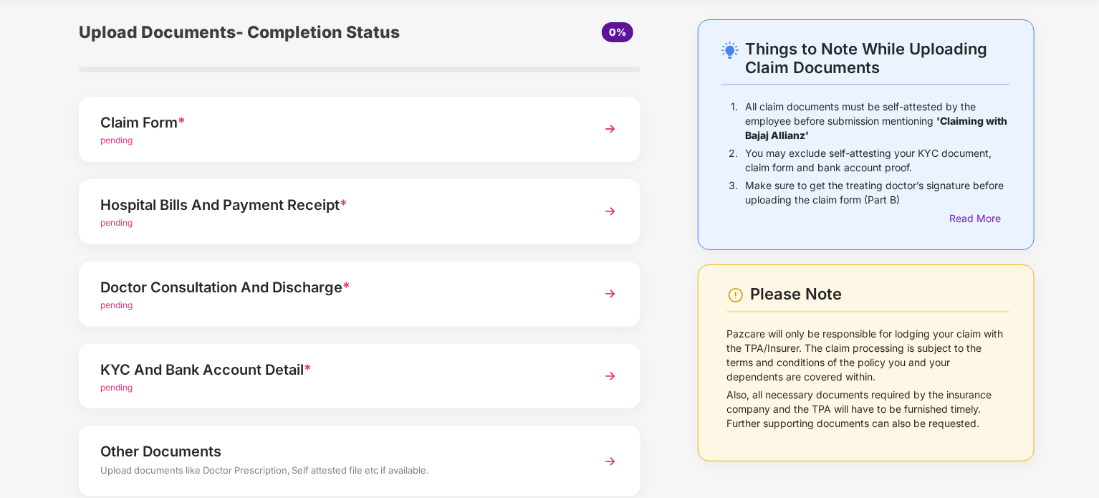
scroll to position [49, 0]
click at [499, 294] on div "Doctor Consultation And Discharge *" at bounding box center [337, 286] width 475 height 23
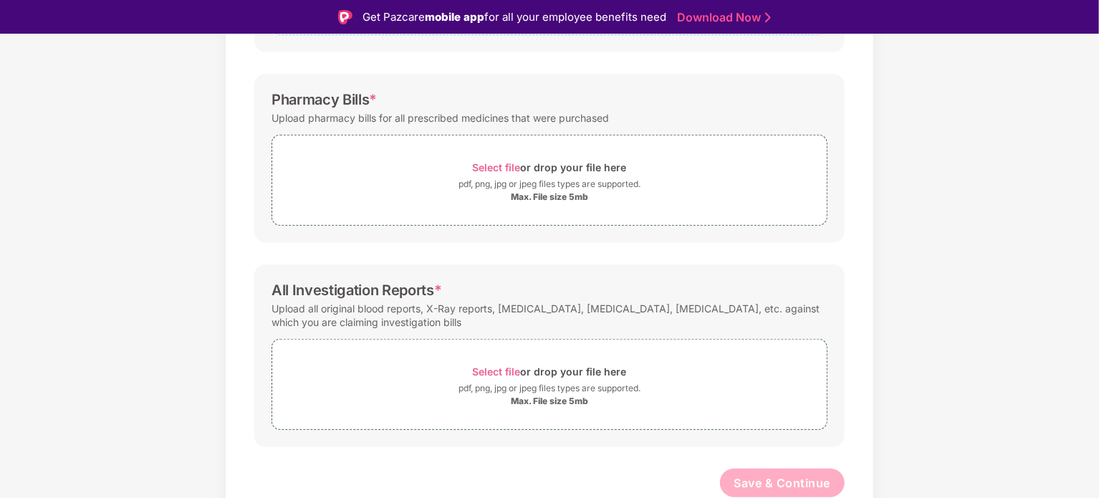
scroll to position [0, 0]
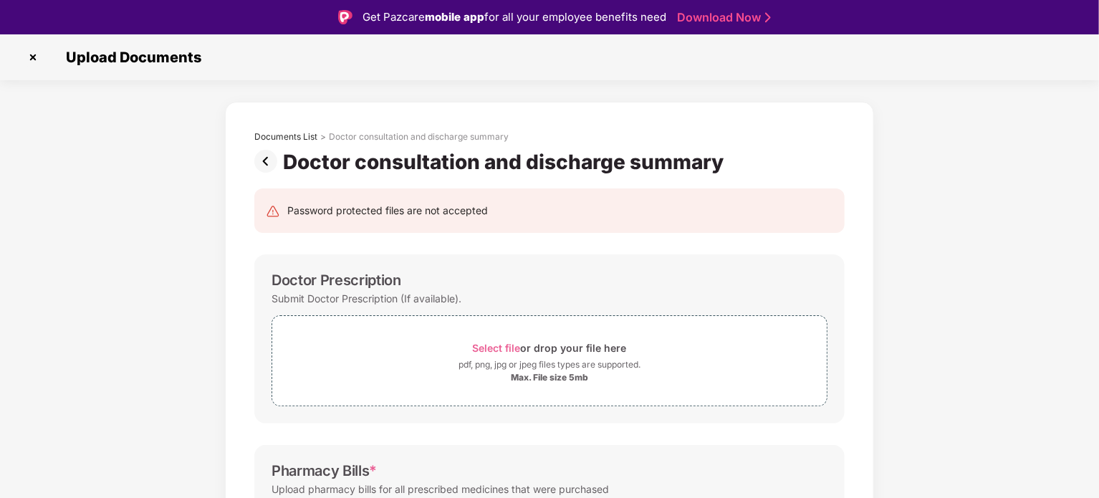
click at [271, 160] on img at bounding box center [268, 161] width 29 height 23
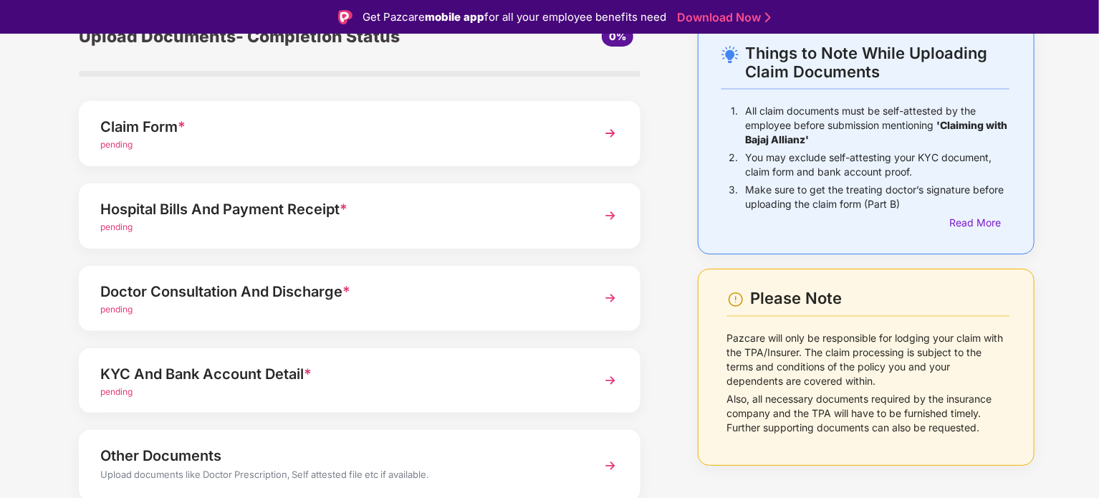
scroll to position [77, 0]
drag, startPoint x: 0, startPoint y: 87, endPoint x: 282, endPoint y: 86, distance: 281.6
click at [0, 87] on div "Things to Note While Uploading Claim Documents 1. All claim documents must be s…" at bounding box center [549, 307] width 1099 height 566
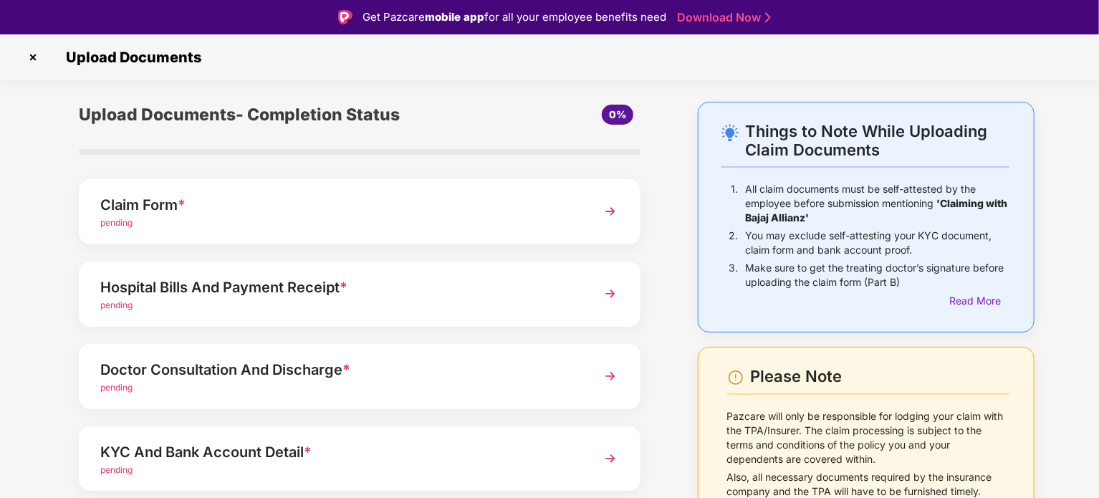
scroll to position [0, 0]
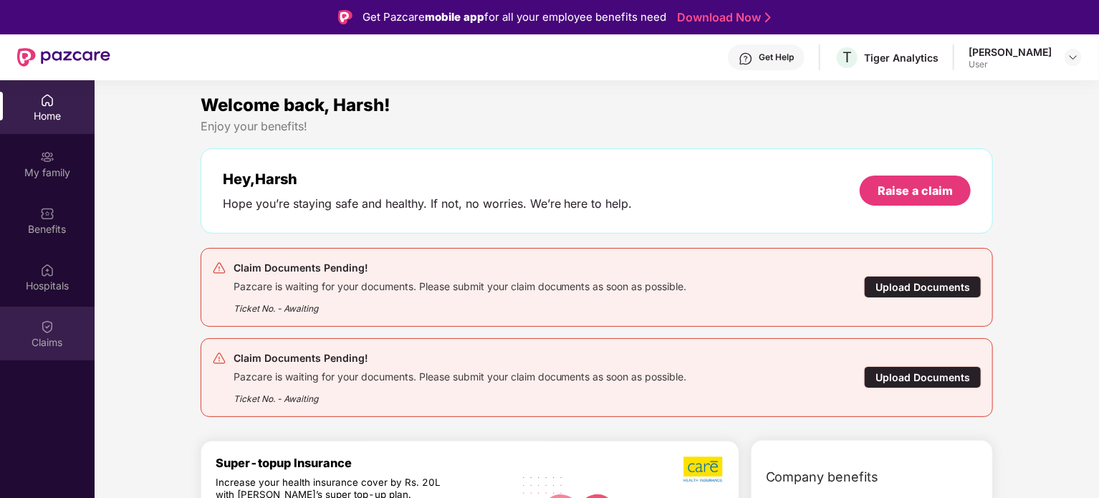
click at [46, 339] on div "Claims" at bounding box center [47, 342] width 95 height 14
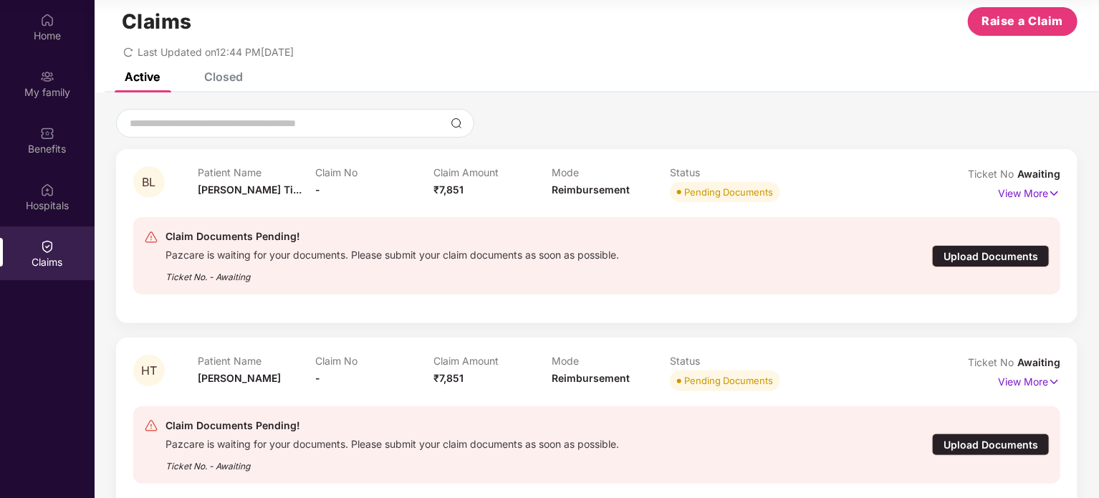
scroll to position [28, 0]
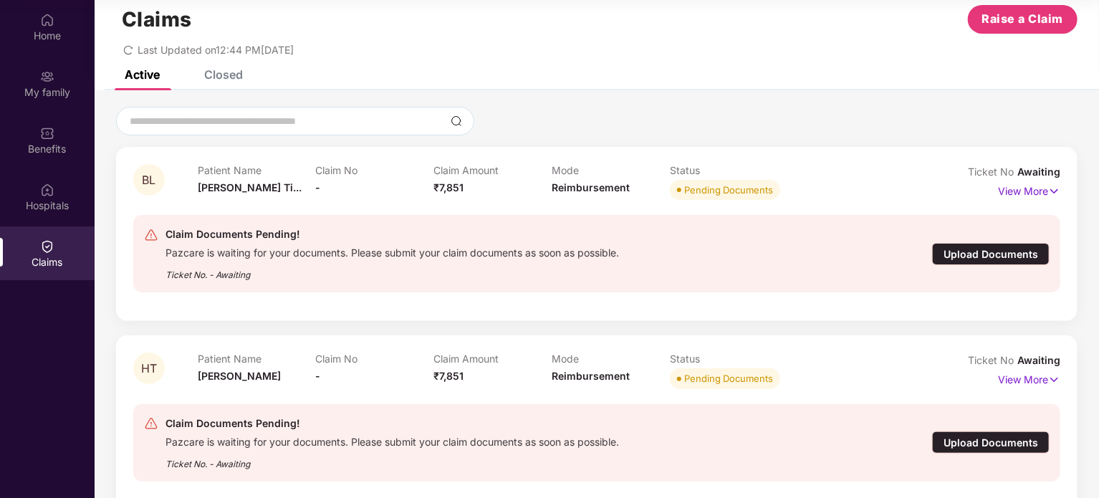
click at [989, 262] on div "Upload Documents" at bounding box center [991, 254] width 118 height 22
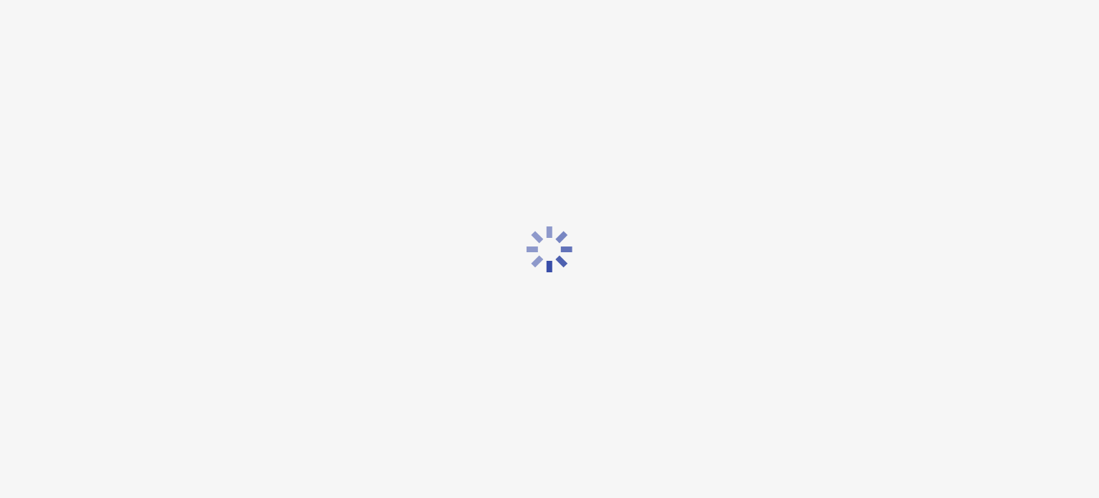
scroll to position [0, 0]
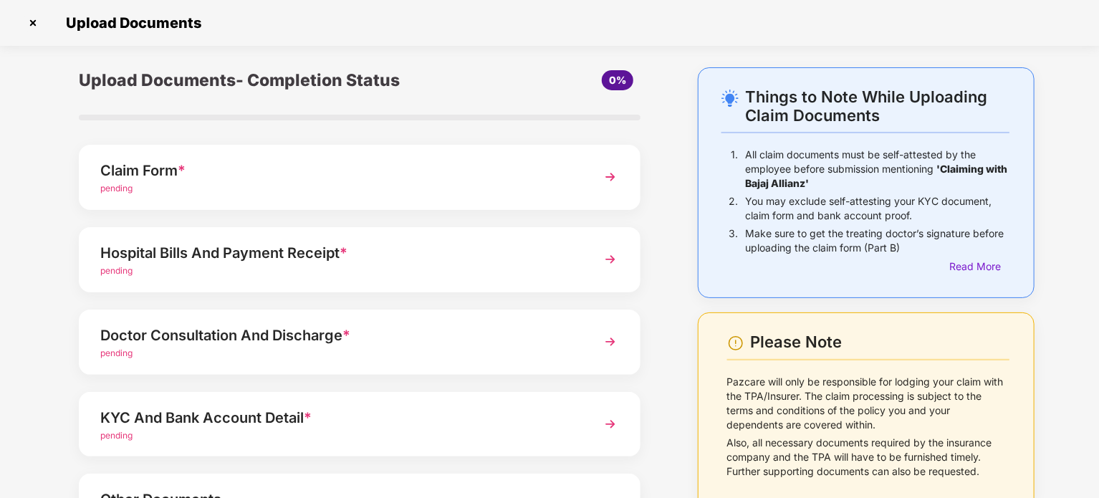
click at [279, 234] on div "Hospital Bills And Payment Receipt * pending" at bounding box center [360, 259] width 562 height 65
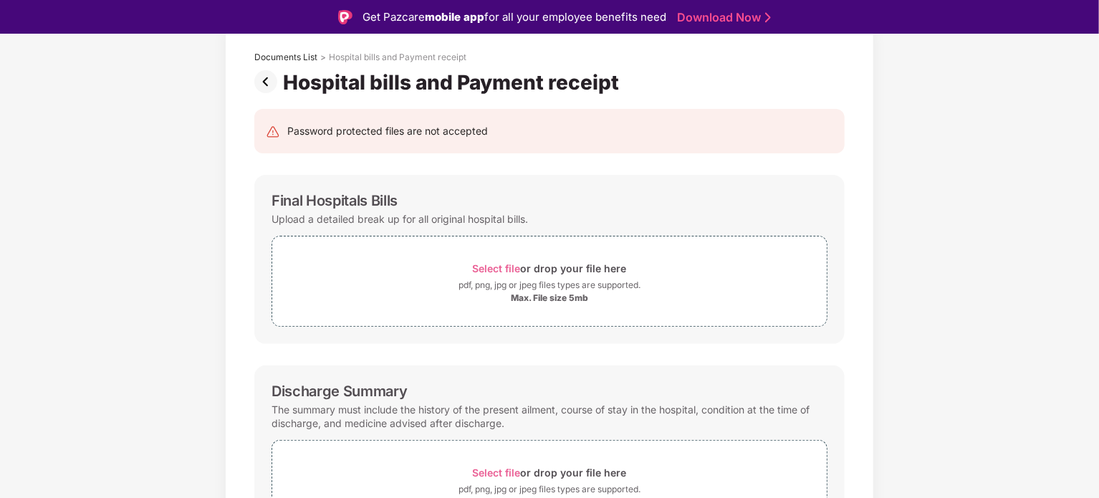
scroll to position [79, 0]
click at [494, 263] on span "Select file" at bounding box center [497, 269] width 48 height 12
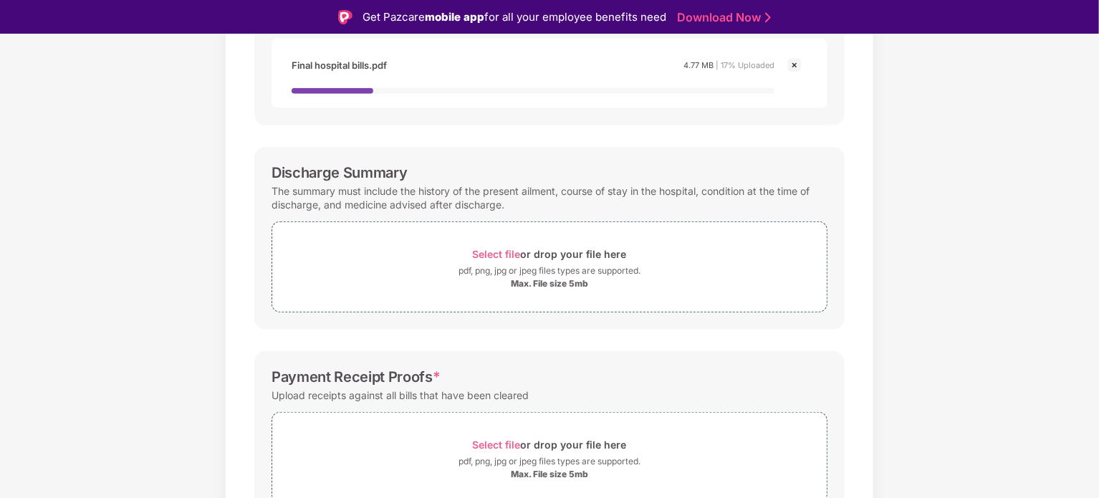
scroll to position [391, 0]
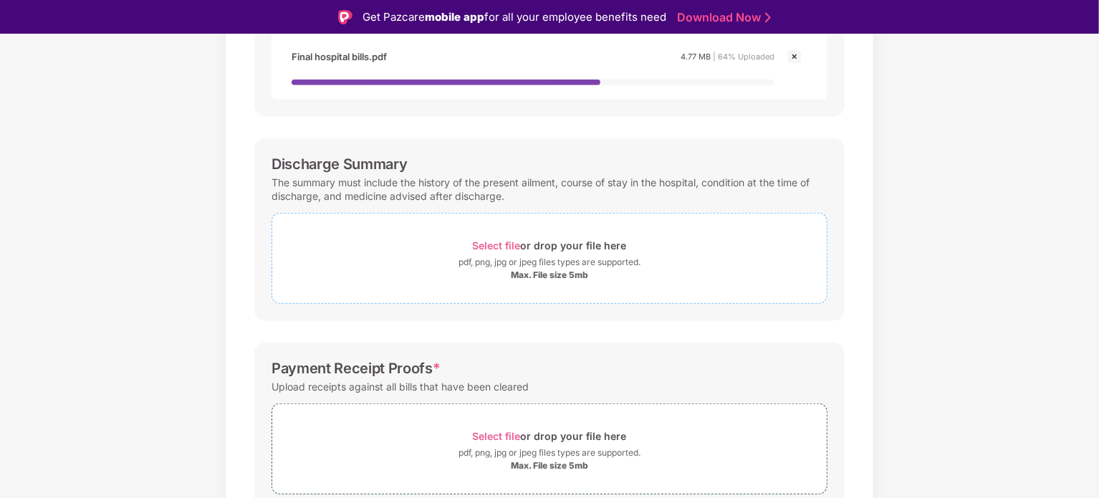
click at [542, 258] on div "pdf, png, jpg or jpeg files types are supported." at bounding box center [550, 262] width 182 height 14
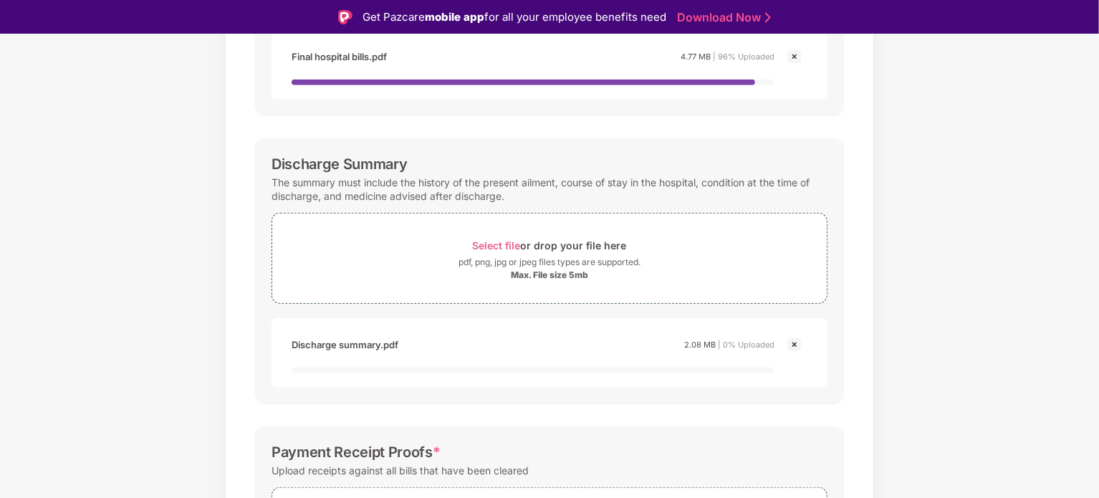
scroll to position [539, 0]
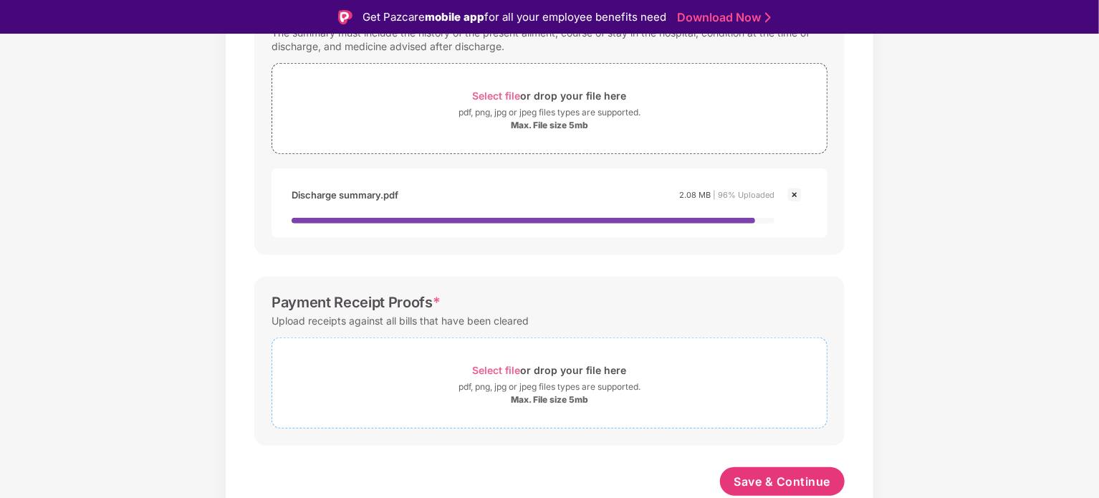
click at [588, 380] on div "Select file or drop your file here" at bounding box center [550, 369] width 154 height 19
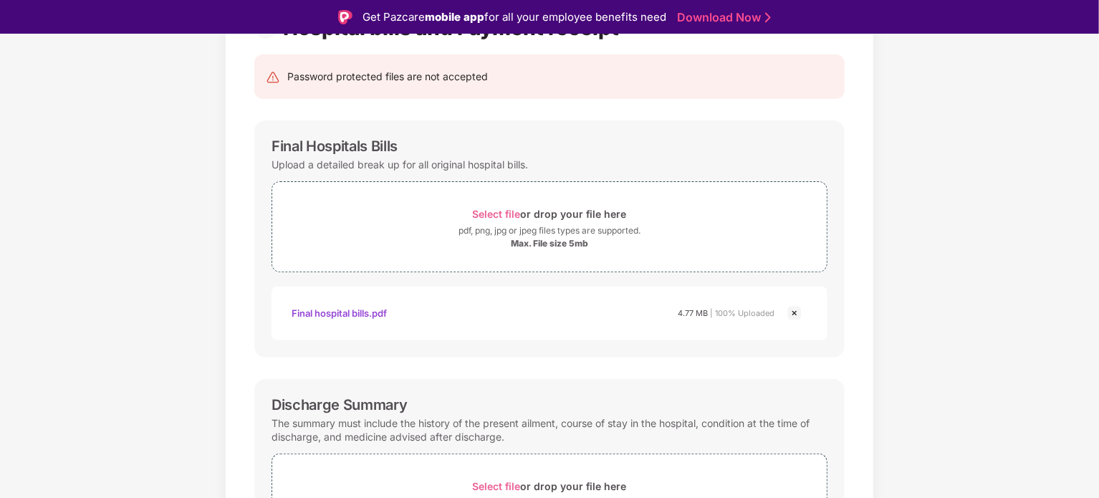
scroll to position [128, 0]
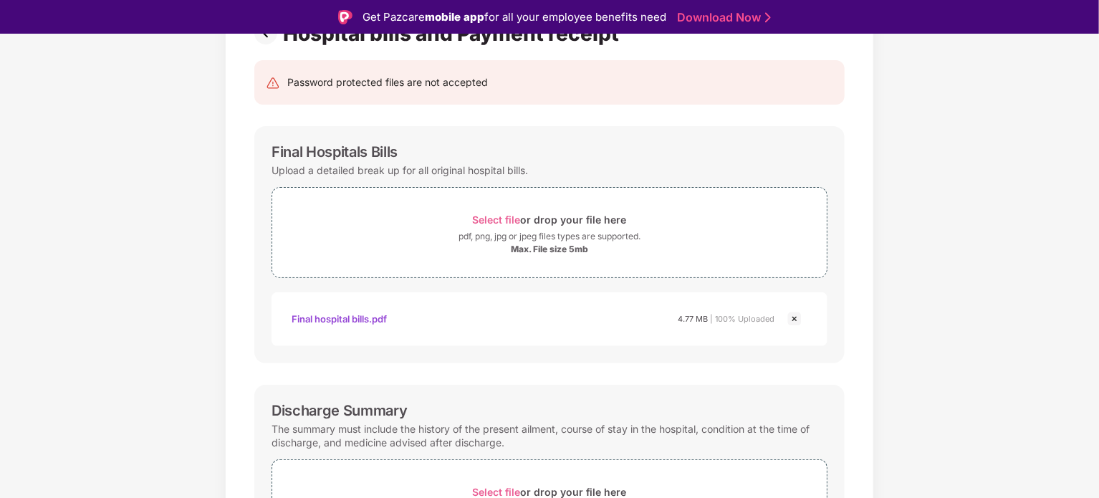
click at [370, 315] on div "Final hospital bills.pdf" at bounding box center [339, 319] width 95 height 24
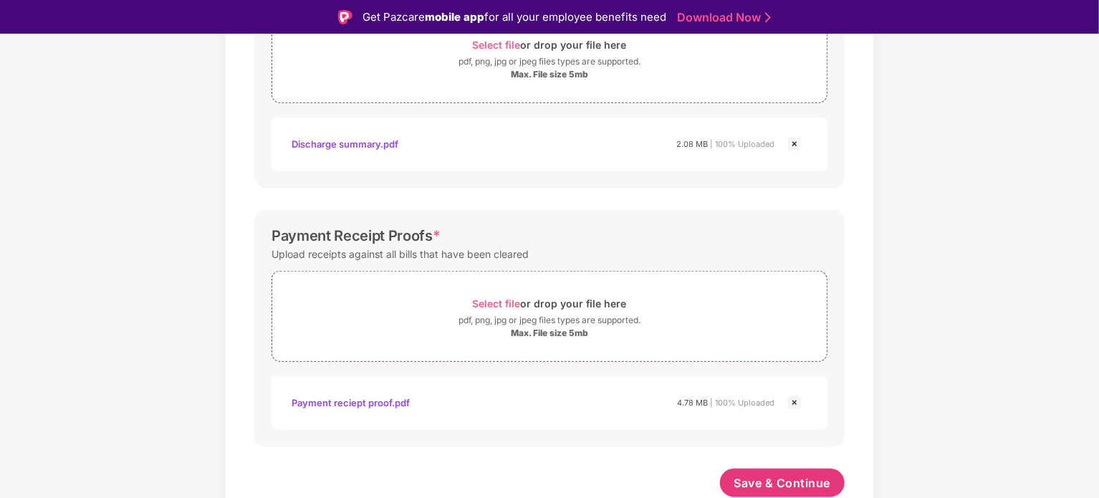
scroll to position [34, 0]
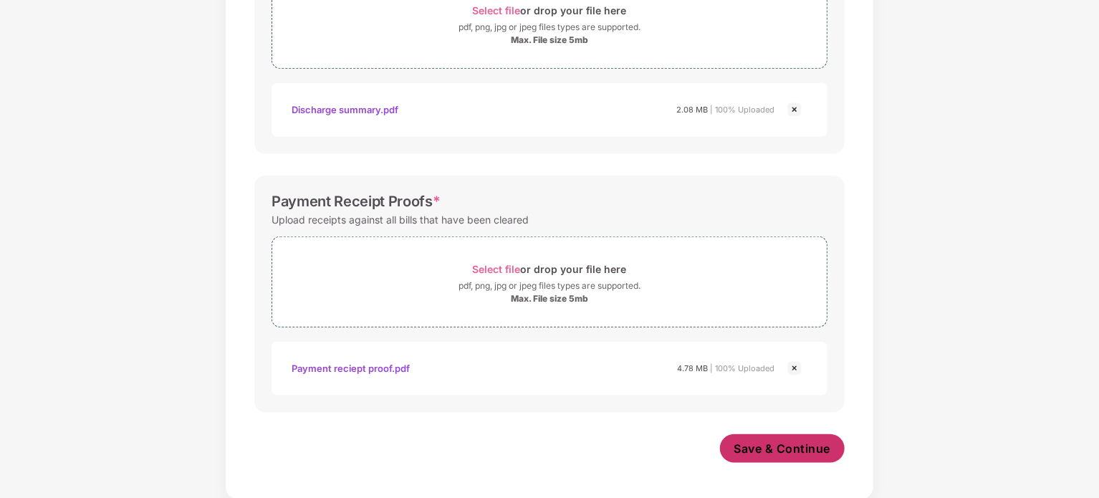
click at [796, 454] on span "Save & Continue" at bounding box center [782, 449] width 97 height 16
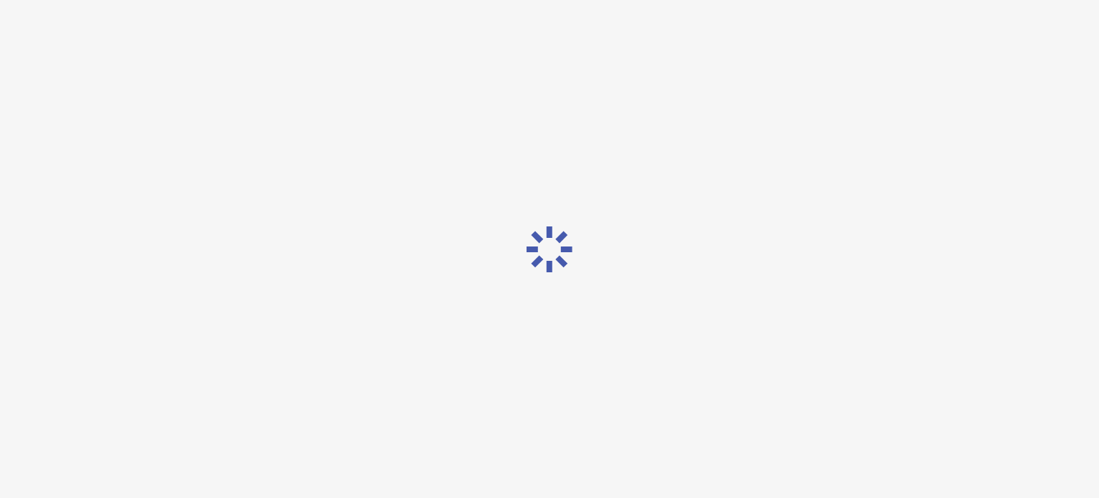
scroll to position [0, 0]
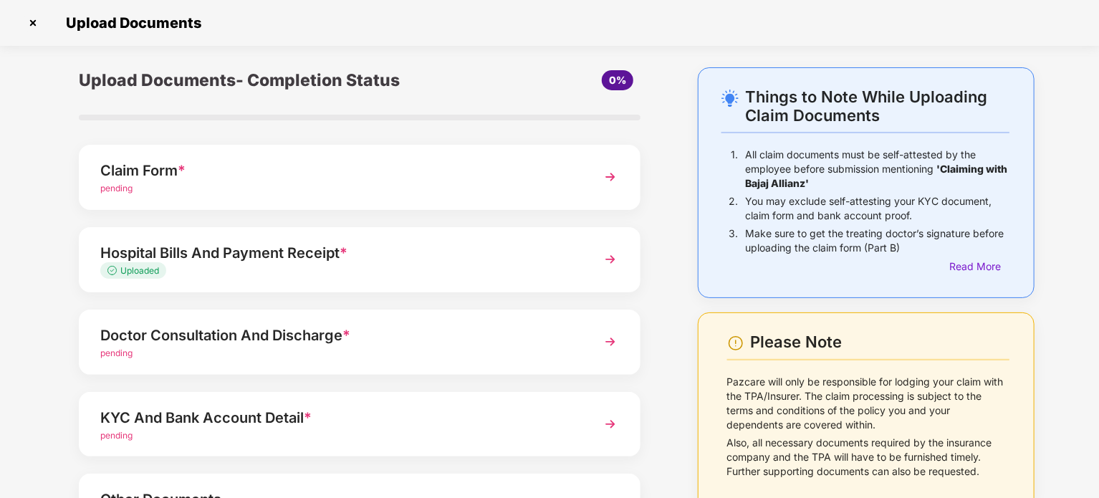
click at [482, 347] on div "pending" at bounding box center [337, 354] width 475 height 14
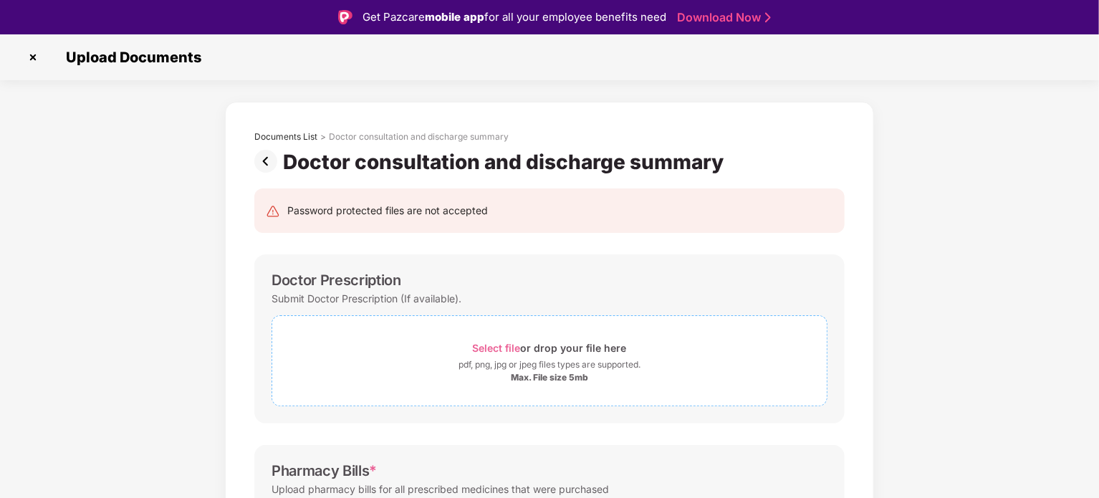
click at [522, 366] on div "pdf, png, jpg or jpeg files types are supported." at bounding box center [550, 365] width 182 height 14
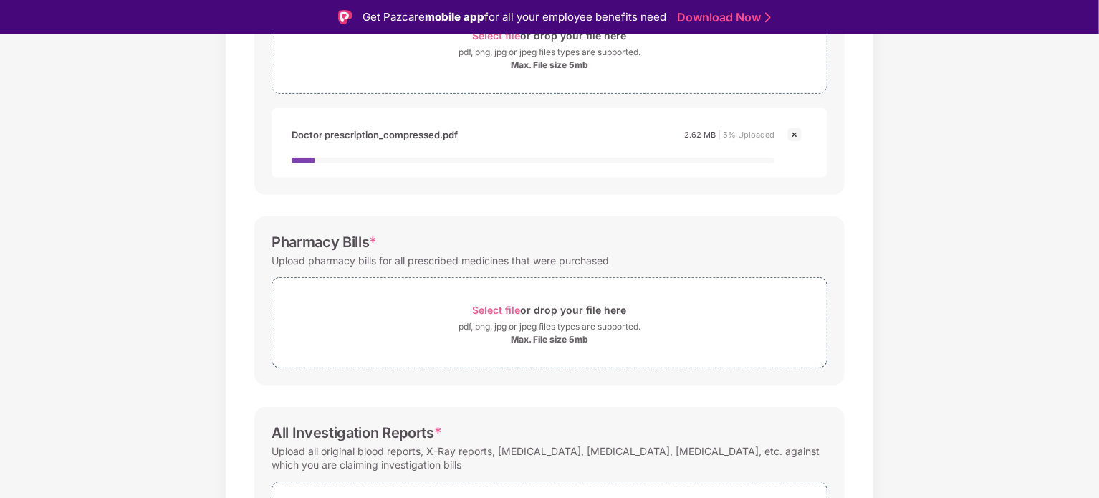
scroll to position [315, 0]
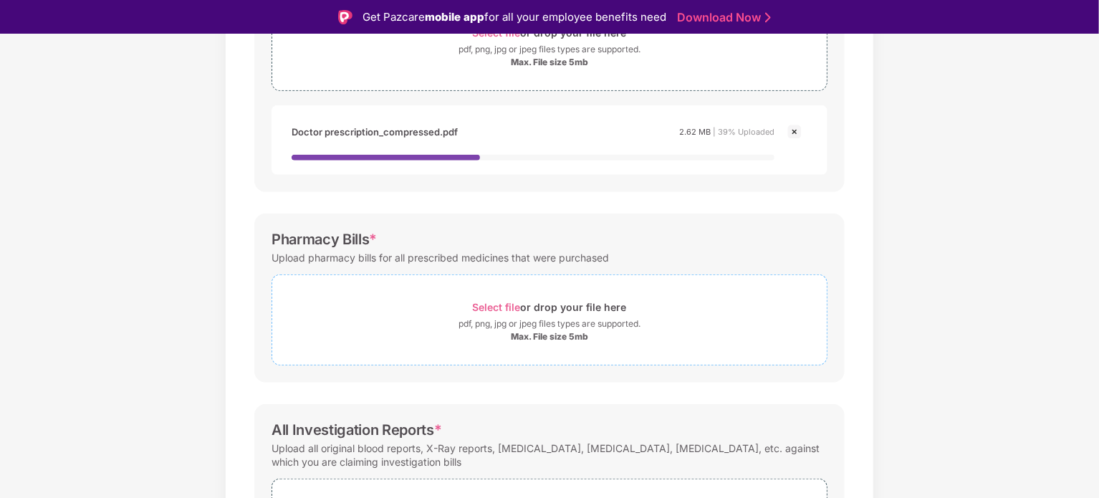
click at [550, 314] on div "Select file or drop your file here" at bounding box center [550, 306] width 154 height 19
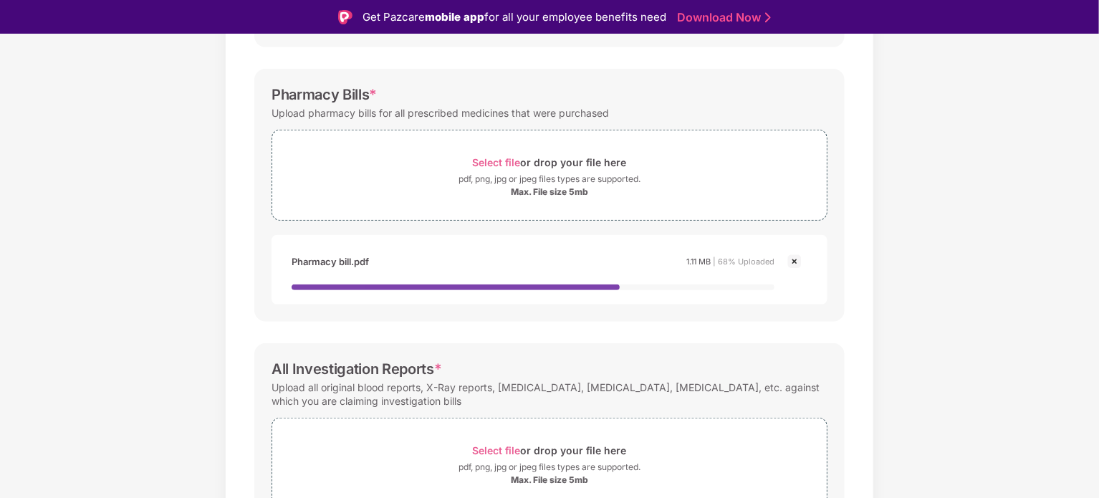
scroll to position [523, 0]
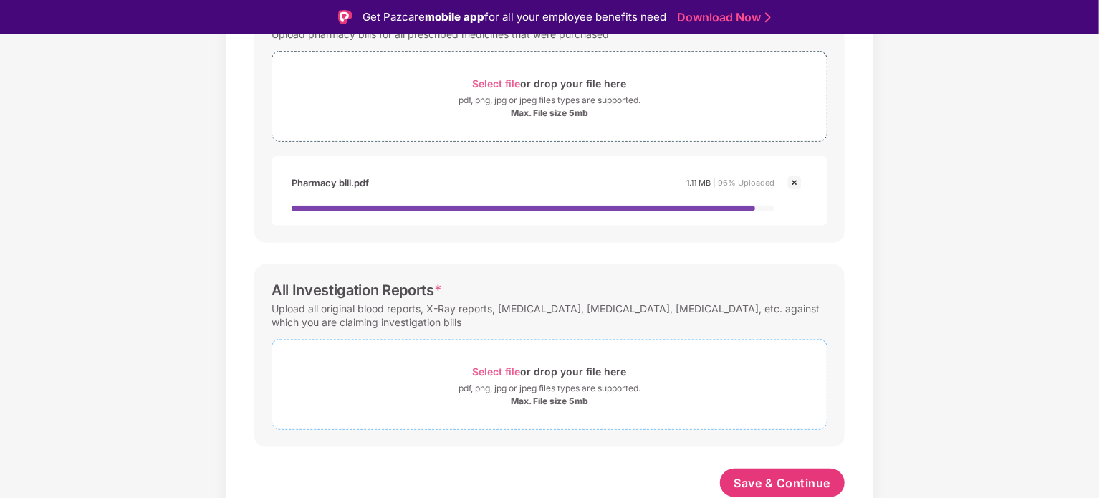
click at [600, 344] on div "Select file or drop your file here pdf, png, jpg or jpeg files types are suppor…" at bounding box center [550, 384] width 556 height 91
click at [518, 378] on div "Select file or drop your file here" at bounding box center [550, 371] width 154 height 19
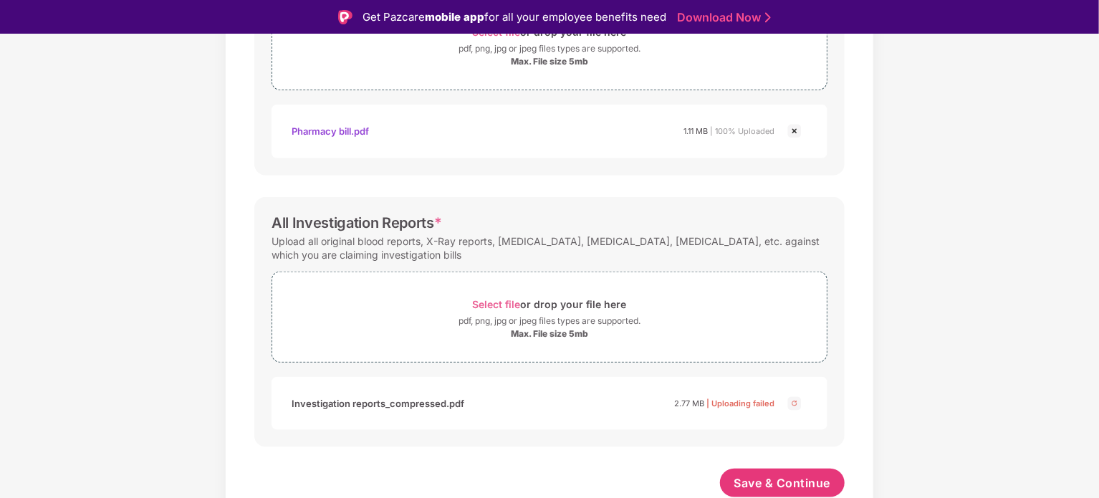
scroll to position [575, 0]
click at [798, 403] on img at bounding box center [794, 403] width 17 height 17
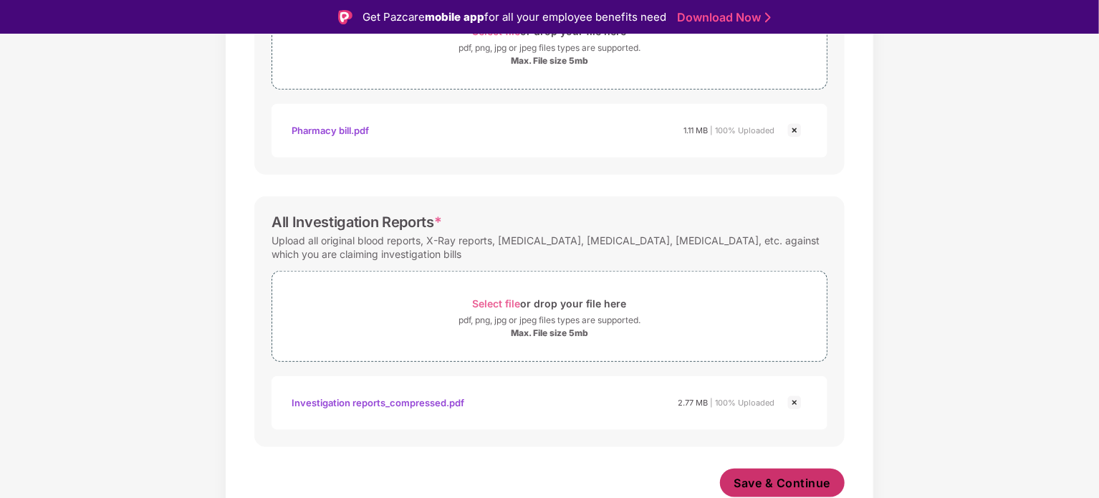
click at [745, 477] on span "Save & Continue" at bounding box center [782, 483] width 97 height 16
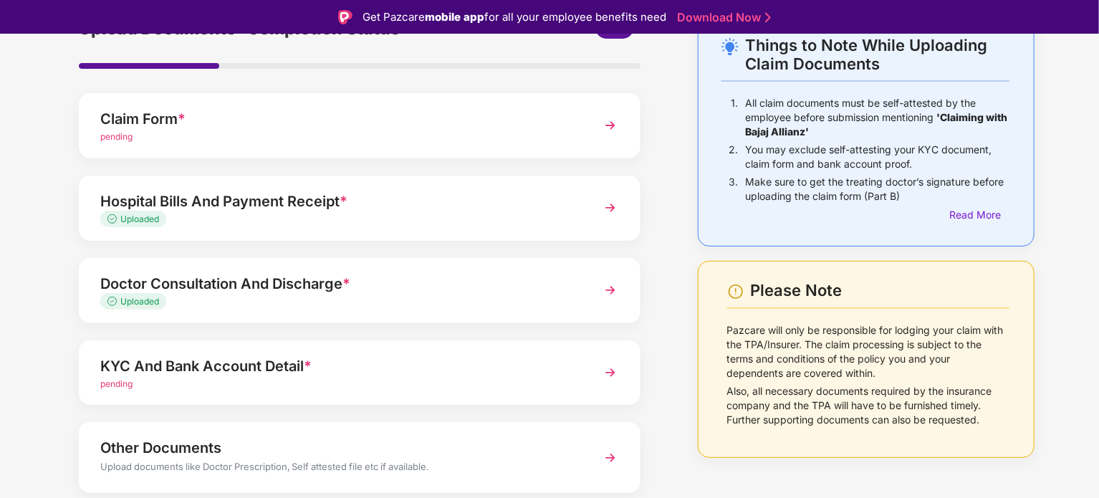
scroll to position [72, 0]
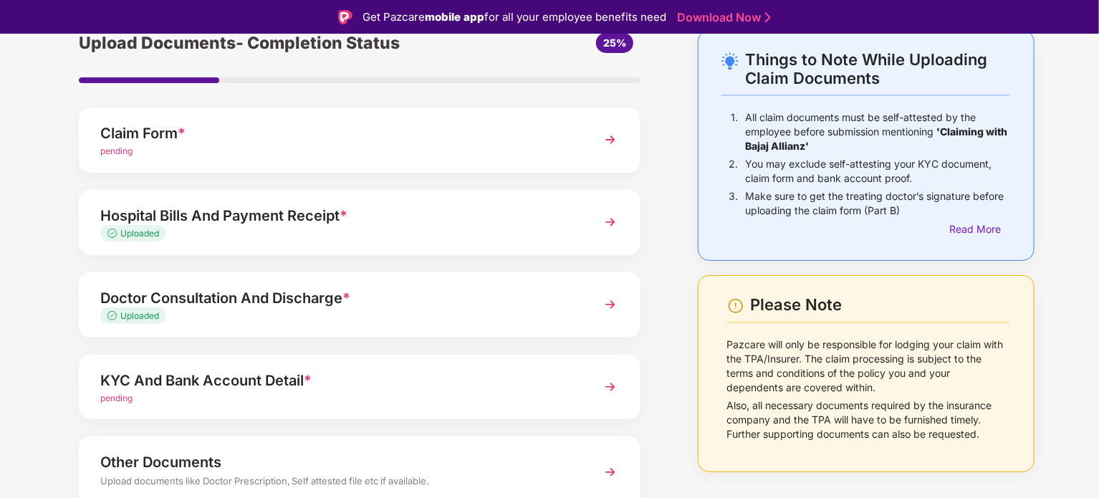
click at [387, 392] on div "pending" at bounding box center [337, 399] width 475 height 14
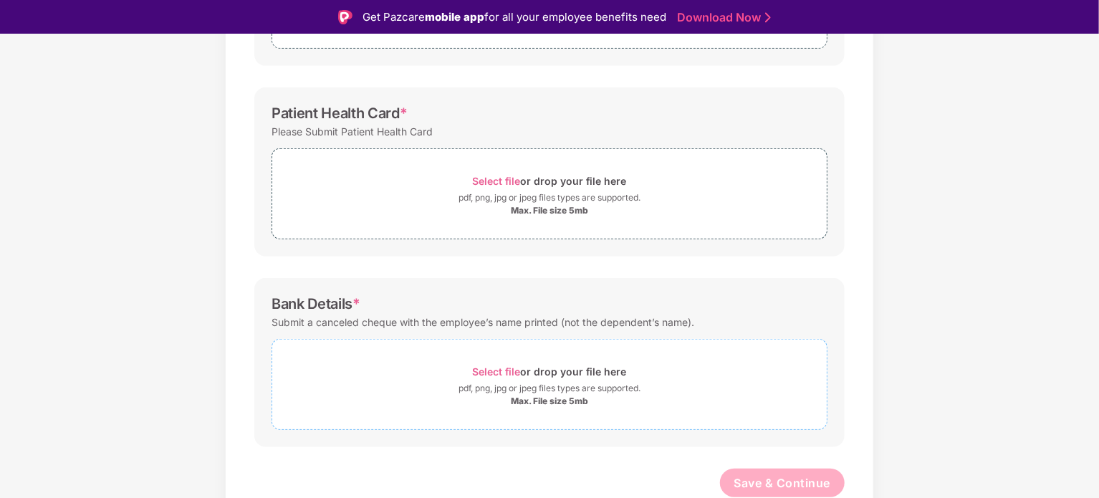
scroll to position [0, 0]
click at [559, 199] on div "pdf, png, jpg or jpeg files types are supported." at bounding box center [550, 198] width 182 height 14
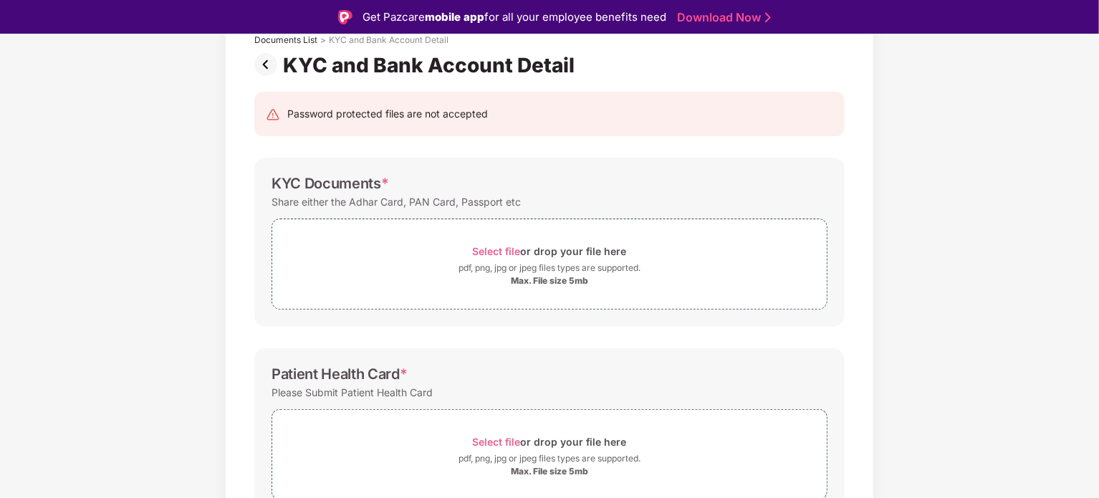
scroll to position [87, 0]
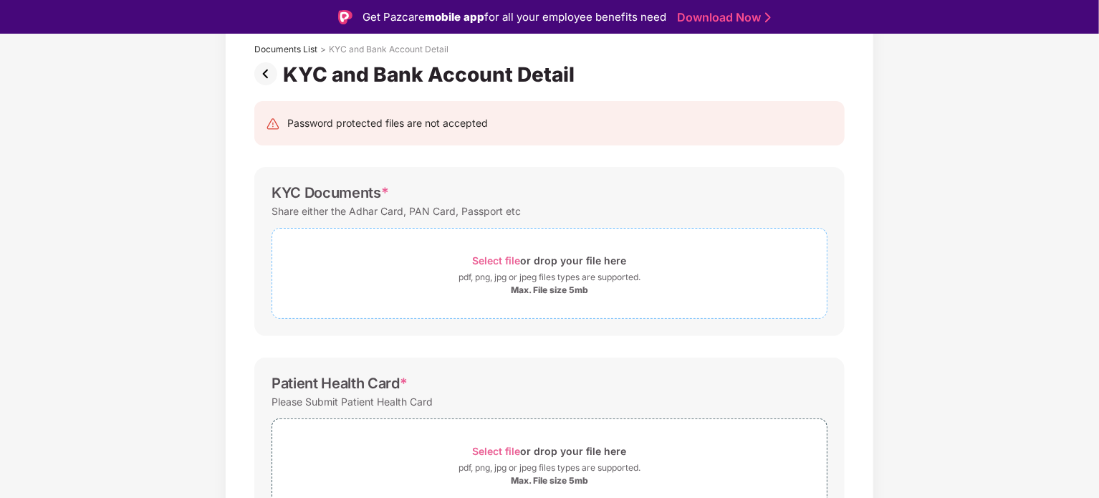
click at [570, 279] on div "pdf, png, jpg or jpeg files types are supported." at bounding box center [550, 277] width 182 height 14
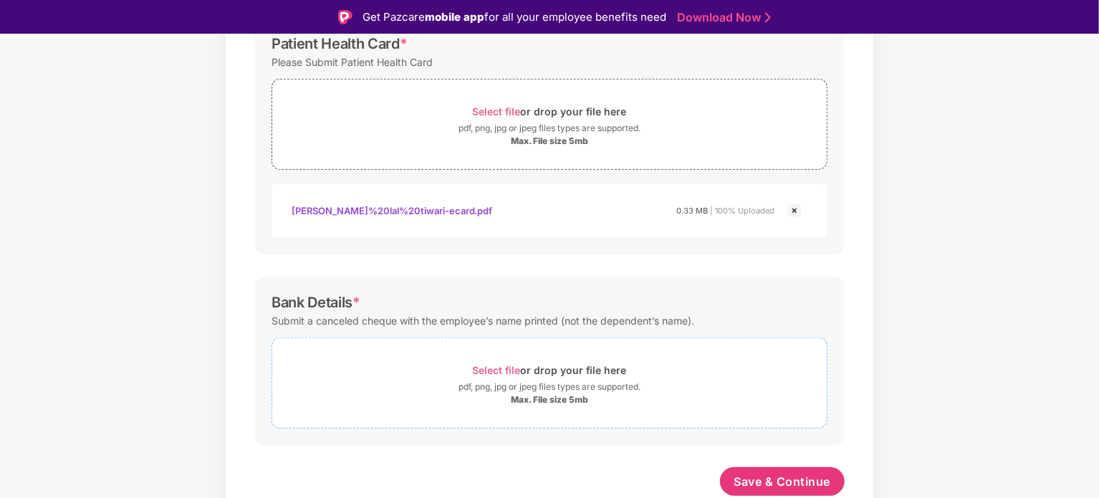
click at [614, 355] on span "Select file or drop your file here pdf, png, jpg or jpeg files types are suppor…" at bounding box center [549, 383] width 555 height 68
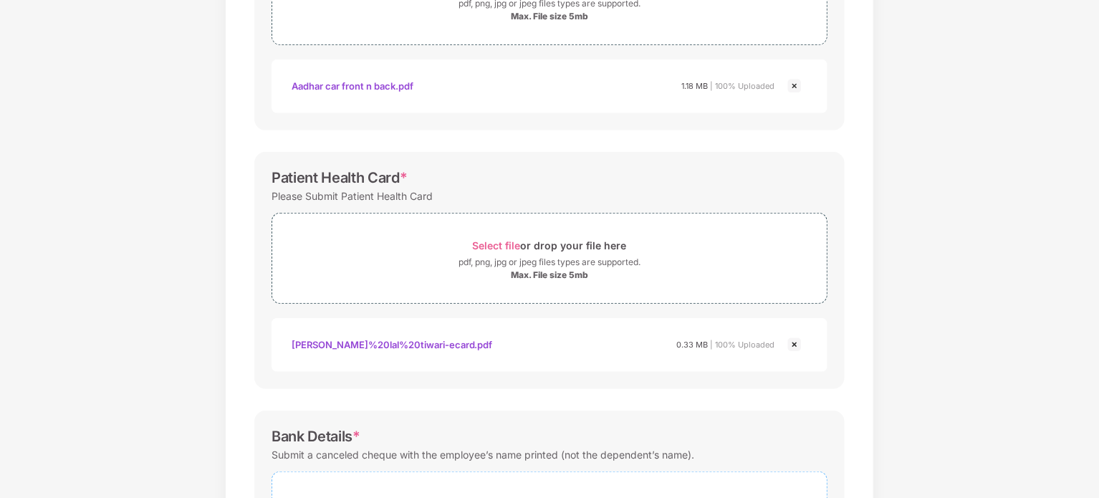
scroll to position [562, 0]
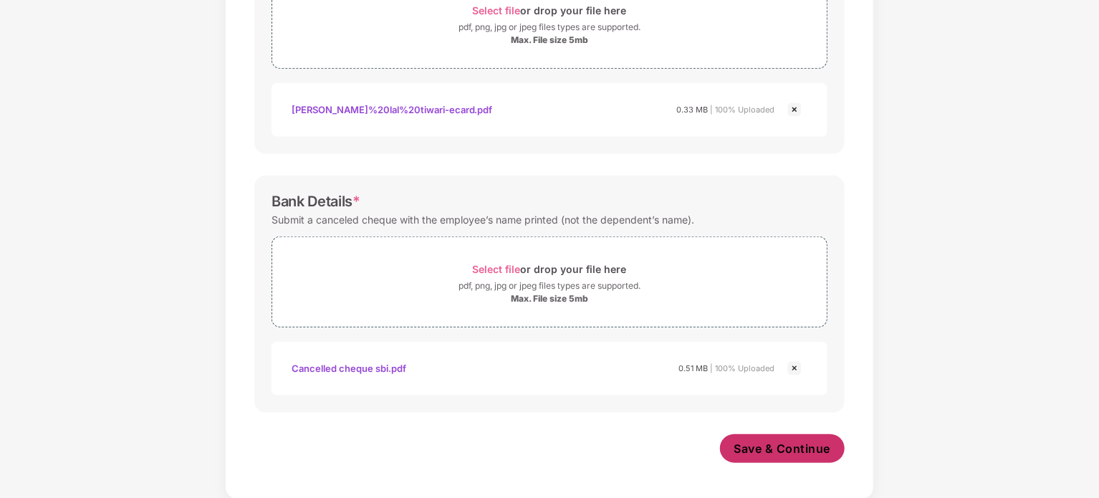
click at [804, 454] on span "Save & Continue" at bounding box center [782, 449] width 97 height 16
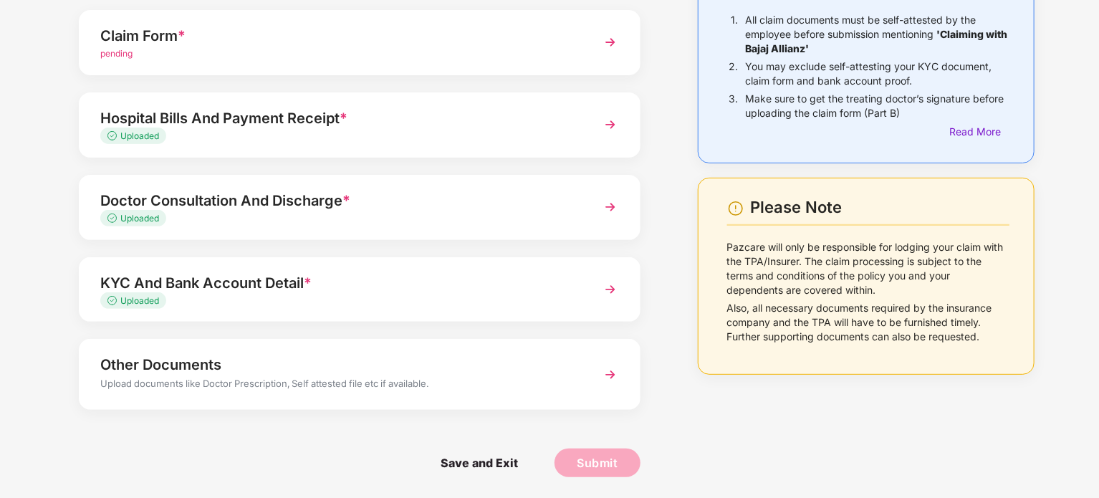
scroll to position [0, 0]
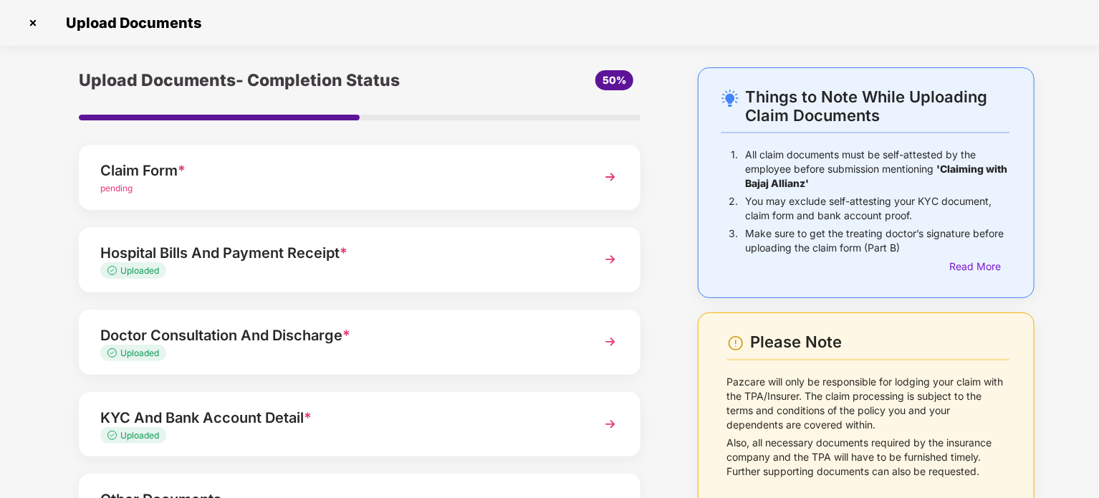
click at [413, 153] on div "Claim Form * pending" at bounding box center [360, 177] width 562 height 65
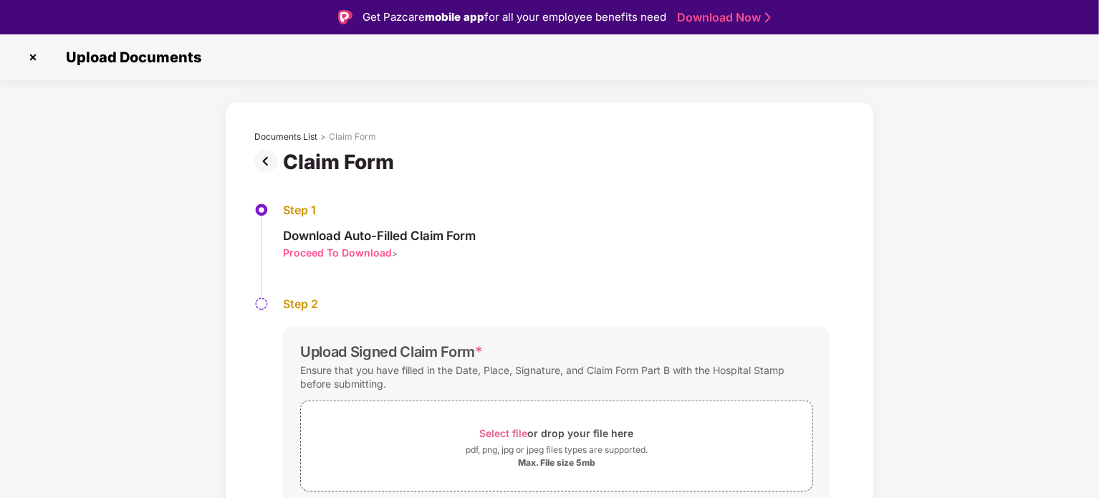
scroll to position [54, 0]
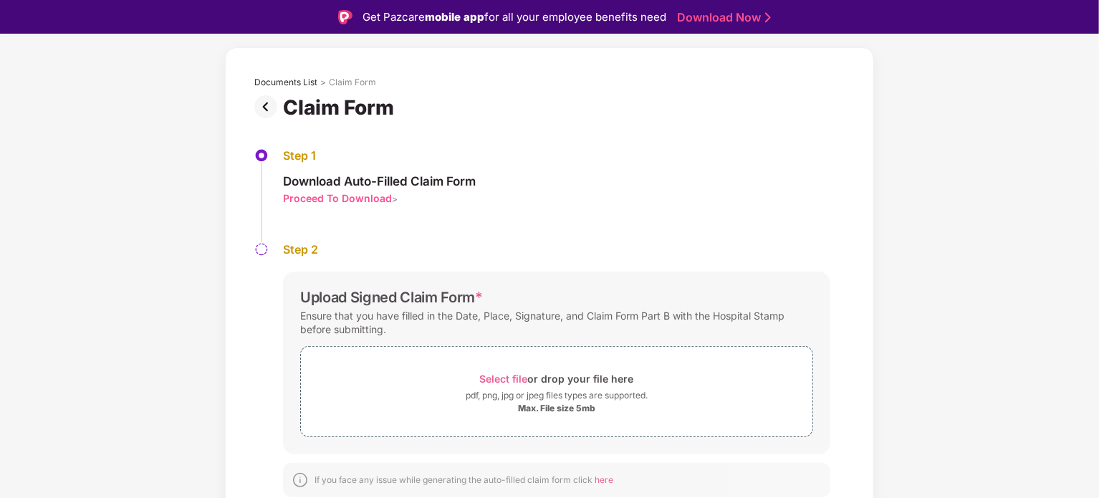
click at [353, 202] on div "Proceed To Download" at bounding box center [337, 198] width 109 height 14
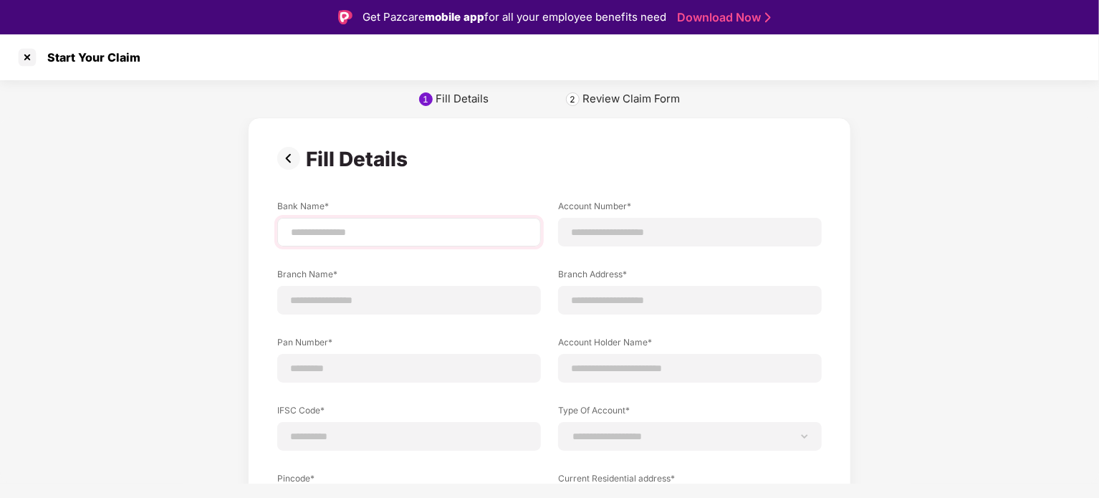
click at [418, 220] on div at bounding box center [409, 232] width 264 height 29
click at [403, 231] on input at bounding box center [408, 232] width 239 height 15
type input "*"
type input "**********"
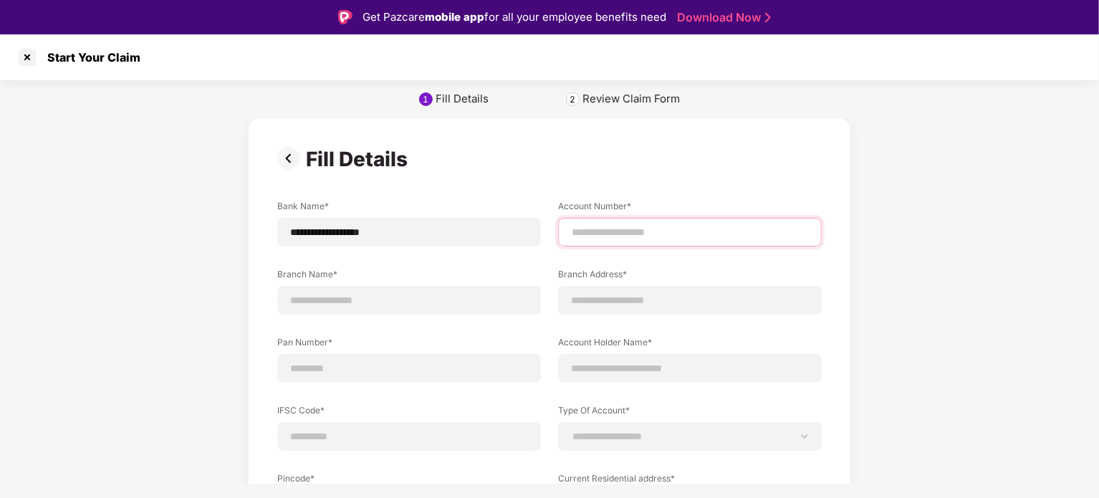
click at [599, 229] on input at bounding box center [689, 232] width 239 height 15
type input "**********"
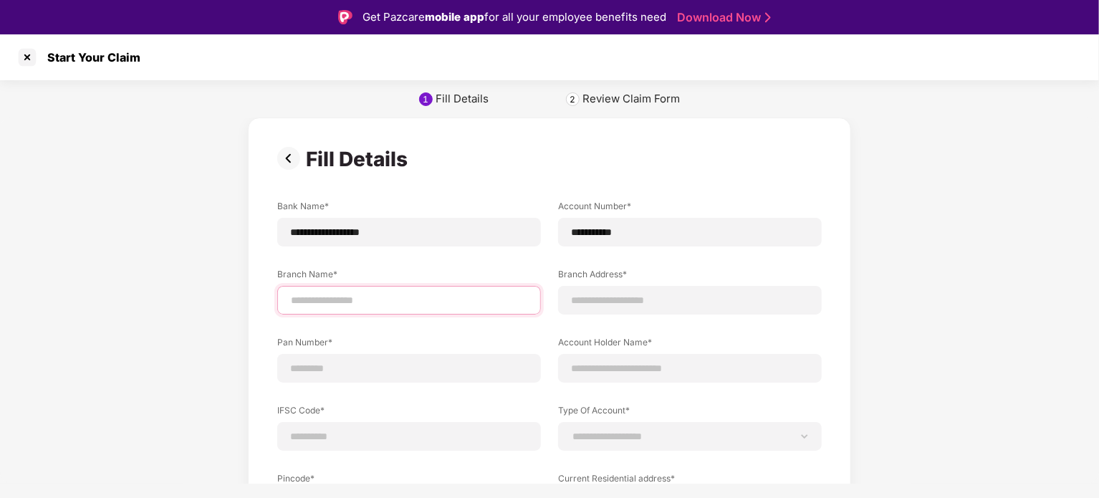
click at [378, 297] on input at bounding box center [408, 300] width 239 height 15
type input "********"
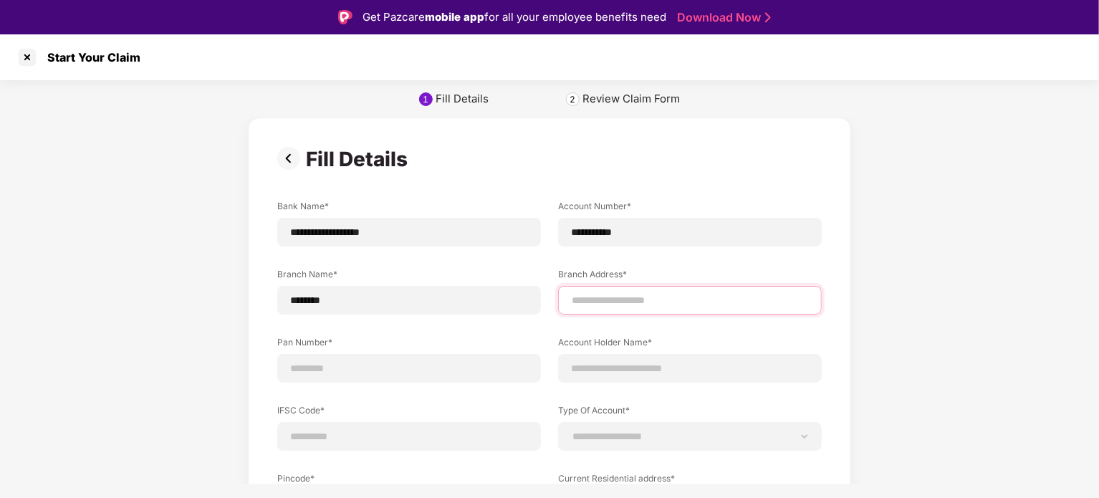
click at [585, 294] on input at bounding box center [689, 300] width 239 height 15
type input "*"
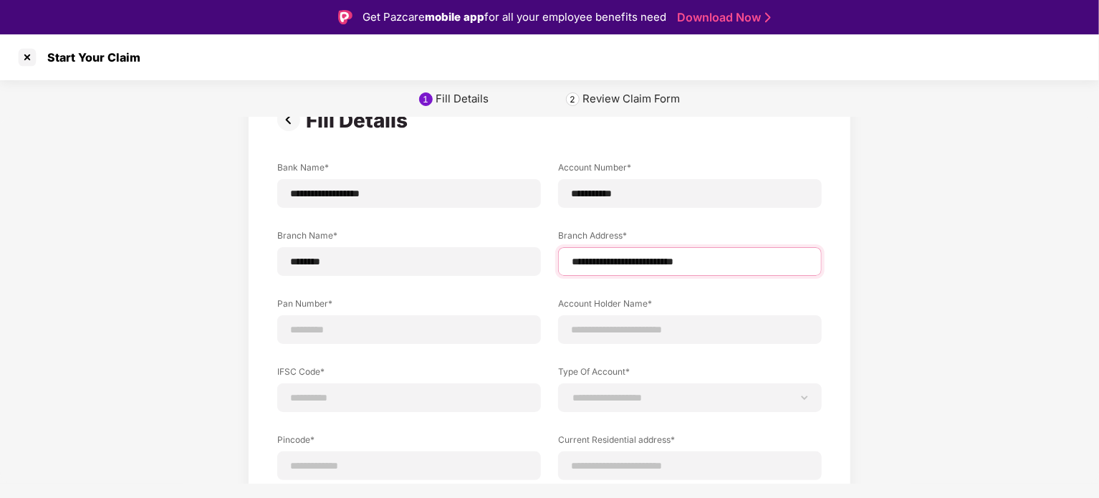
scroll to position [52, 0]
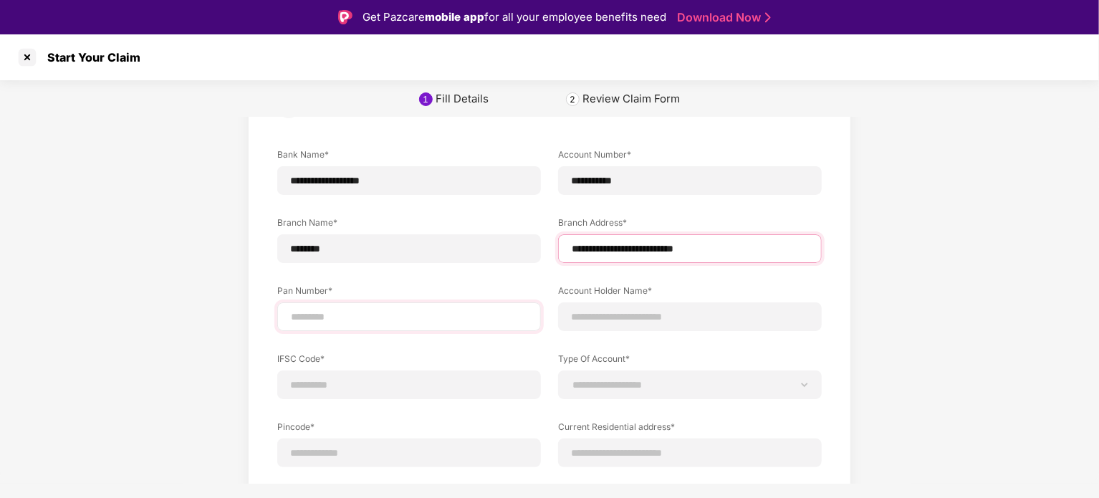
type input "**********"
click at [450, 315] on input at bounding box center [408, 317] width 239 height 15
type input "******"
type input "**********"
click at [636, 314] on input at bounding box center [689, 317] width 239 height 15
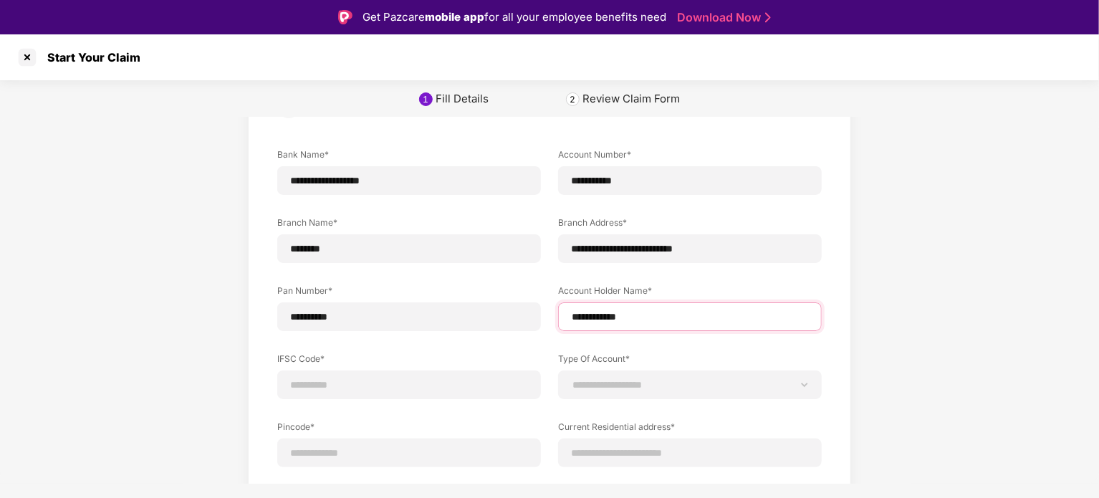
click at [643, 320] on input "**********" at bounding box center [689, 317] width 239 height 15
type input "*"
type input "**********"
click at [441, 386] on input at bounding box center [408, 385] width 239 height 15
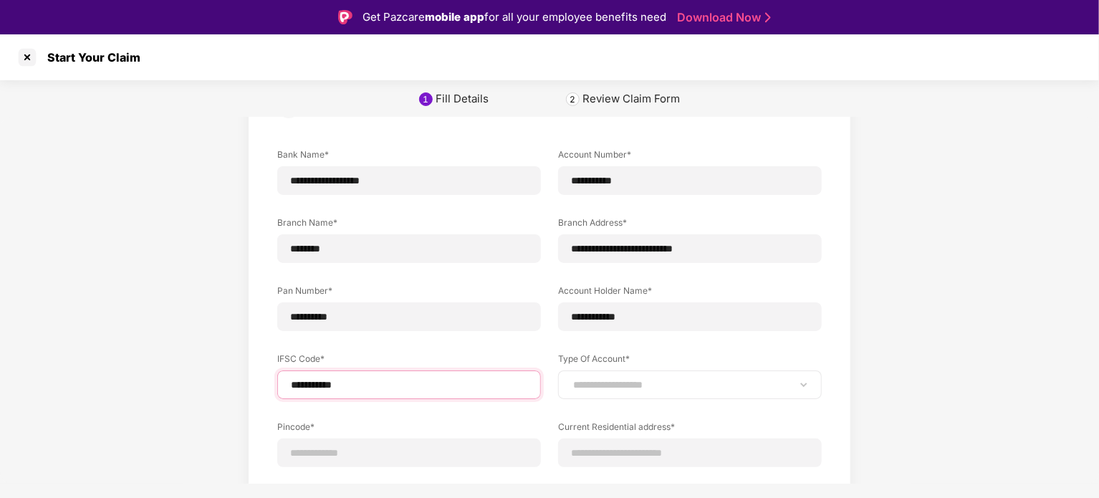
type input "**********"
click at [721, 386] on select "**********" at bounding box center [689, 384] width 239 height 11
select select "*******"
click at [570, 379] on select "**********" at bounding box center [689, 384] width 239 height 11
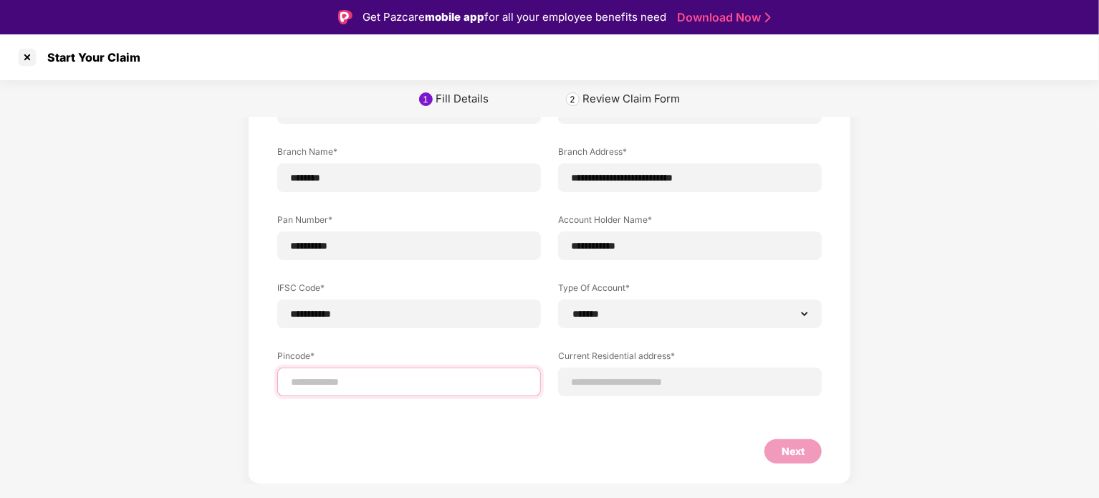
click at [416, 389] on input at bounding box center [408, 382] width 239 height 15
type input "*****"
select select "*******"
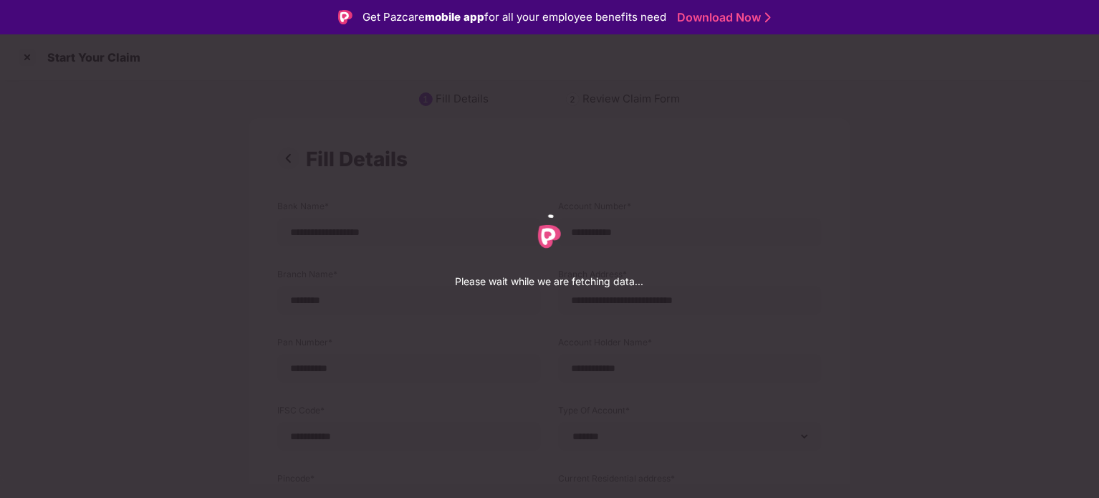
select select "*******"
select select "****"
select select "**********"
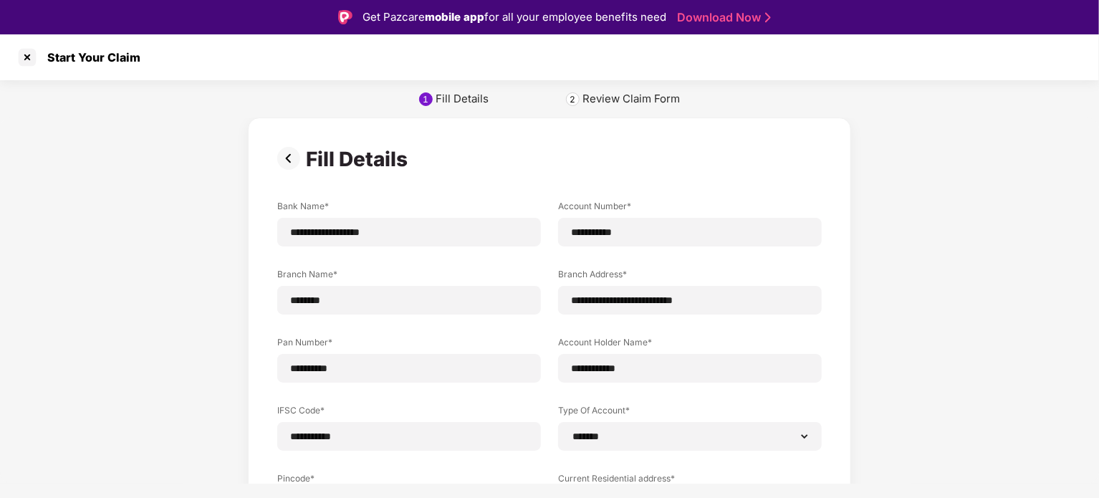
scroll to position [191, 0]
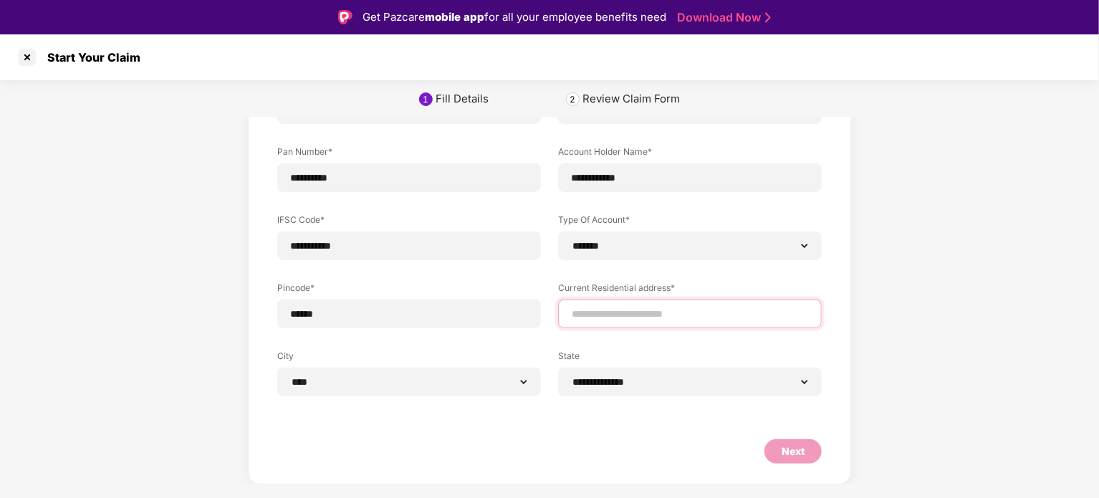
click at [634, 316] on input at bounding box center [689, 314] width 239 height 15
type input "**********"
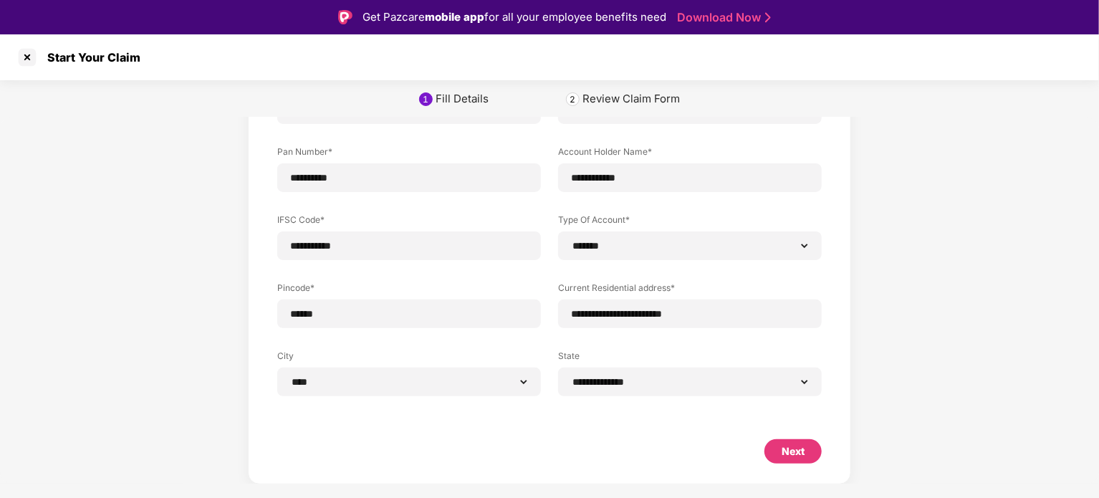
click at [922, 286] on div "**********" at bounding box center [549, 205] width 1099 height 557
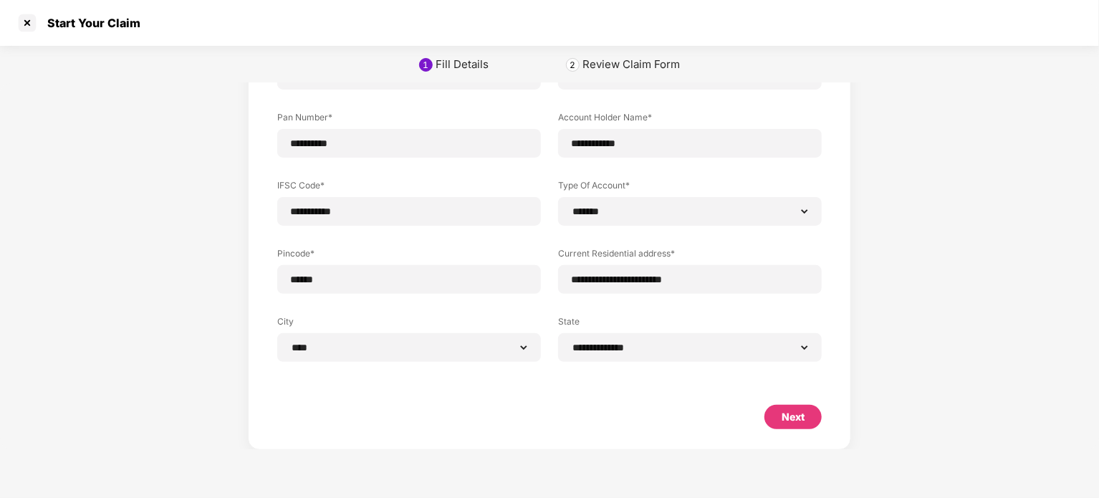
click at [791, 415] on div "Next" at bounding box center [793, 417] width 23 height 16
select select "*******"
select select "****"
select select "**********"
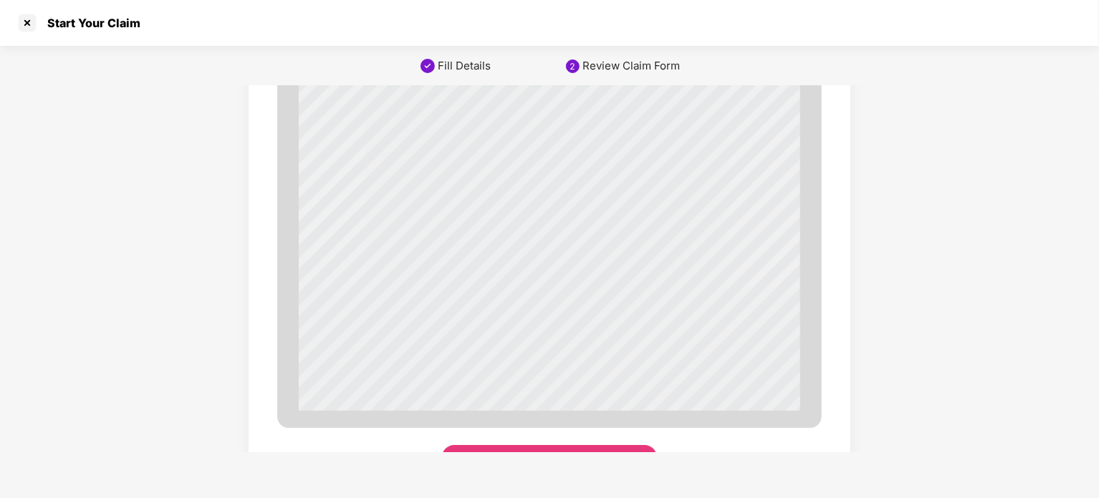
scroll to position [4931, 0]
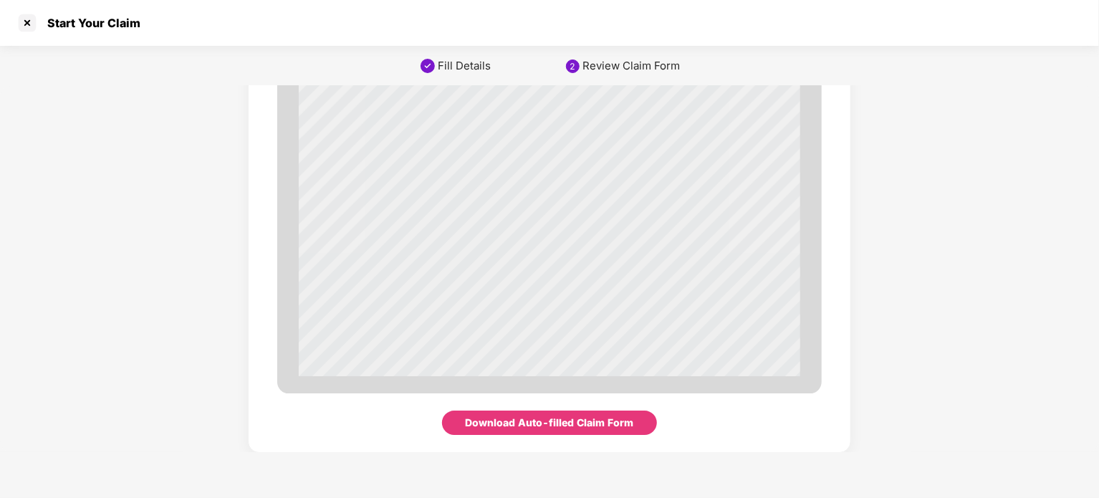
click at [566, 418] on div "Download Auto-filled Claim Form" at bounding box center [550, 423] width 168 height 16
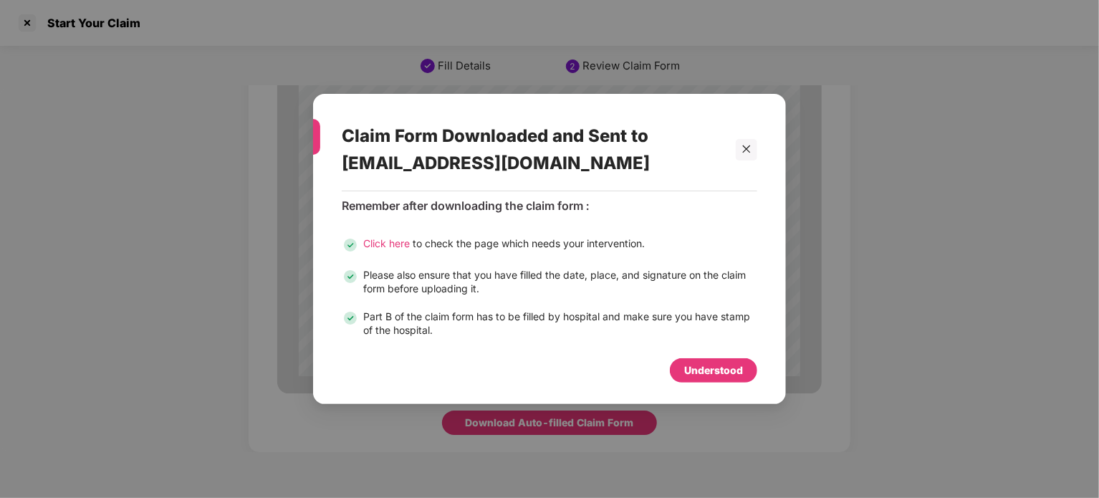
click at [737, 370] on div "Understood" at bounding box center [713, 371] width 59 height 16
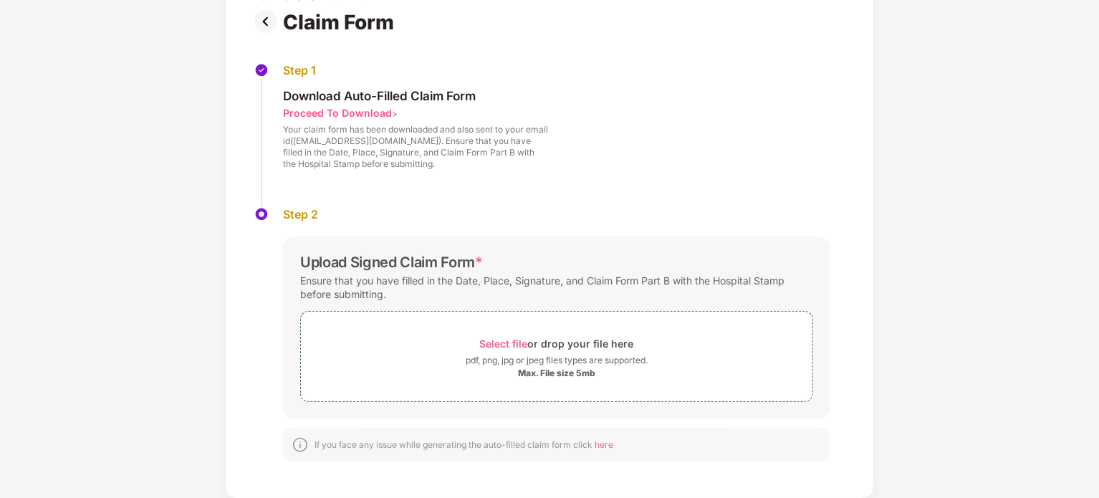
scroll to position [0, 0]
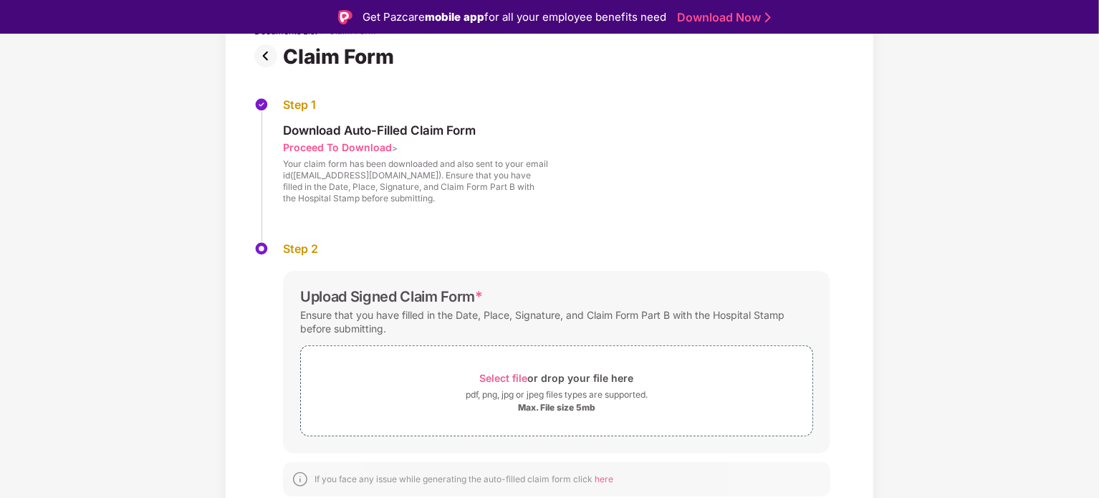
click at [270, 56] on img at bounding box center [268, 55] width 29 height 23
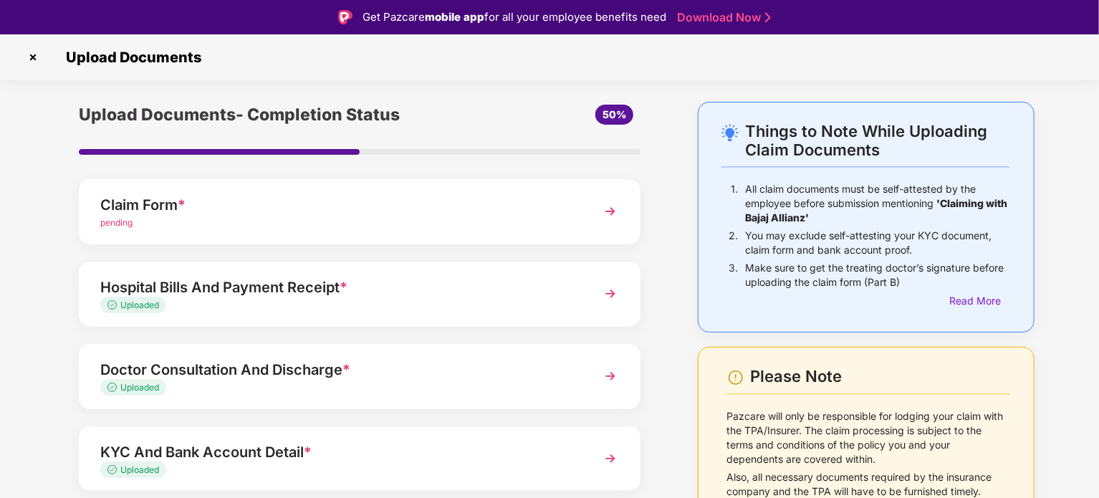
click at [26, 56] on img at bounding box center [32, 57] width 23 height 23
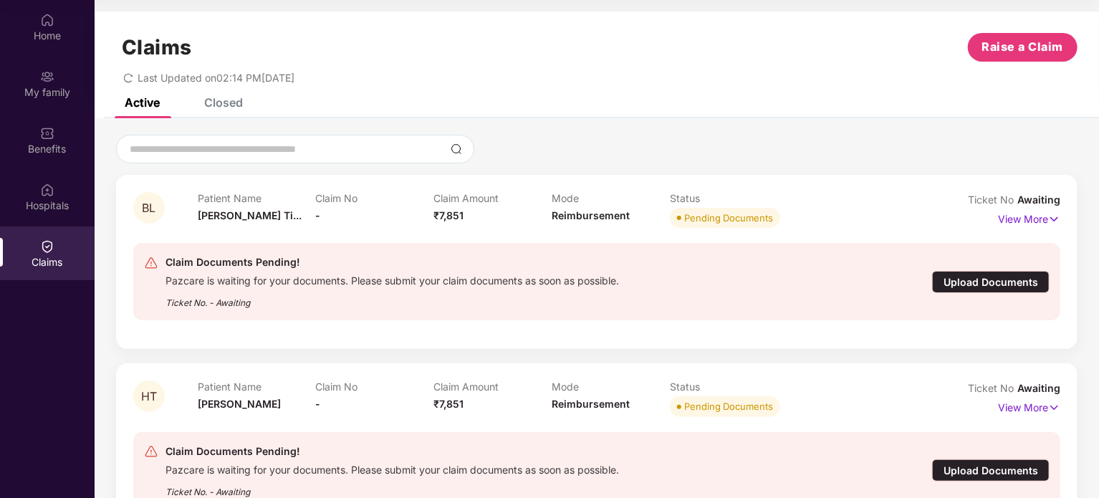
scroll to position [54, 0]
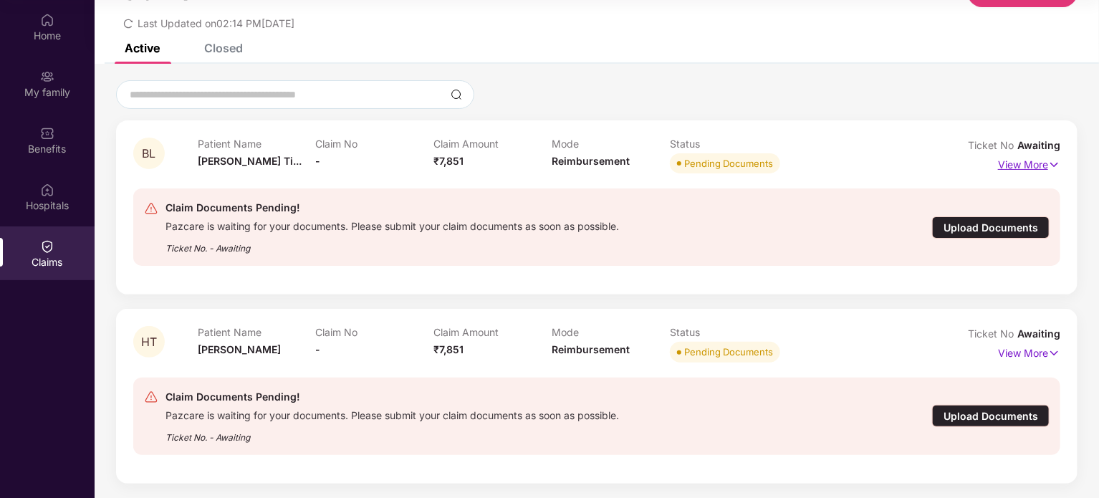
click at [1026, 159] on p "View More" at bounding box center [1029, 162] width 62 height 19
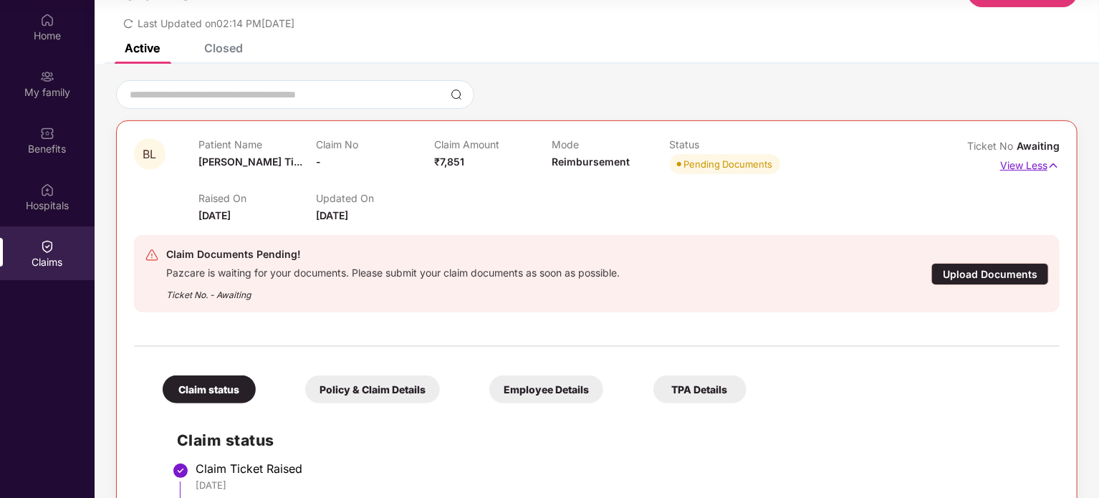
click at [1026, 159] on p "View Less" at bounding box center [1029, 163] width 59 height 19
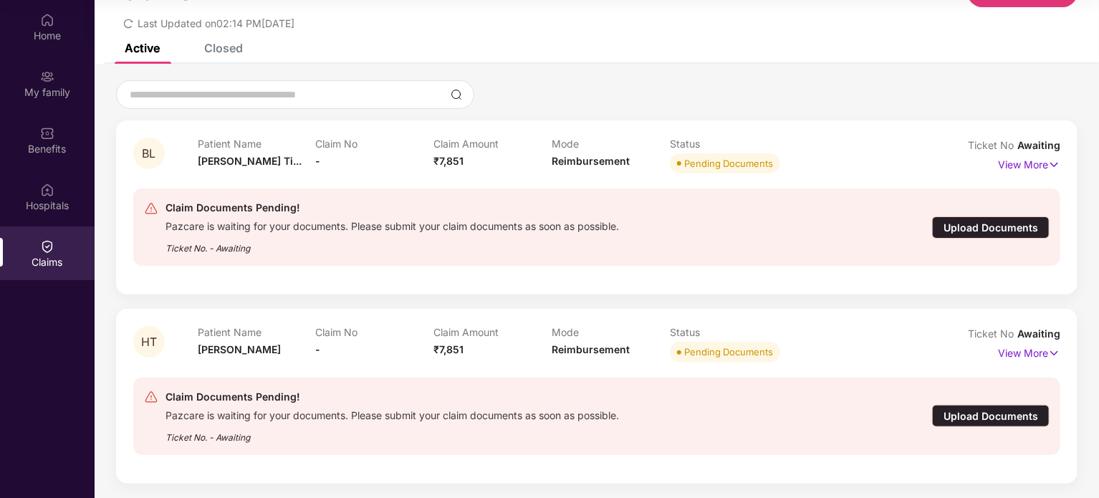
click at [964, 229] on div "Upload Documents" at bounding box center [991, 227] width 118 height 22
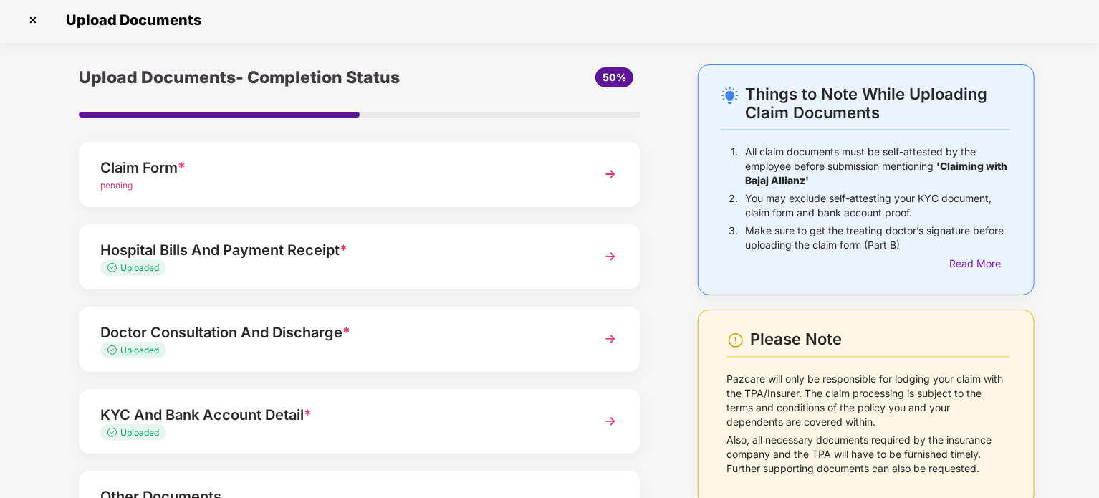
scroll to position [1, 0]
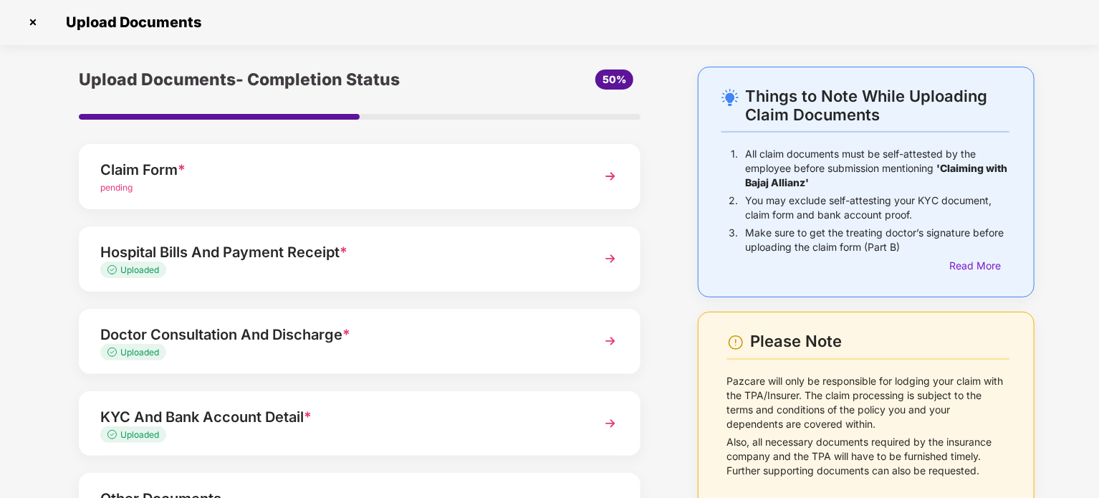
click at [34, 16] on img at bounding box center [32, 22] width 23 height 23
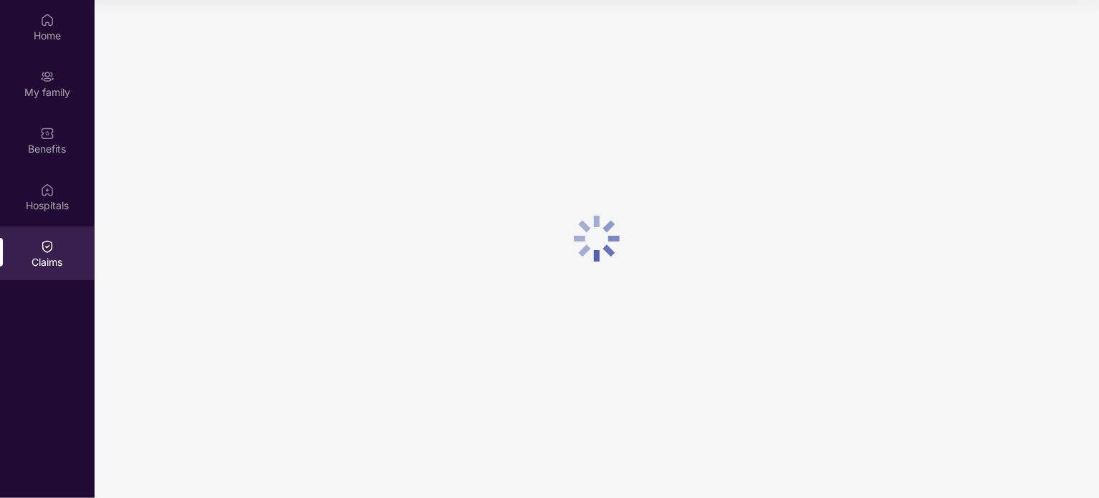
click at [34, 16] on div "Home" at bounding box center [47, 27] width 95 height 54
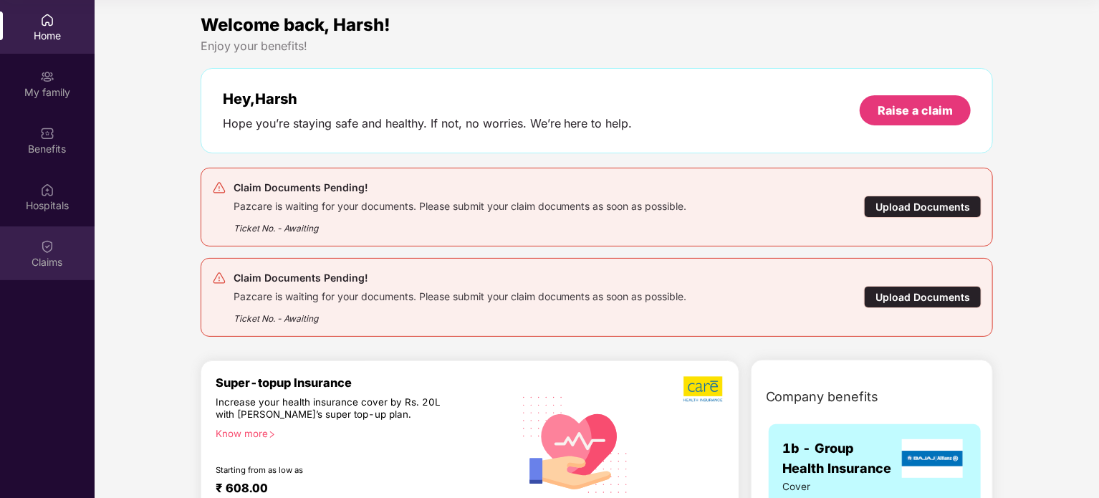
click at [49, 246] on img at bounding box center [47, 246] width 14 height 14
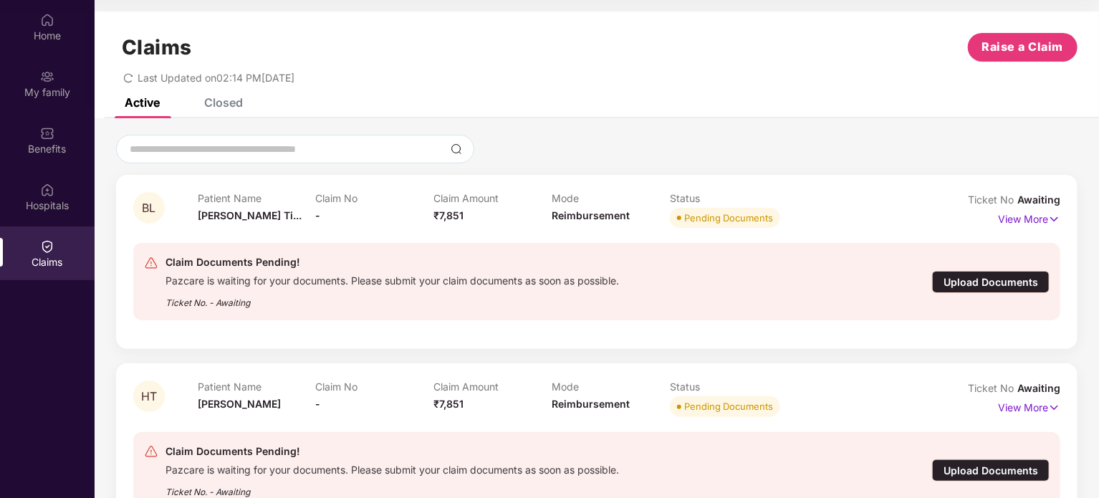
click at [1018, 290] on div "Upload Documents" at bounding box center [991, 282] width 118 height 22
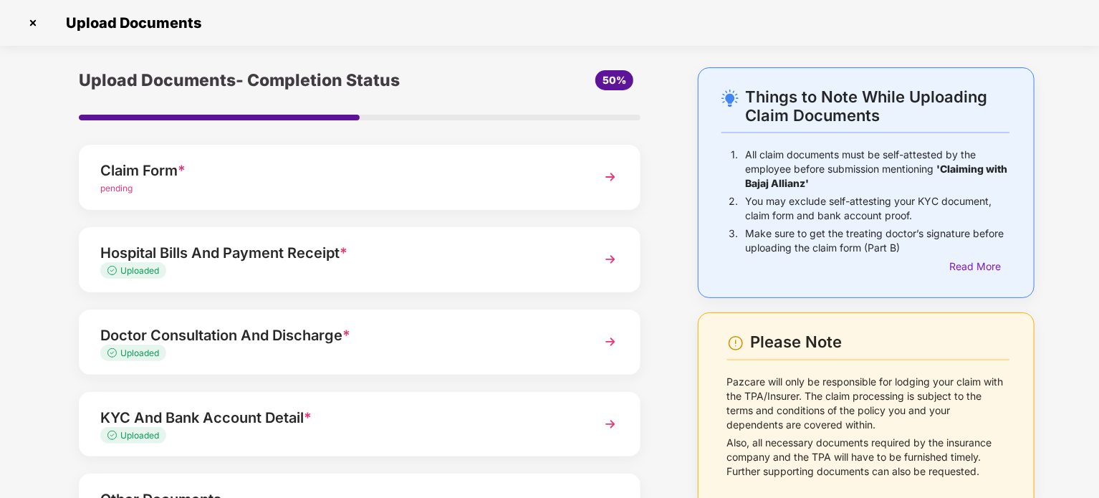
click at [520, 145] on div "Claim Form * pending" at bounding box center [360, 177] width 562 height 65
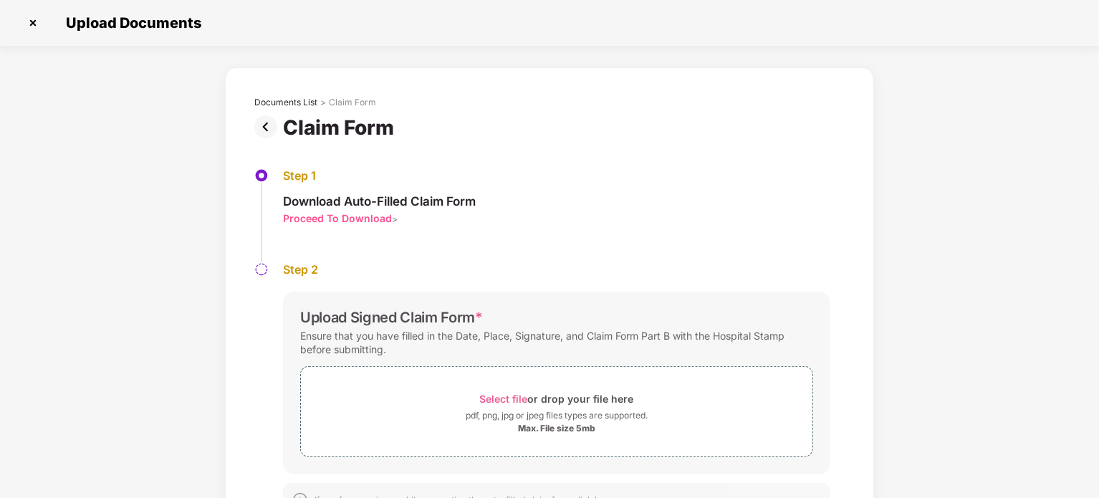
click at [382, 218] on div "Proceed To Download" at bounding box center [337, 218] width 109 height 14
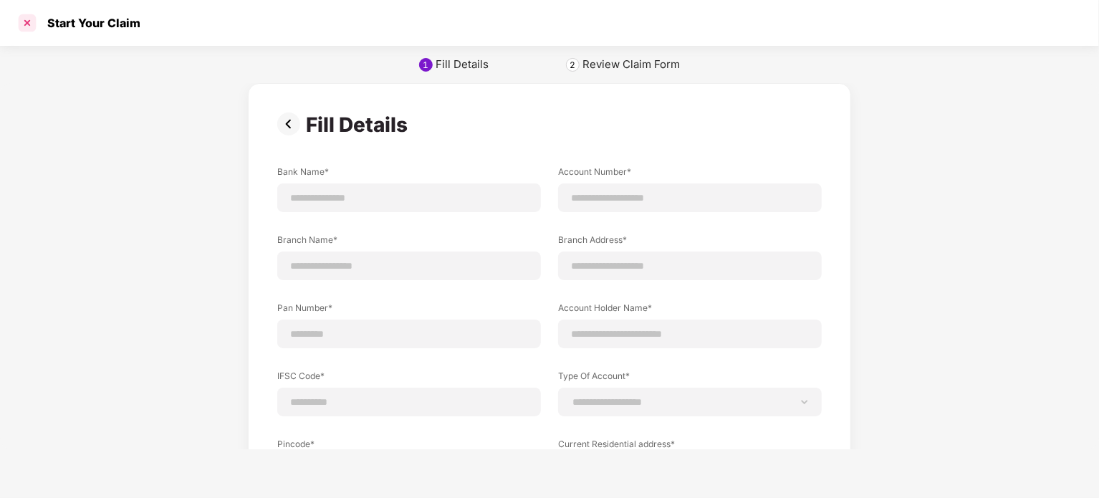
click at [32, 16] on div at bounding box center [27, 22] width 23 height 23
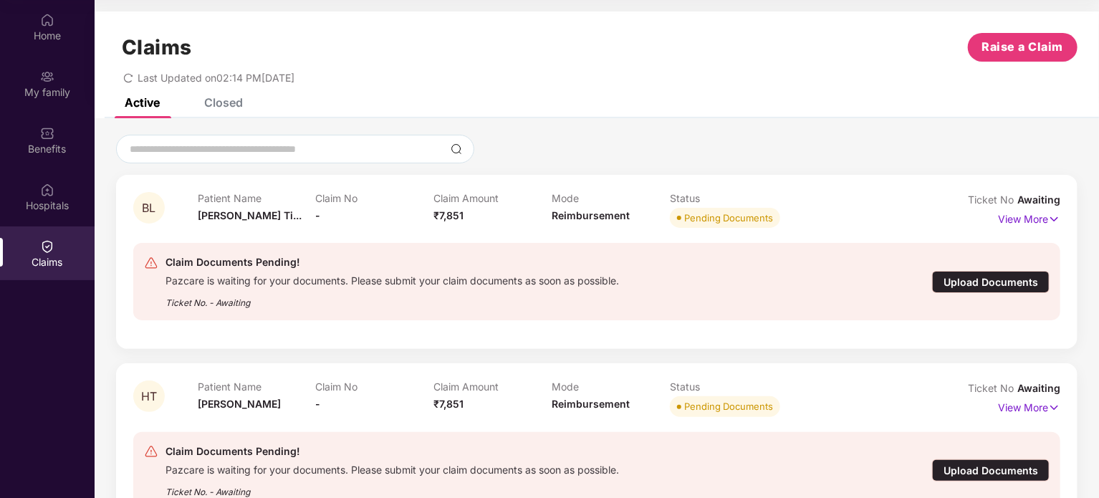
click at [1015, 291] on div "Upload Documents" at bounding box center [991, 282] width 118 height 22
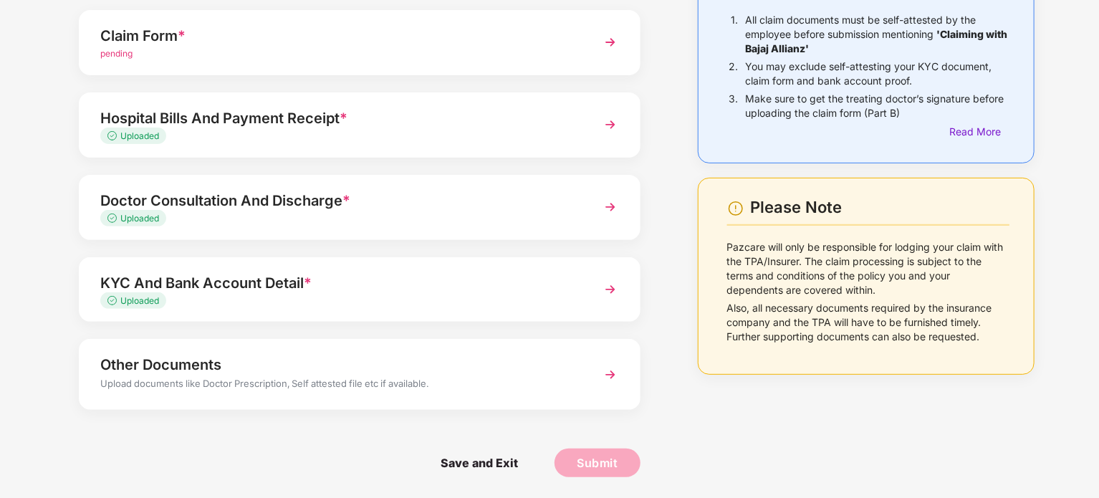
scroll to position [0, 0]
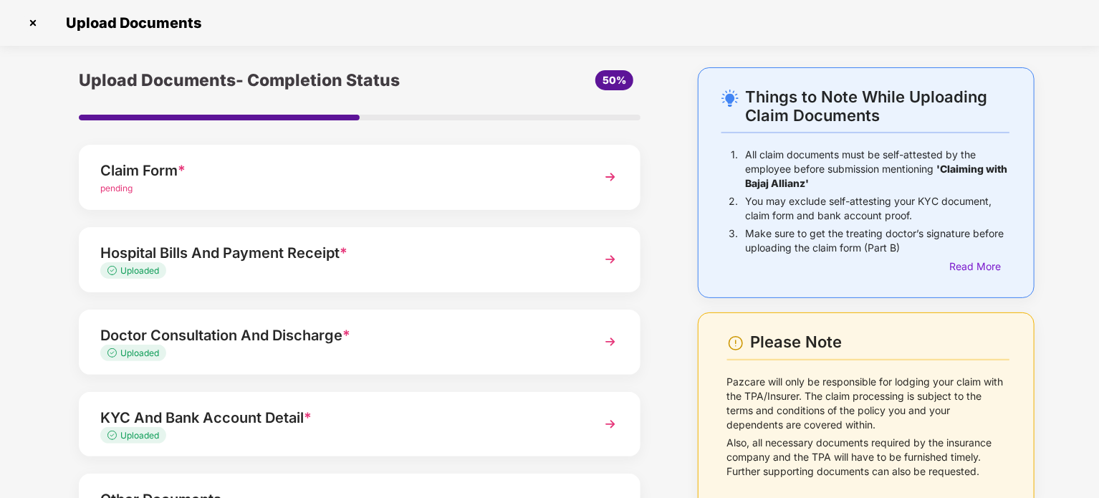
click at [529, 175] on div "Claim Form *" at bounding box center [337, 170] width 475 height 23
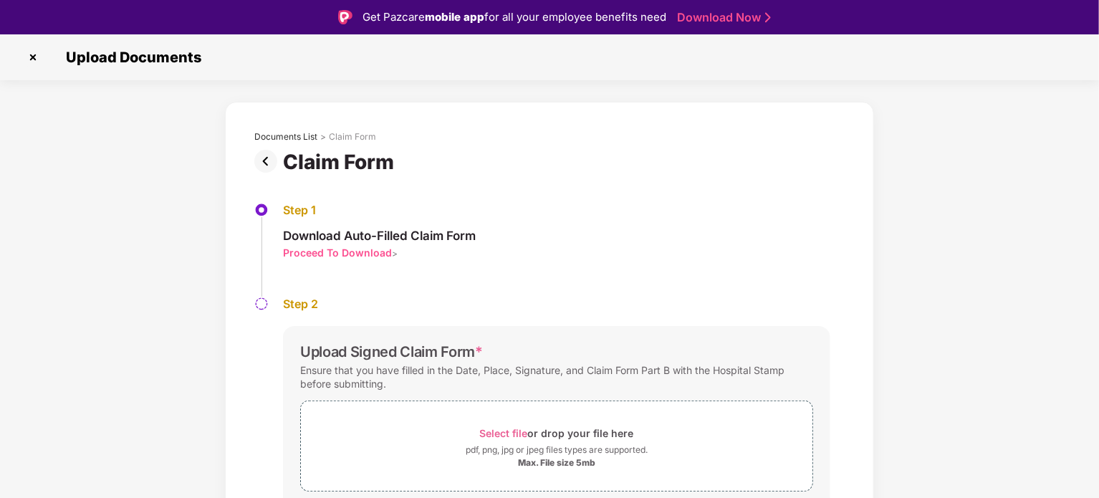
scroll to position [54, 0]
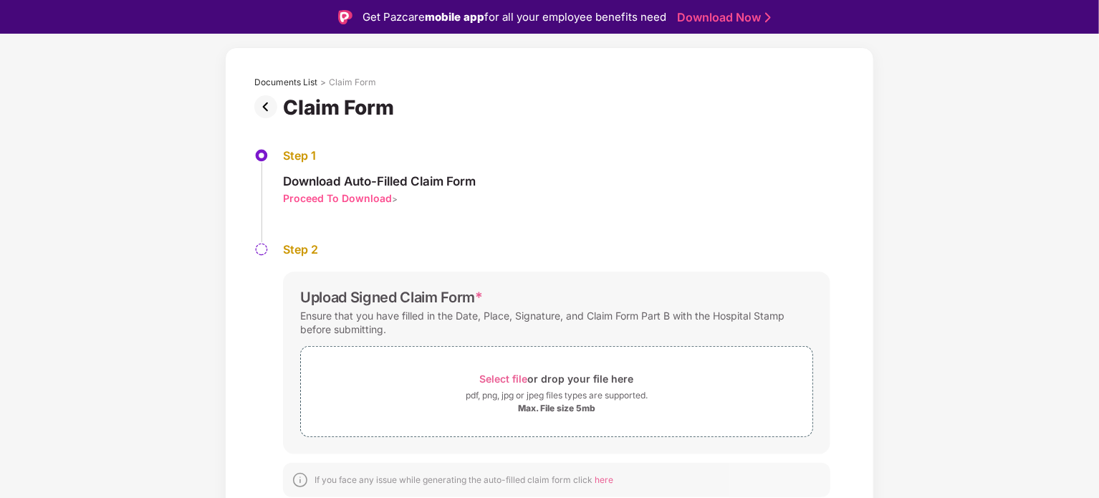
click at [376, 197] on div "Proceed To Download" at bounding box center [337, 198] width 109 height 14
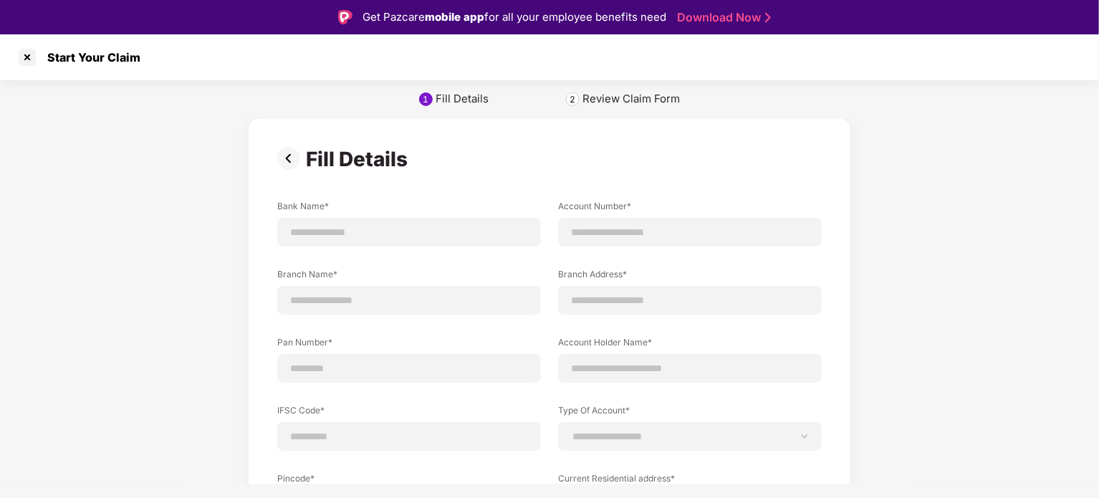
click at [628, 111] on div "**********" at bounding box center [549, 258] width 1099 height 449
click at [627, 88] on div "**********" at bounding box center [549, 258] width 1099 height 449
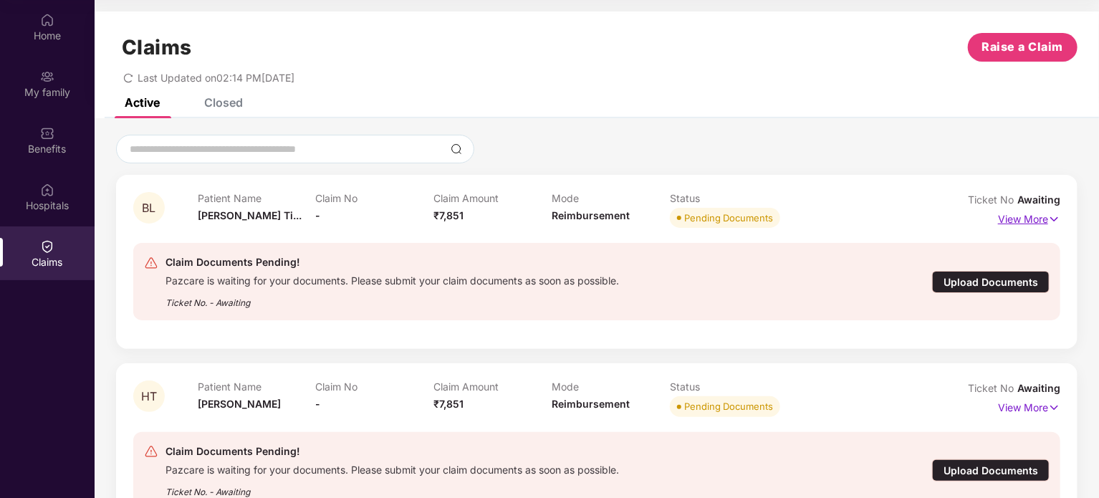
click at [1029, 209] on p "View More" at bounding box center [1029, 217] width 62 height 19
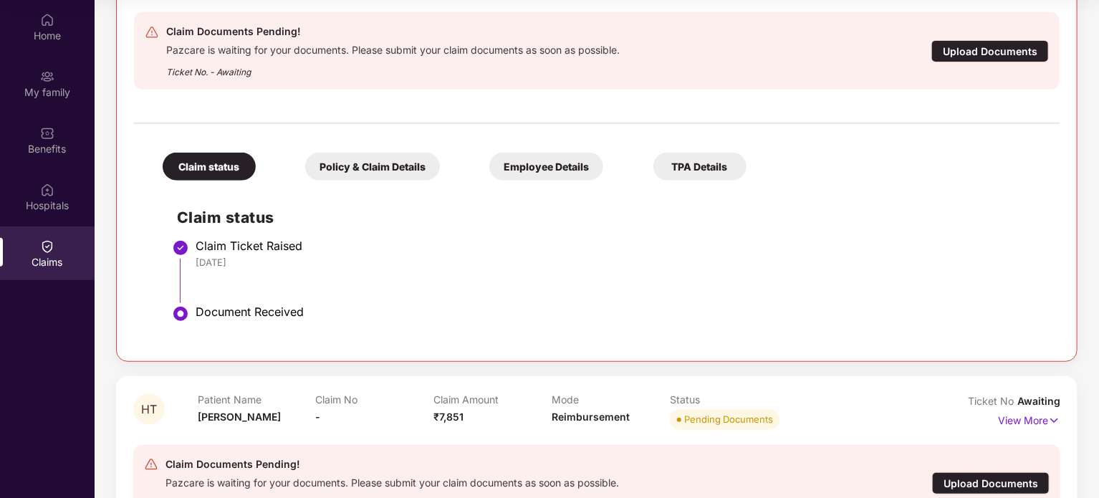
scroll to position [344, 0]
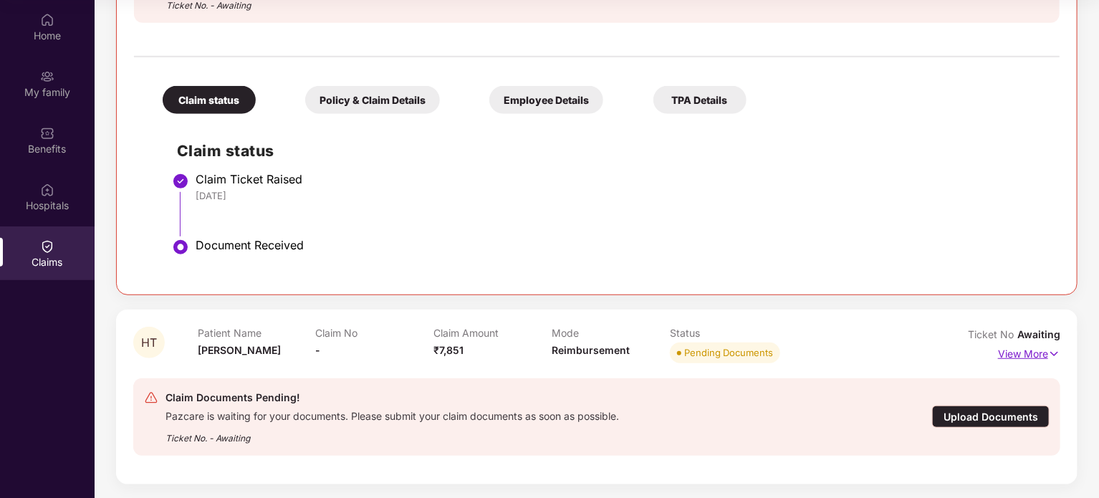
click at [1048, 353] on img at bounding box center [1054, 354] width 12 height 16
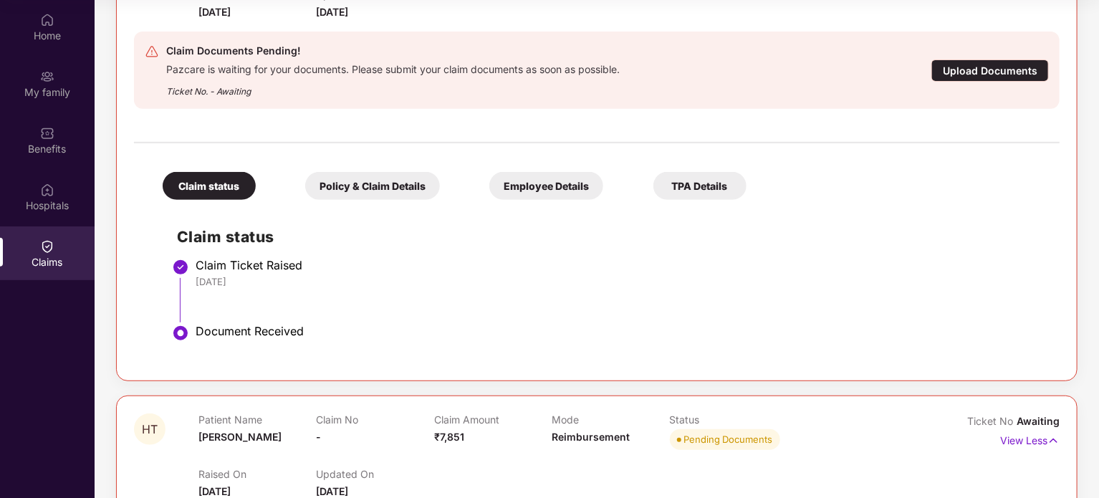
scroll to position [254, 0]
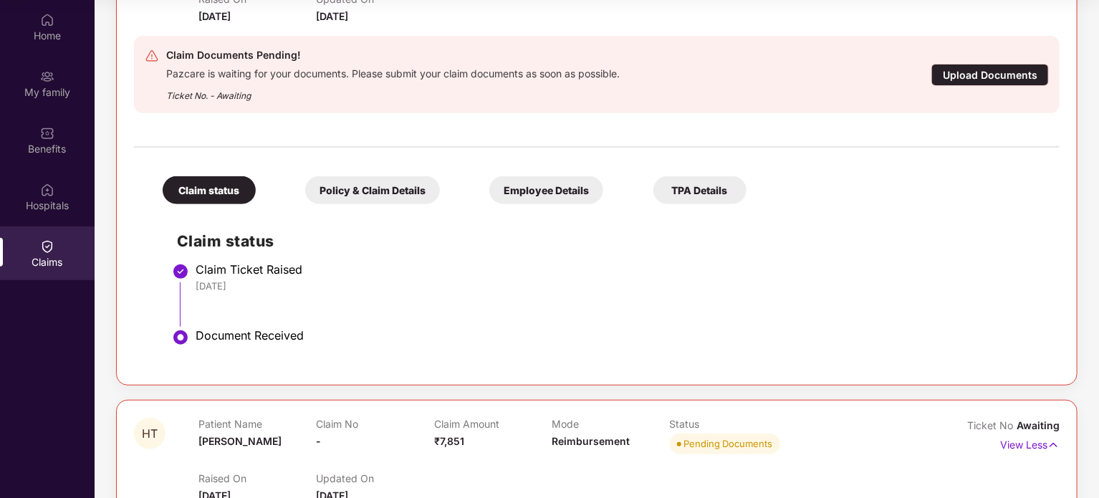
click at [393, 183] on div "Policy & Claim Details" at bounding box center [372, 190] width 135 height 28
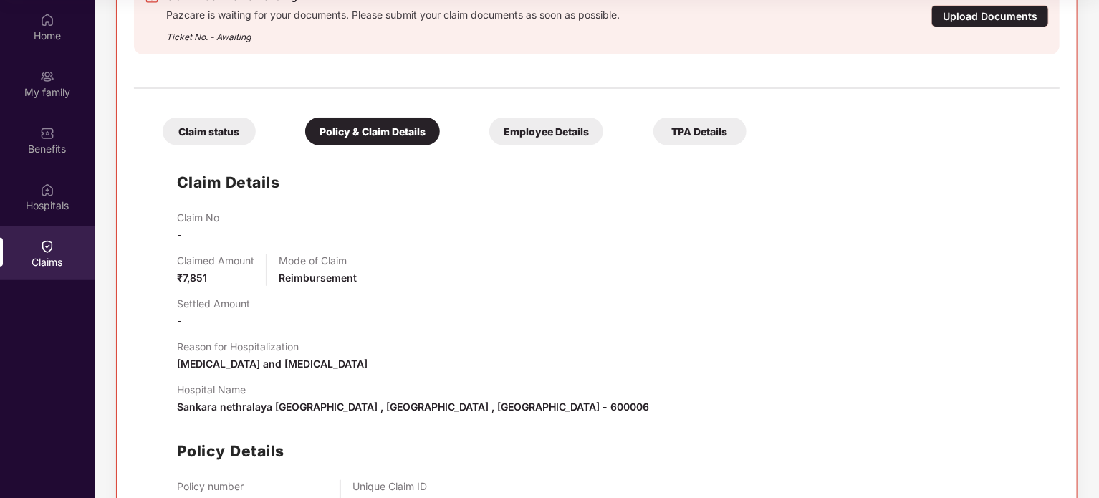
scroll to position [314, 0]
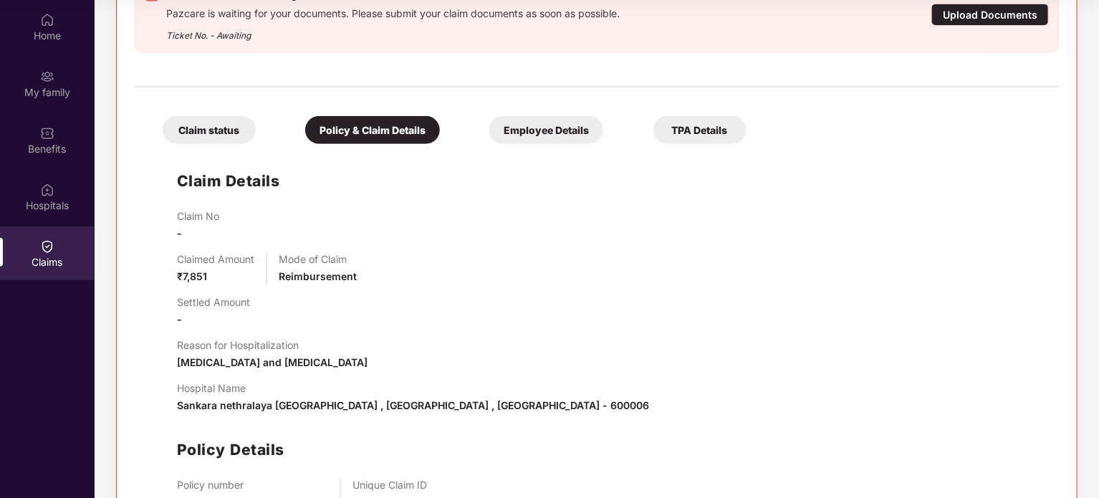
click at [573, 129] on div "Employee Details" at bounding box center [546, 130] width 114 height 28
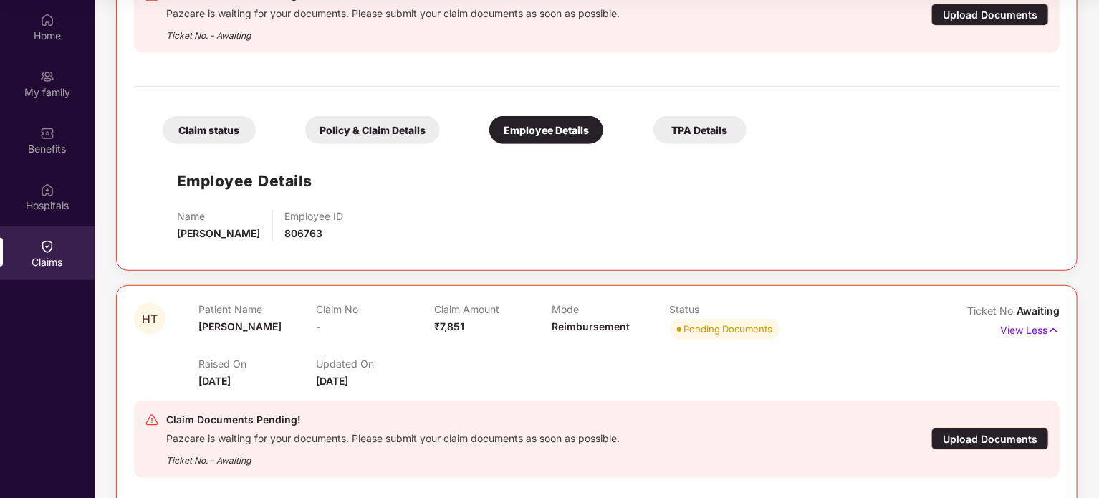
click at [679, 137] on div "TPA Details" at bounding box center [700, 130] width 93 height 28
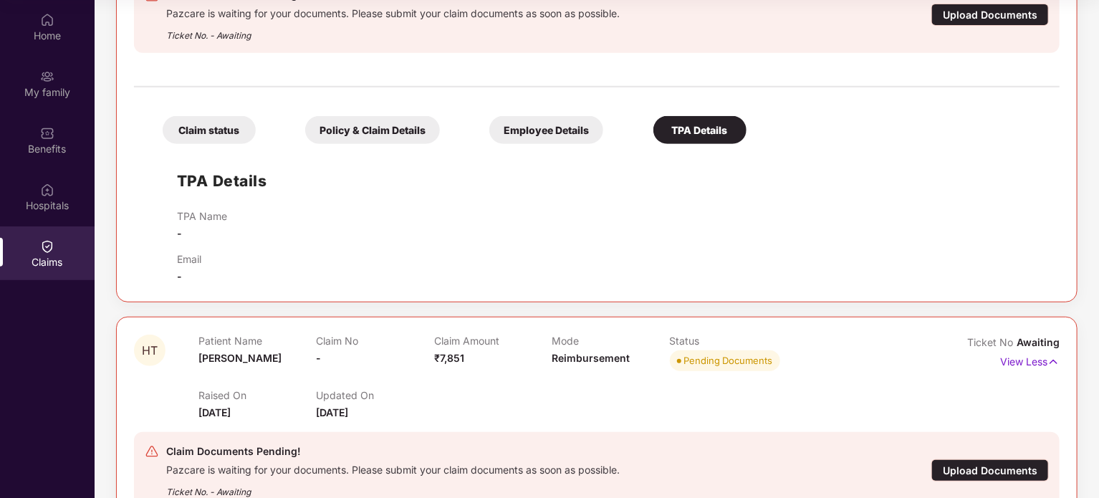
click at [332, 129] on div "Policy & Claim Details" at bounding box center [372, 130] width 135 height 28
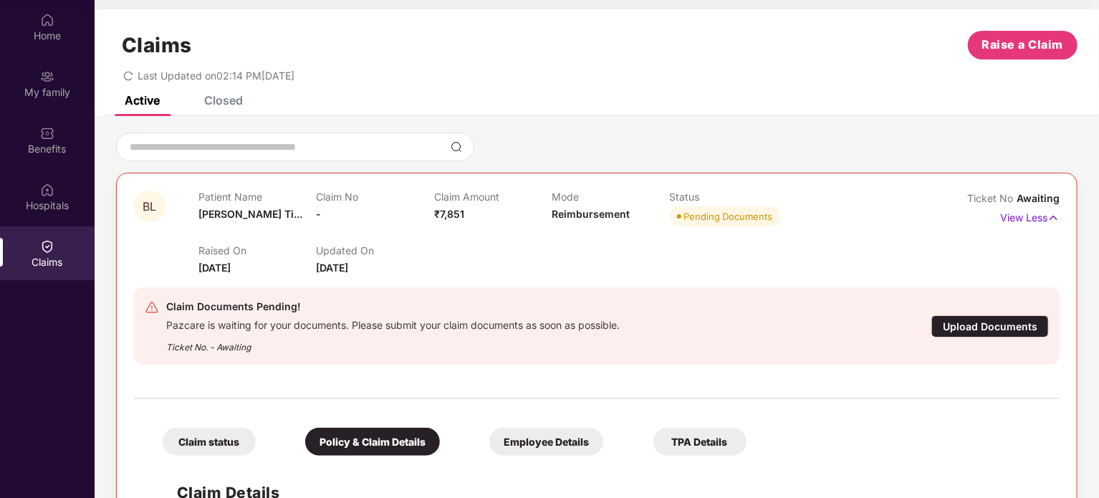
scroll to position [52, 0]
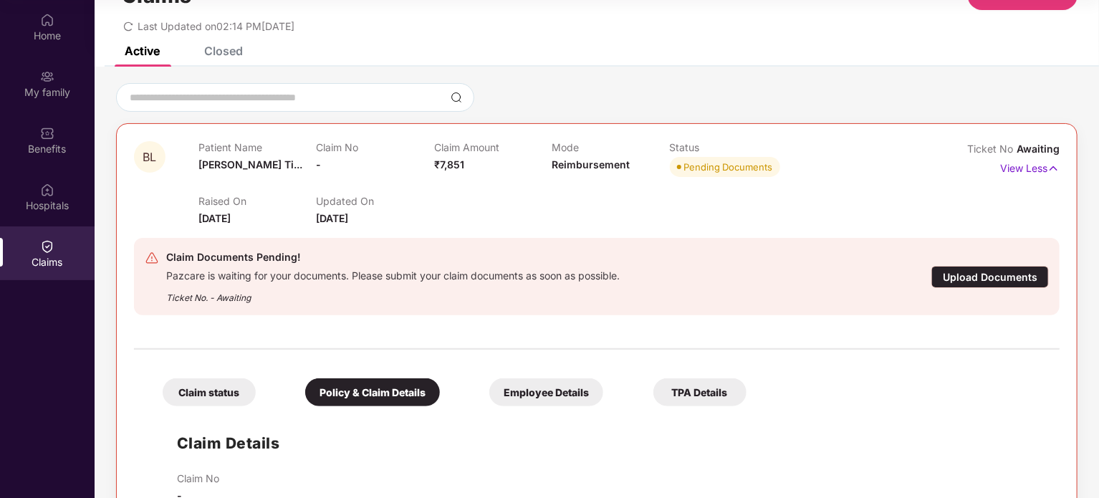
click at [954, 274] on div "Upload Documents" at bounding box center [991, 277] width 118 height 22
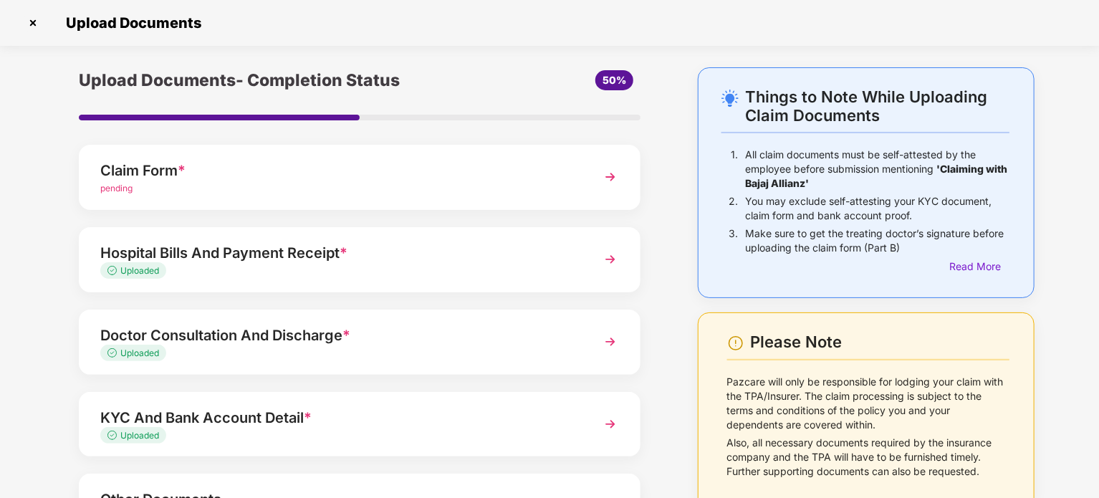
scroll to position [34, 0]
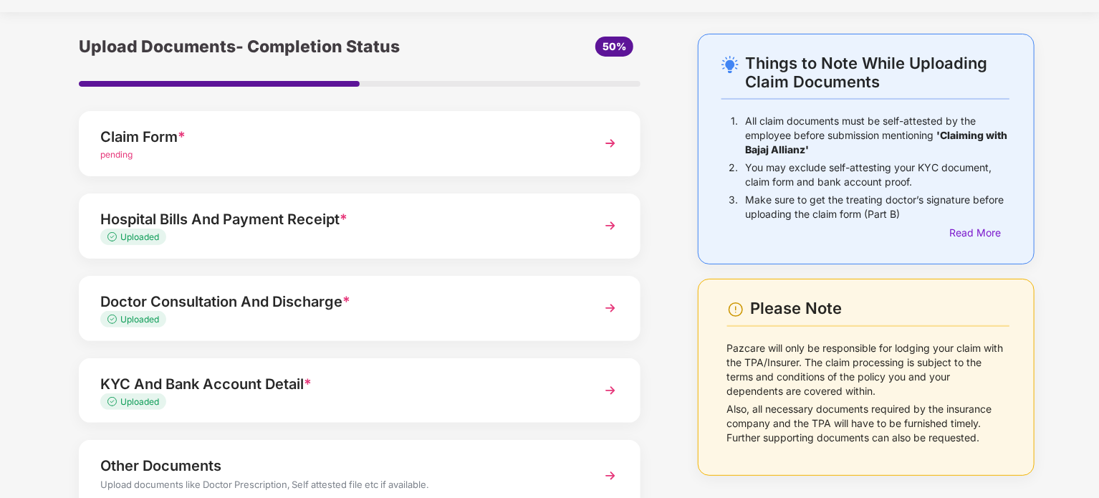
click at [569, 144] on div "Claim Form *" at bounding box center [337, 136] width 475 height 23
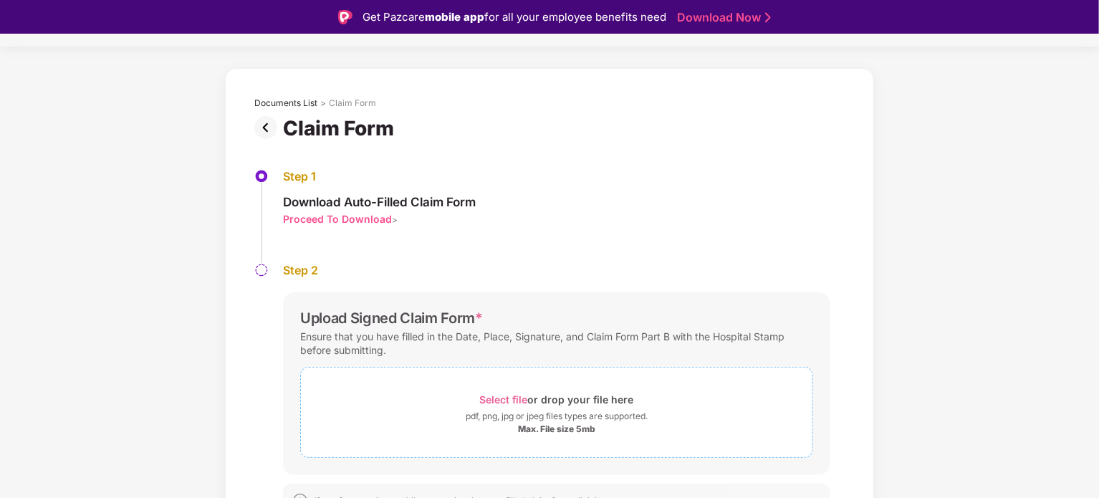
click at [549, 401] on div "Select file or drop your file here" at bounding box center [557, 399] width 154 height 19
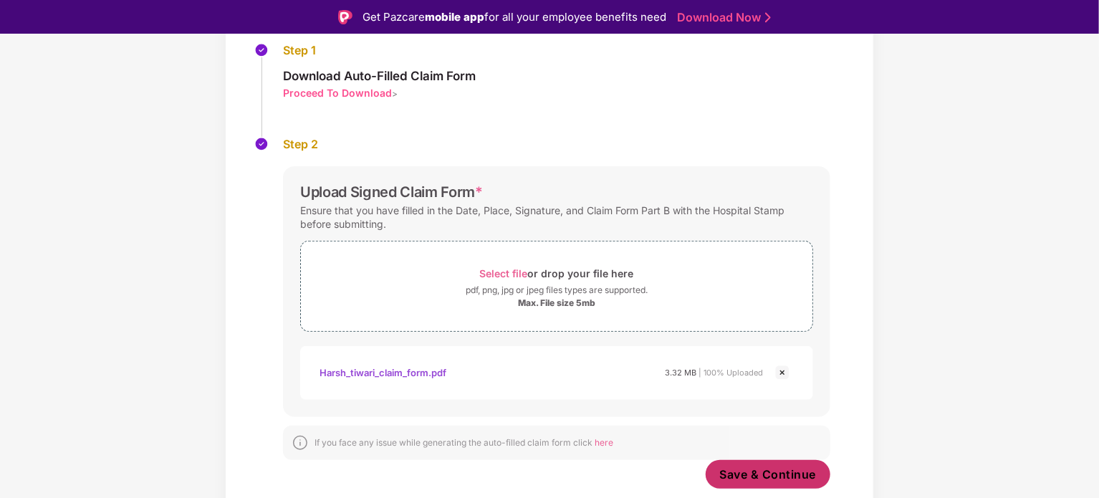
scroll to position [159, 0]
click at [755, 469] on span "Save & Continue" at bounding box center [768, 475] width 97 height 16
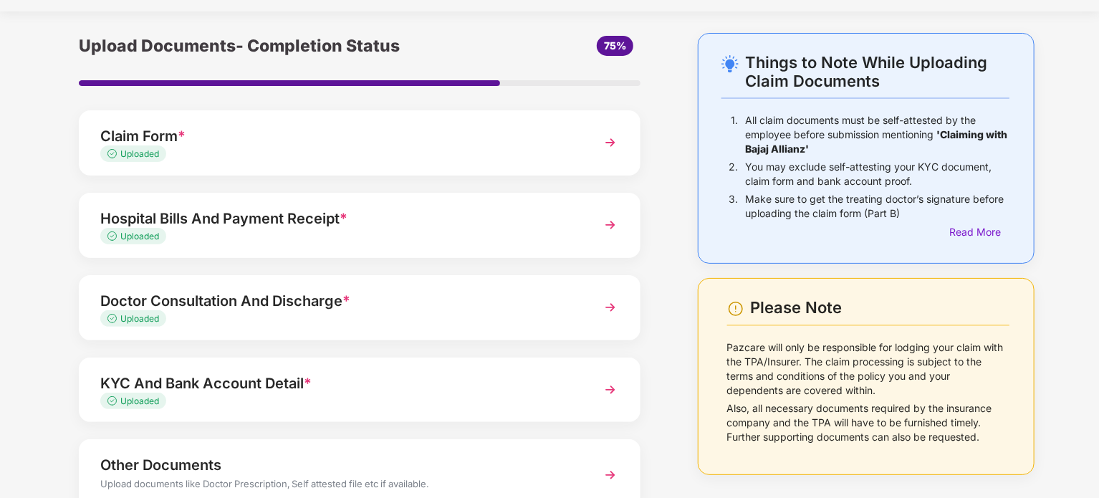
scroll to position [135, 0]
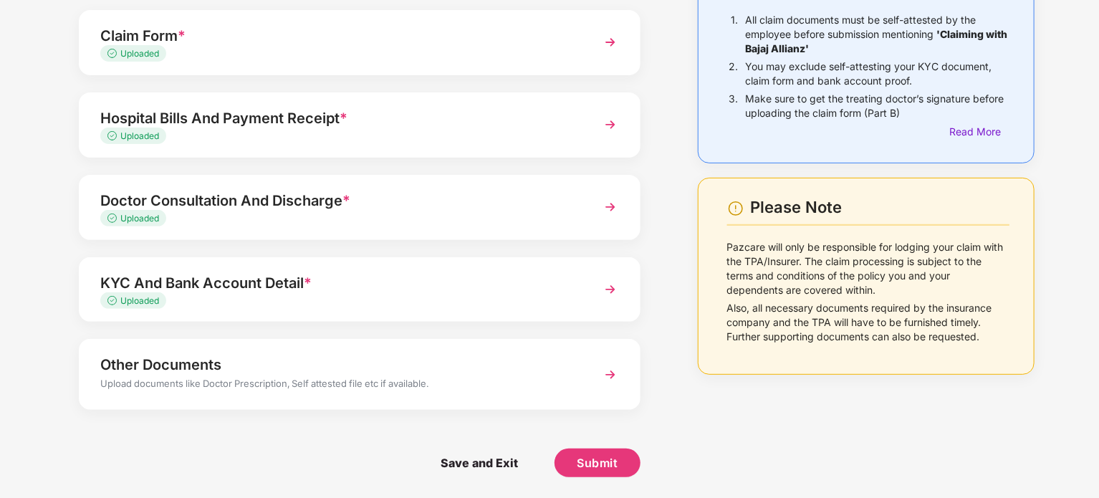
click at [496, 401] on div "Other Documents Upload documents like Doctor Prescription, Self attested file e…" at bounding box center [360, 374] width 562 height 70
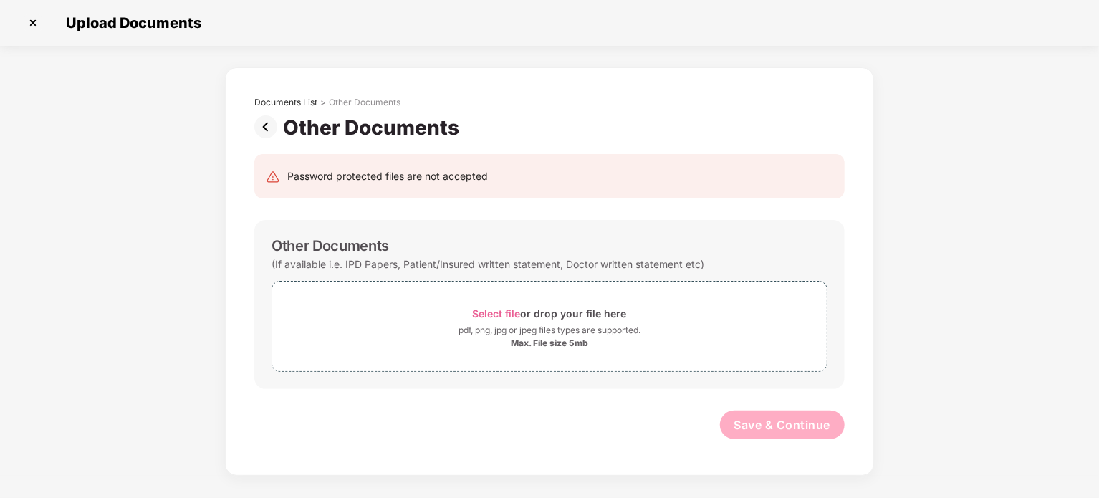
scroll to position [0, 0]
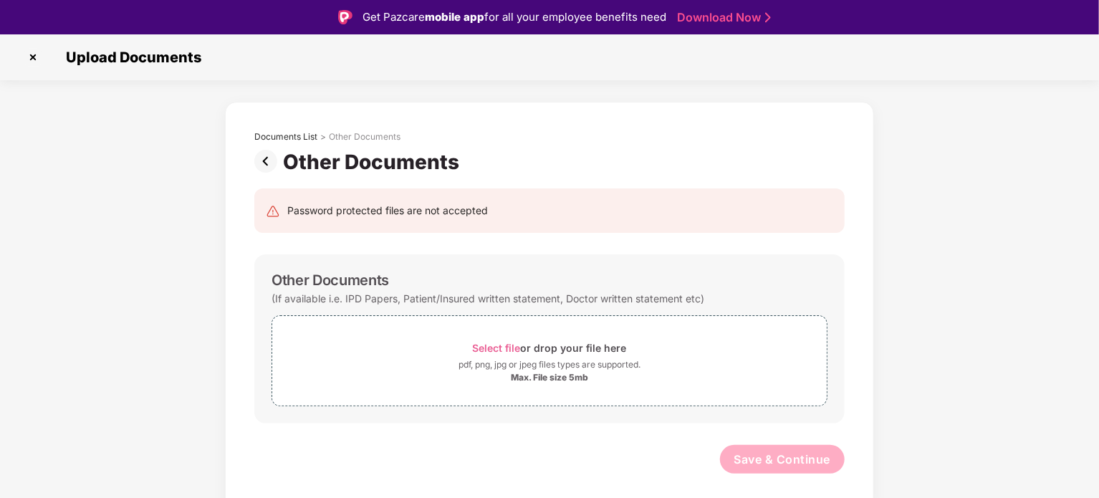
click at [283, 161] on div "Other Documents" at bounding box center [374, 162] width 182 height 24
click at [267, 164] on img at bounding box center [268, 161] width 29 height 23
